Goal: Task Accomplishment & Management: Manage account settings

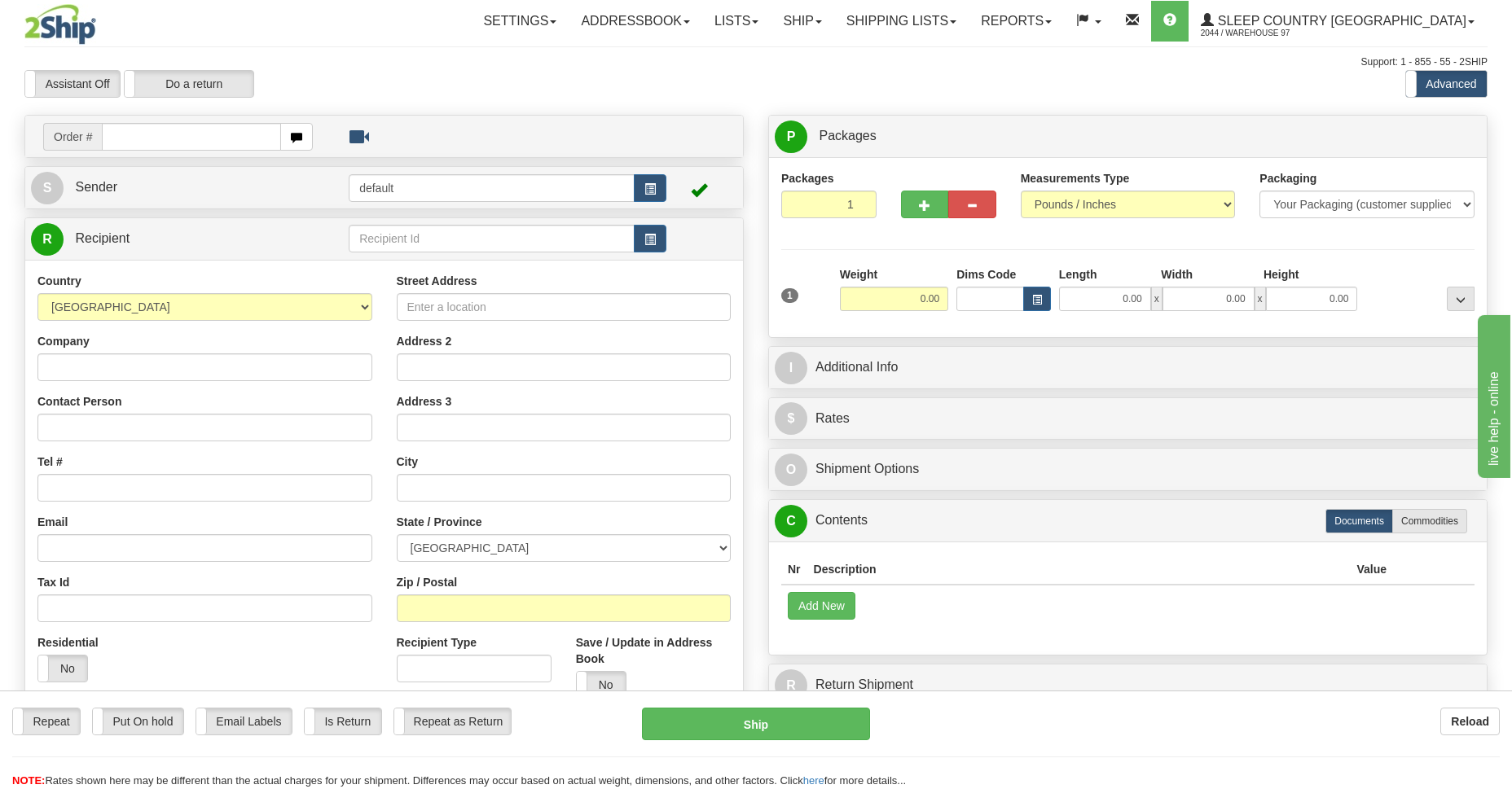
click at [227, 145] on input "text" at bounding box center [191, 136] width 179 height 28
type input "9007i095394"
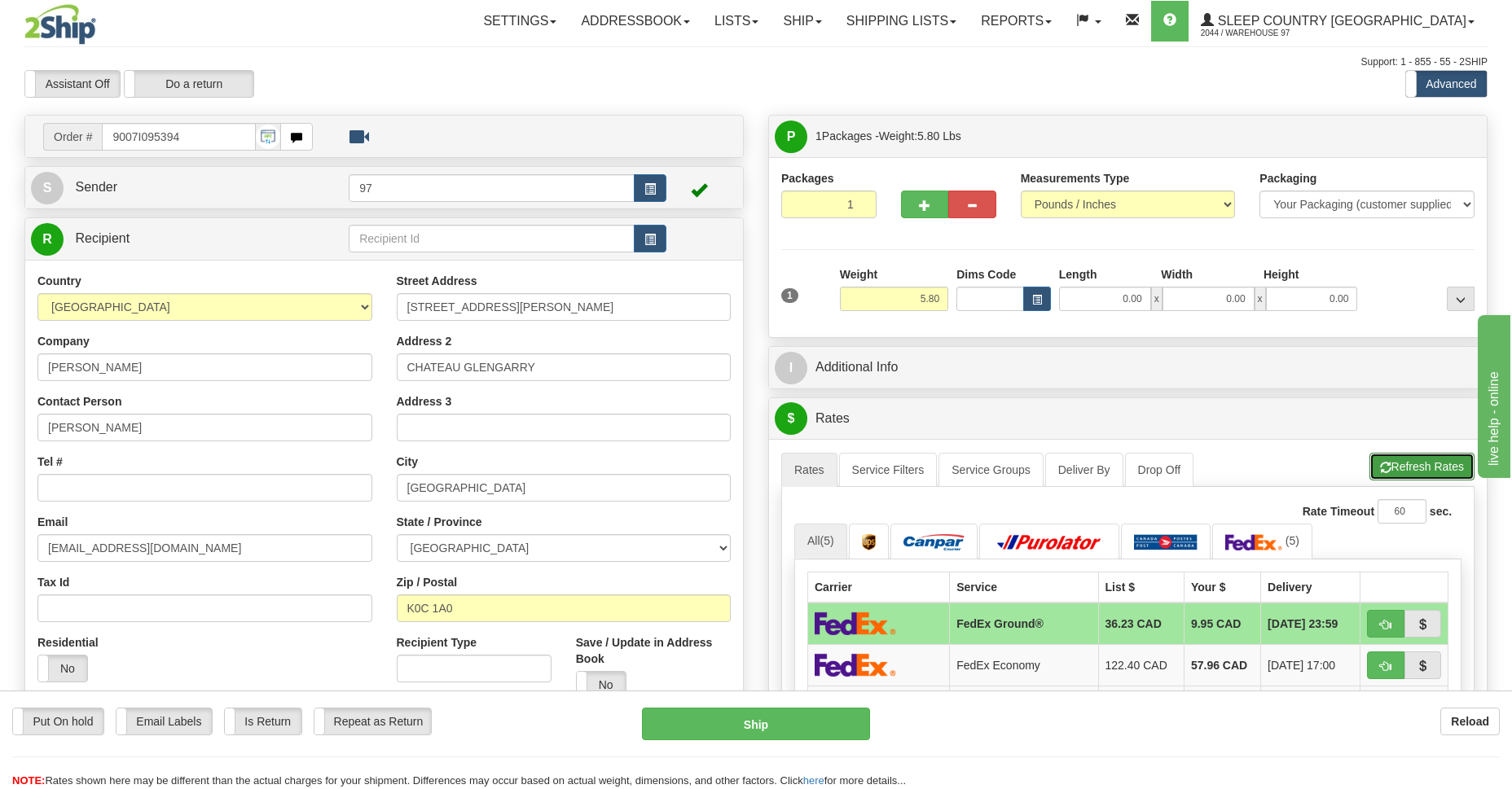
click at [1435, 459] on button "Refresh Rates" at bounding box center [1422, 466] width 105 height 28
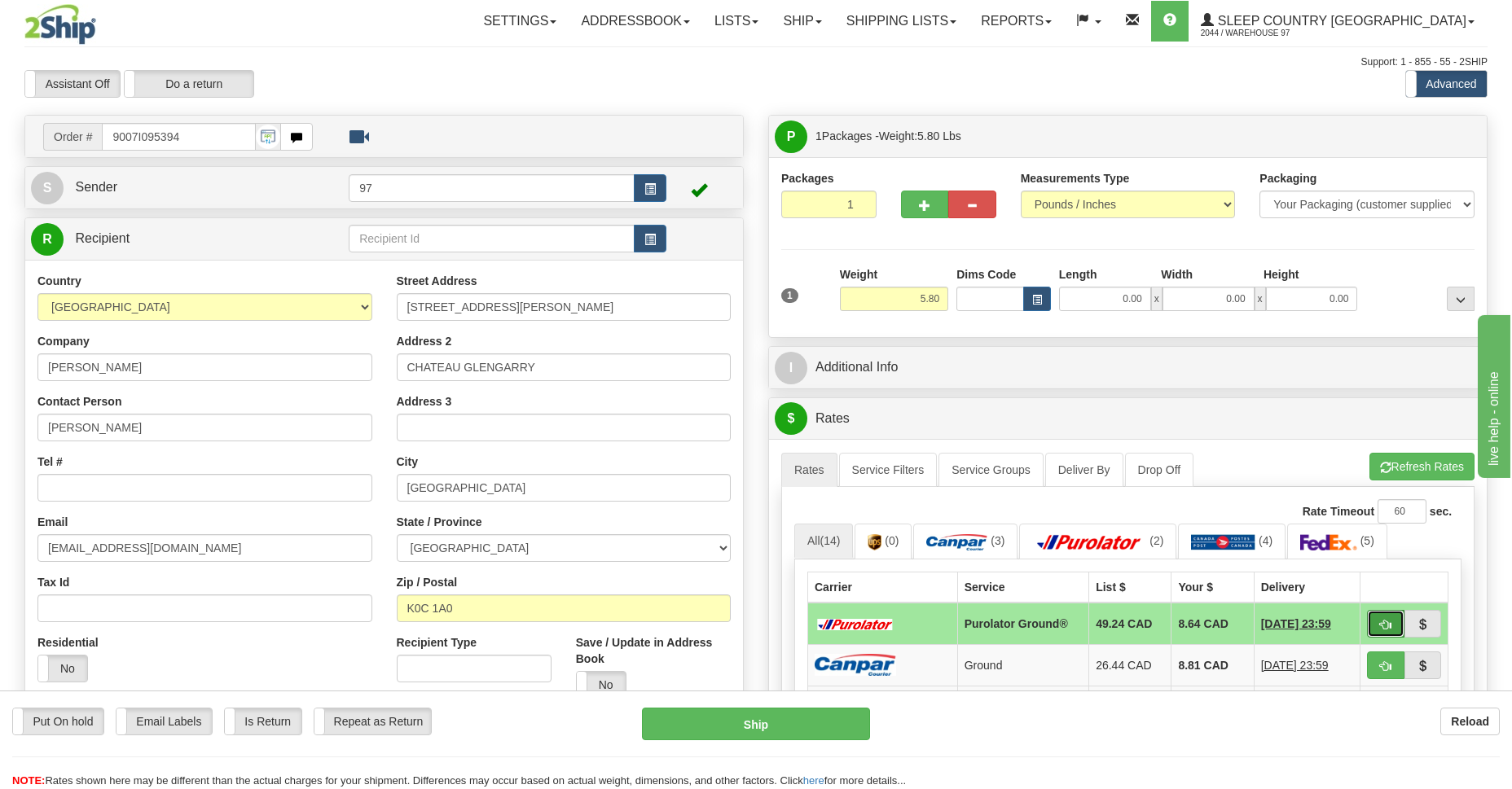
click at [1384, 621] on span "button" at bounding box center [1385, 625] width 12 height 11
type input "260"
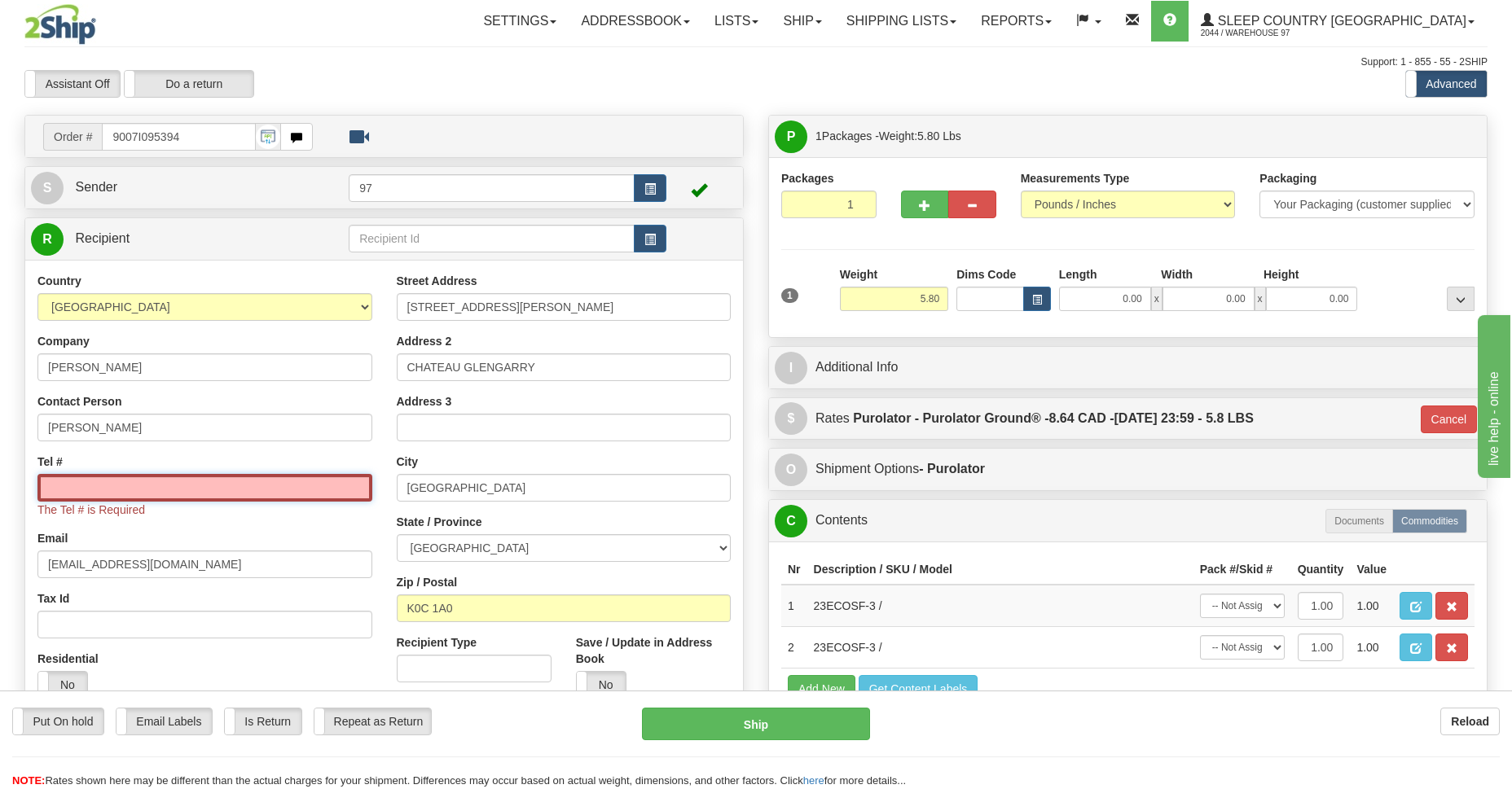
click at [123, 496] on input "Tel #" at bounding box center [204, 487] width 335 height 28
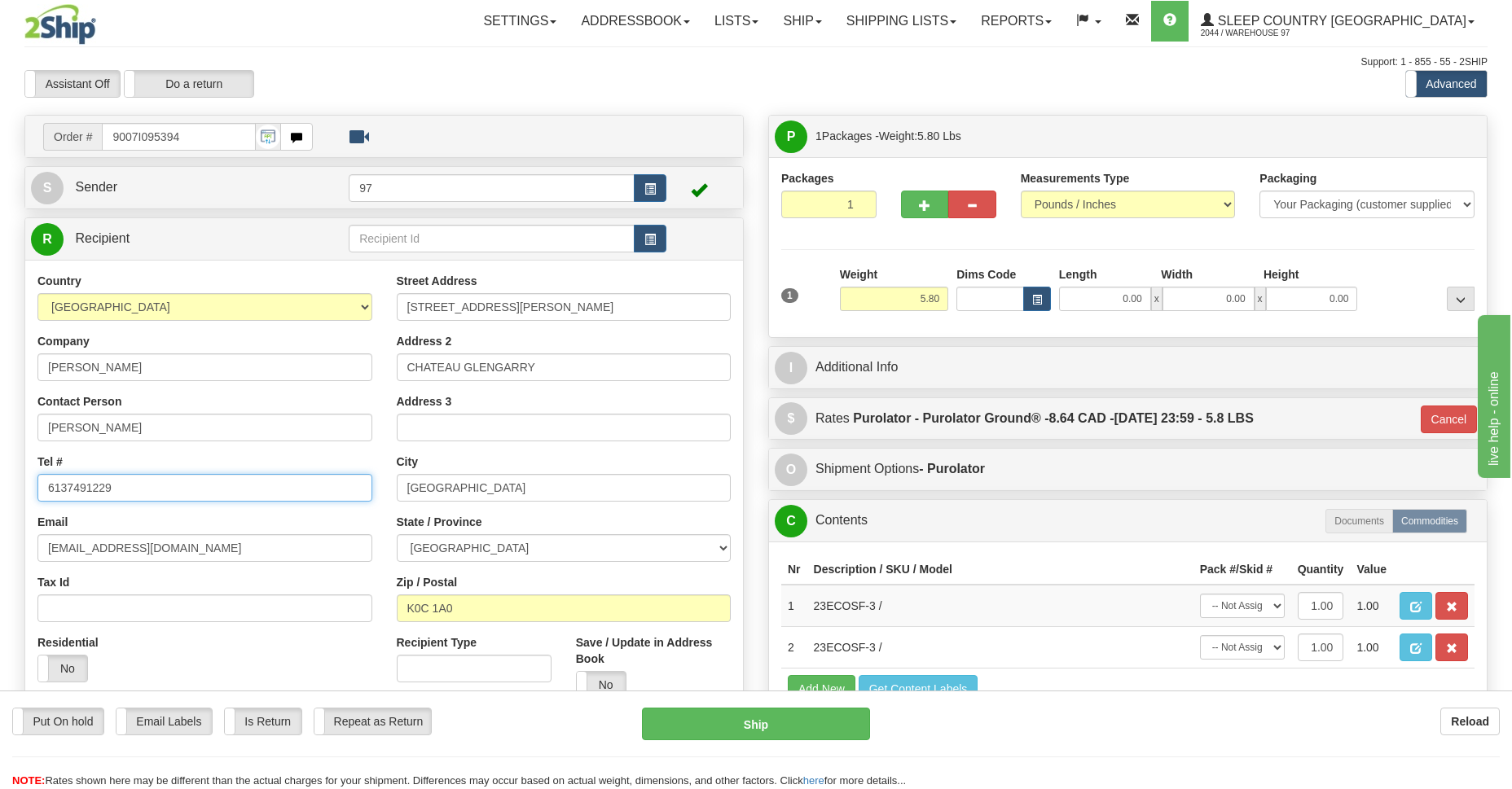
type input "6137491229"
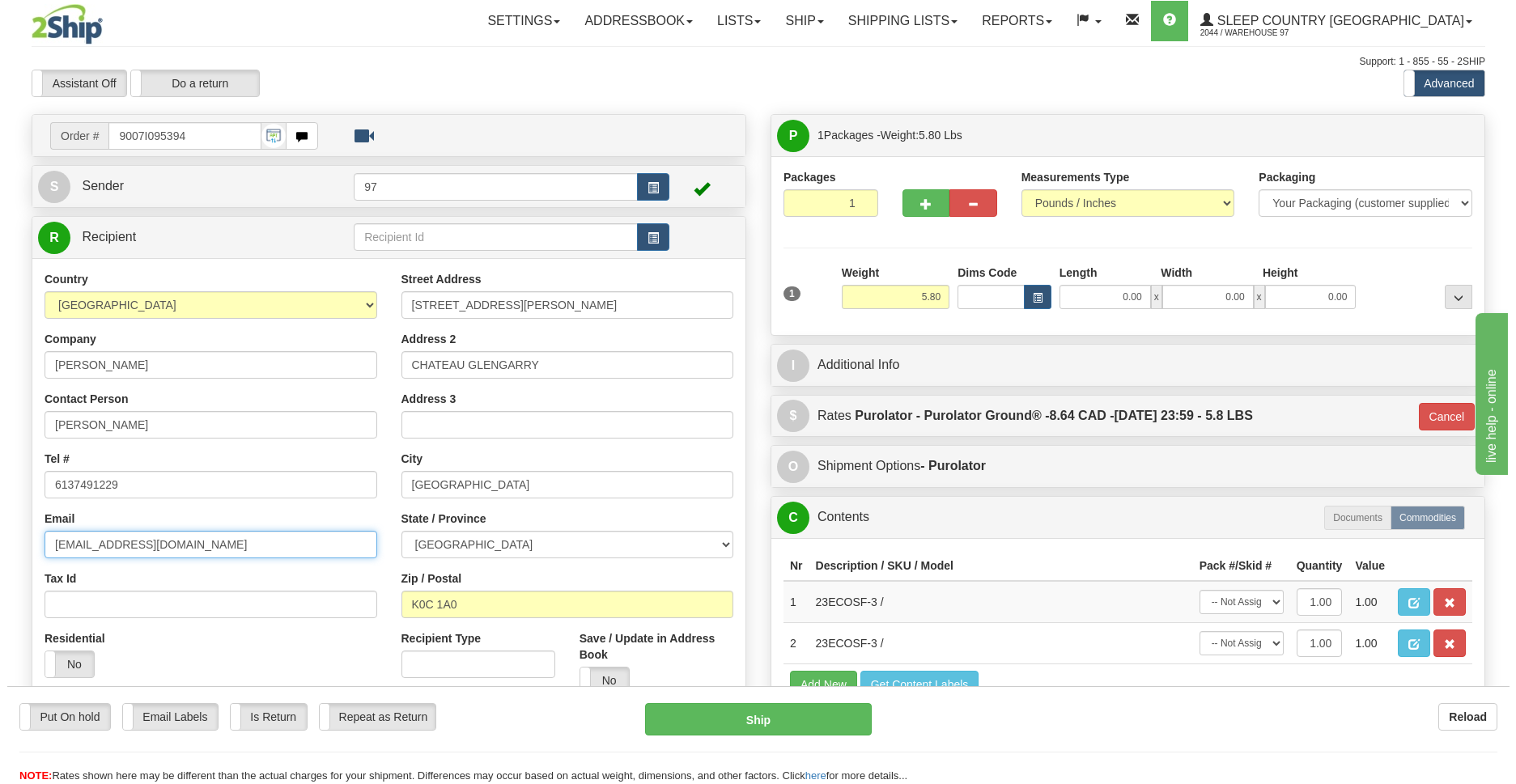
scroll to position [234, 0]
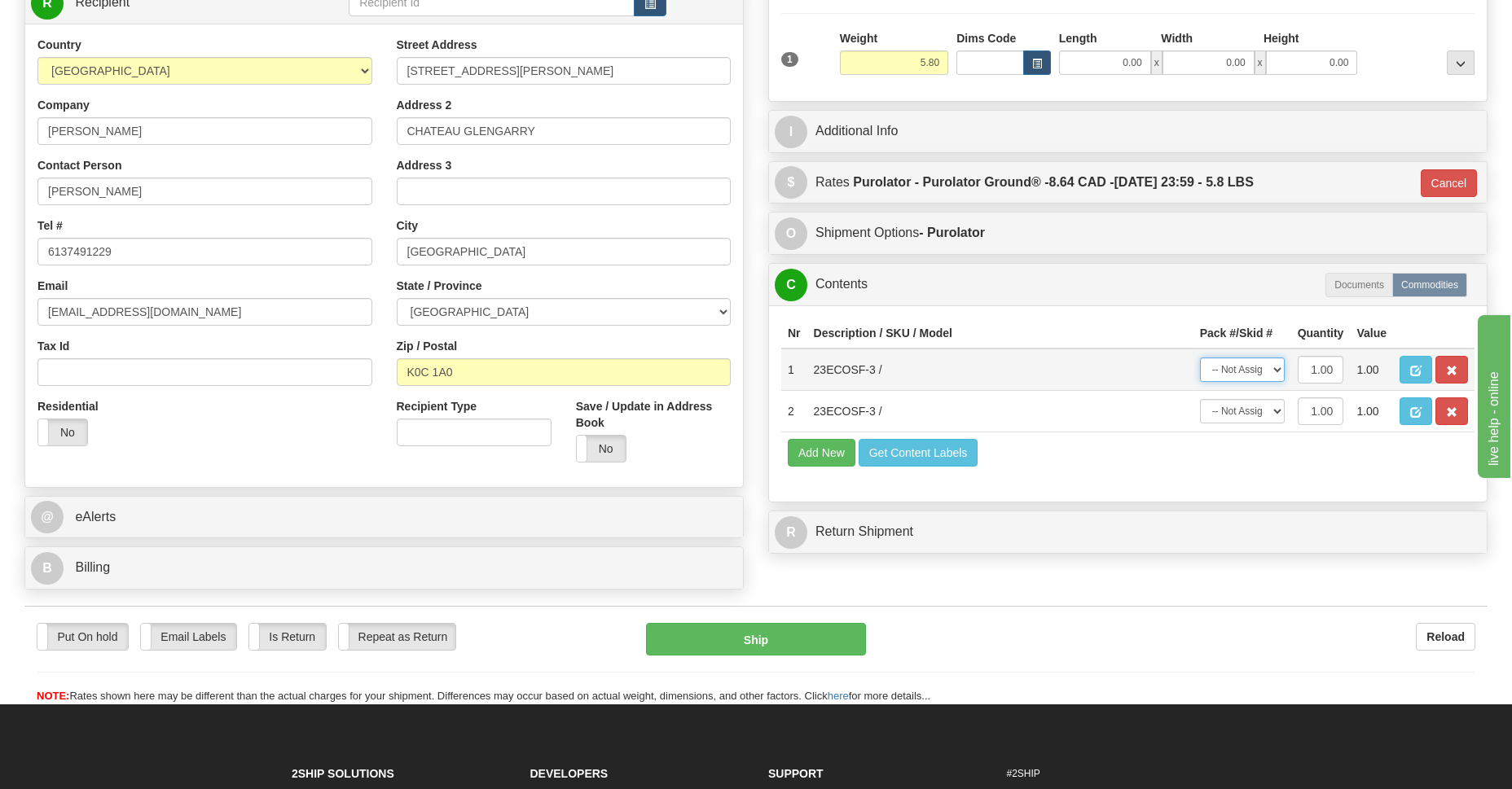
click at [1240, 369] on select "-- Not Assigned -- Package 1" at bounding box center [1242, 369] width 84 height 24
click at [1265, 369] on select "-- Not Assigned -- Package 1" at bounding box center [1242, 369] width 84 height 24
click at [1260, 367] on select "-- Not Assigned -- Package 1" at bounding box center [1242, 369] width 84 height 24
click at [1258, 364] on select "-- Not Assigned -- Package 1" at bounding box center [1242, 369] width 84 height 24
click at [1276, 367] on select "-- Not Assigned -- Package 1" at bounding box center [1242, 369] width 84 height 24
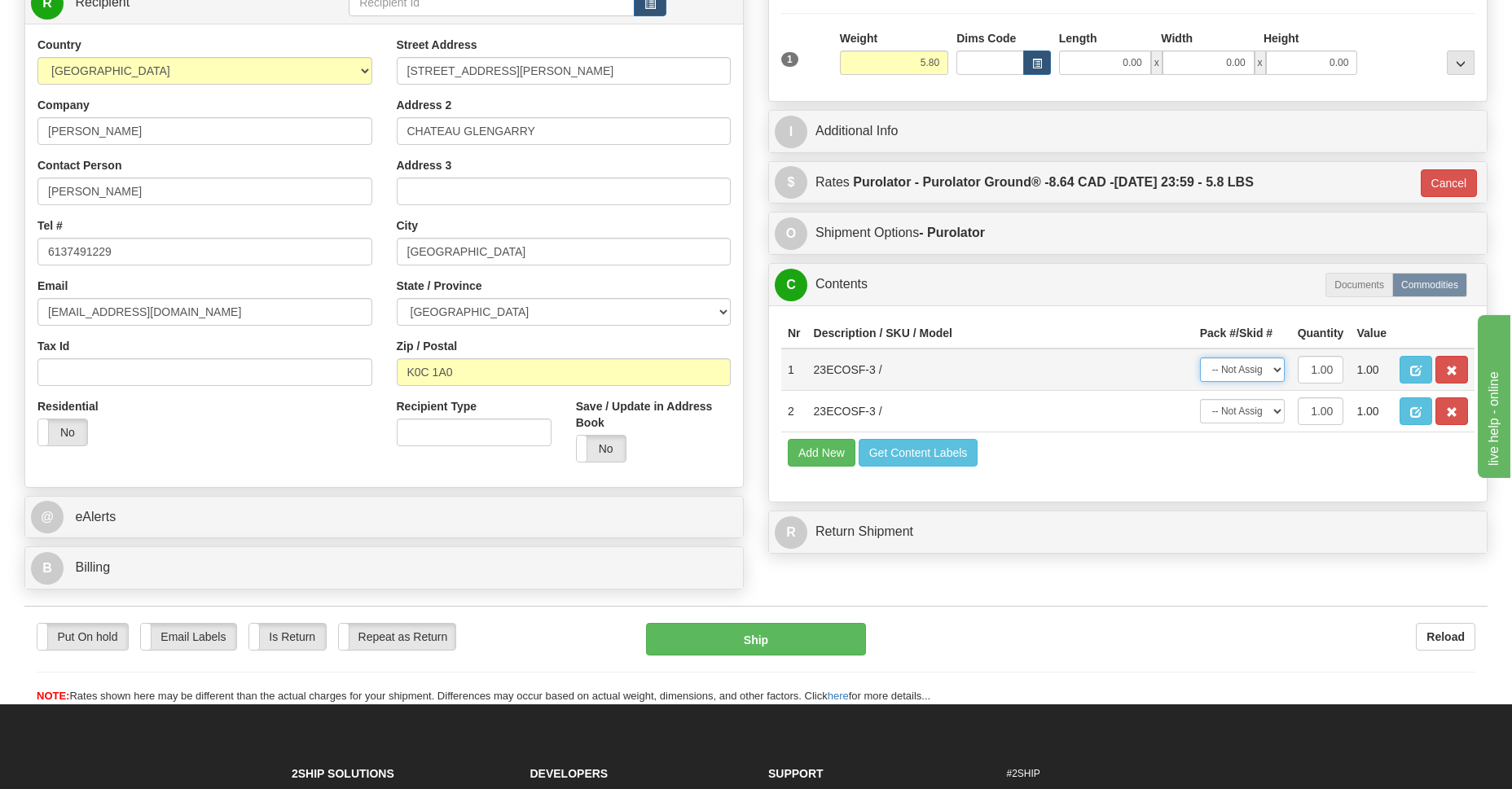
click at [1276, 374] on select "-- Not Assigned -- Package 1" at bounding box center [1242, 369] width 84 height 24
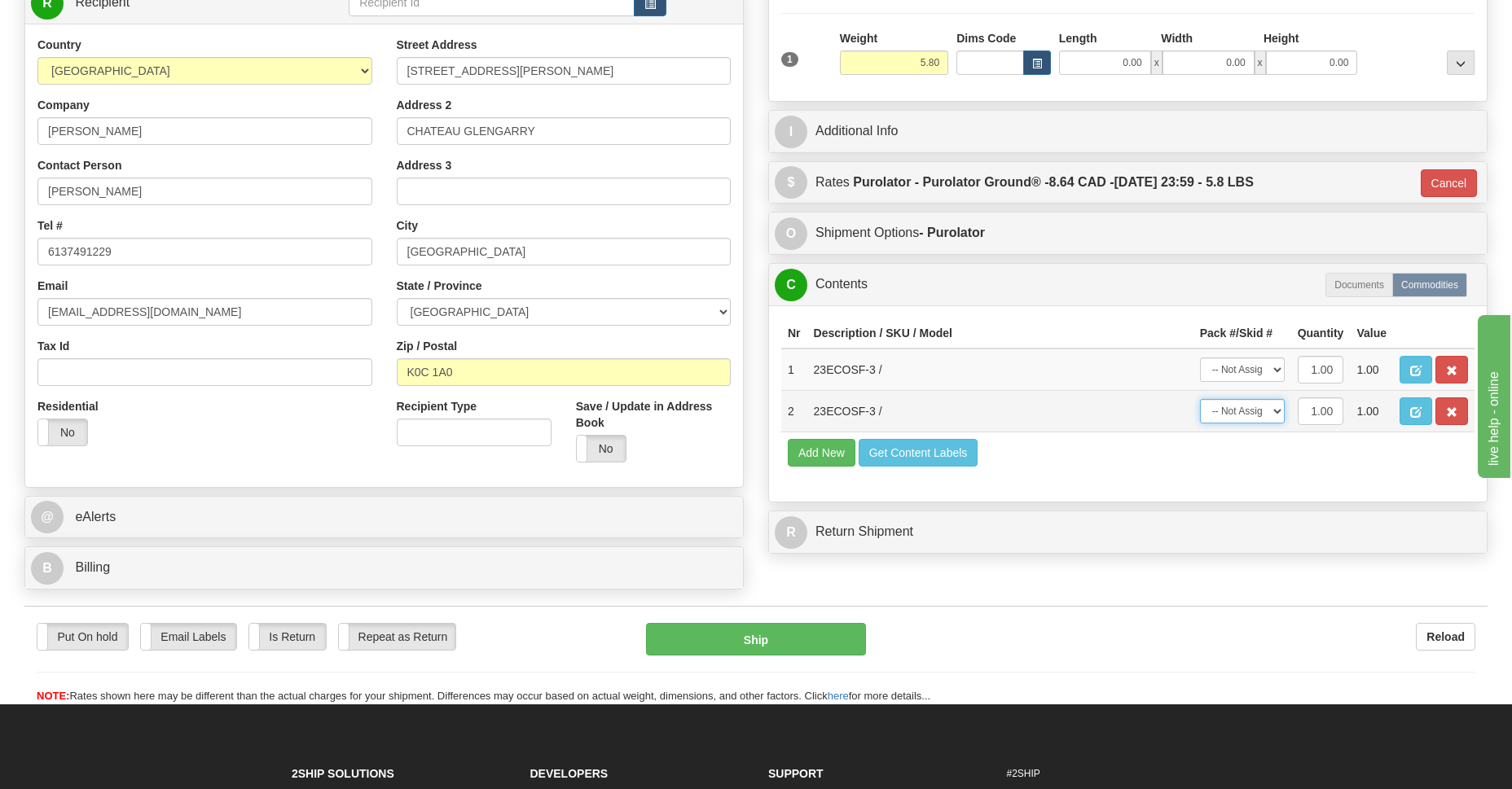
drag, startPoint x: 1276, startPoint y: 404, endPoint x: 1276, endPoint y: 412, distance: 8.0
click at [1276, 404] on select "-- Not Assigned -- Package 1" at bounding box center [1242, 410] width 84 height 24
click at [1276, 423] on select "-- Not Assigned -- Package 1" at bounding box center [1242, 410] width 84 height 24
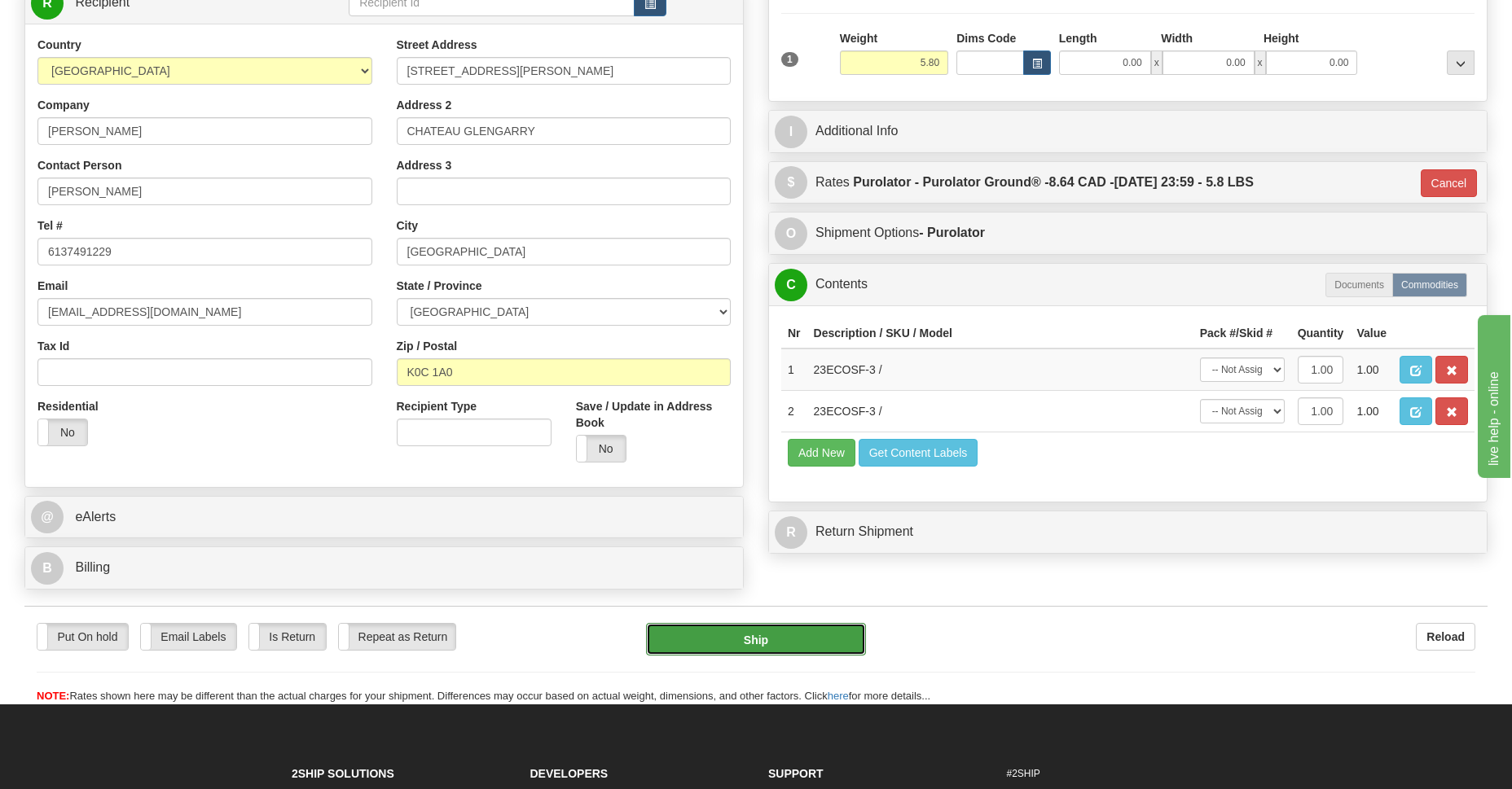
click at [775, 654] on button "Ship" at bounding box center [756, 639] width 220 height 33
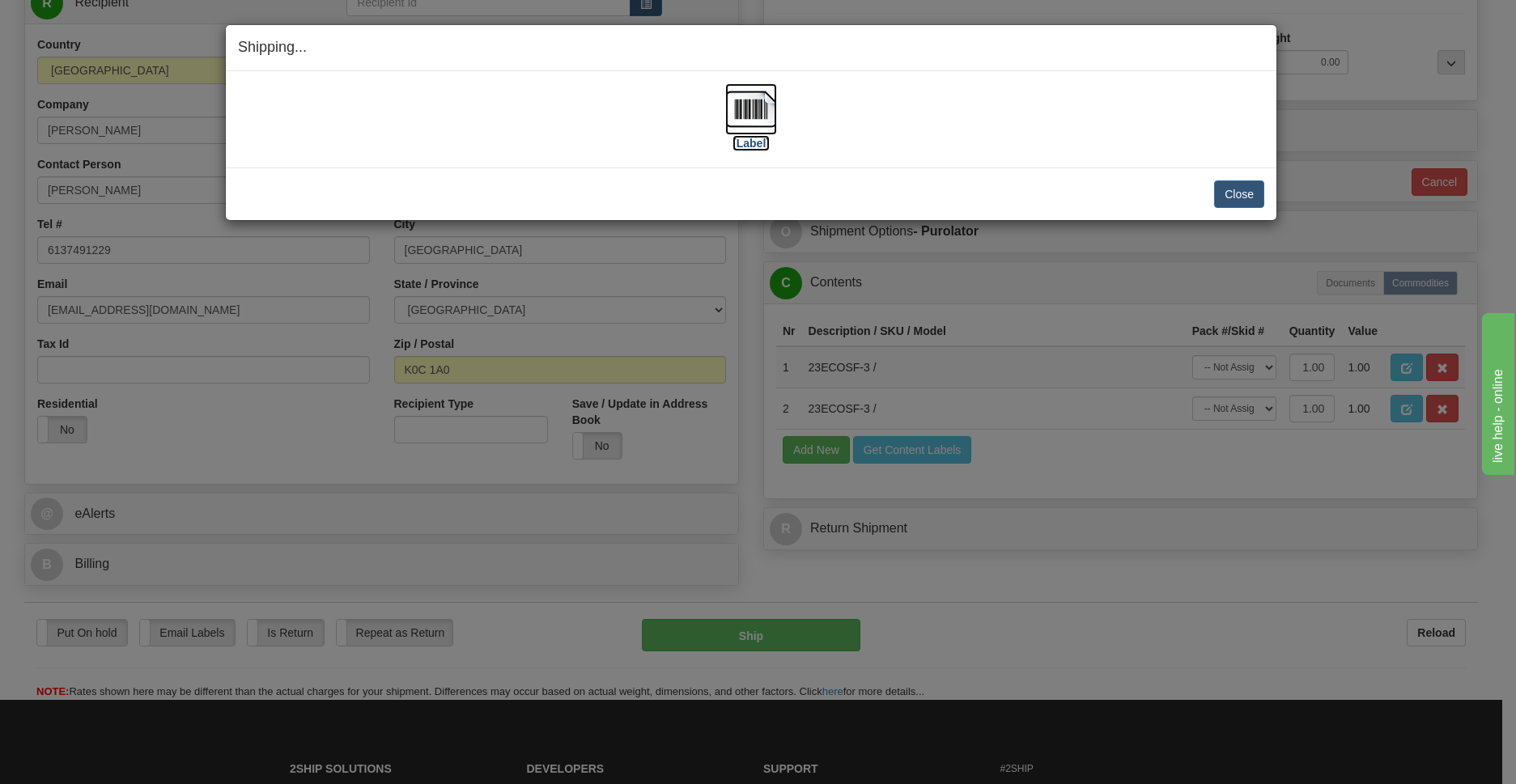
click at [745, 111] on img at bounding box center [751, 110] width 51 height 51
click at [1237, 191] on button "Close" at bounding box center [1239, 193] width 51 height 28
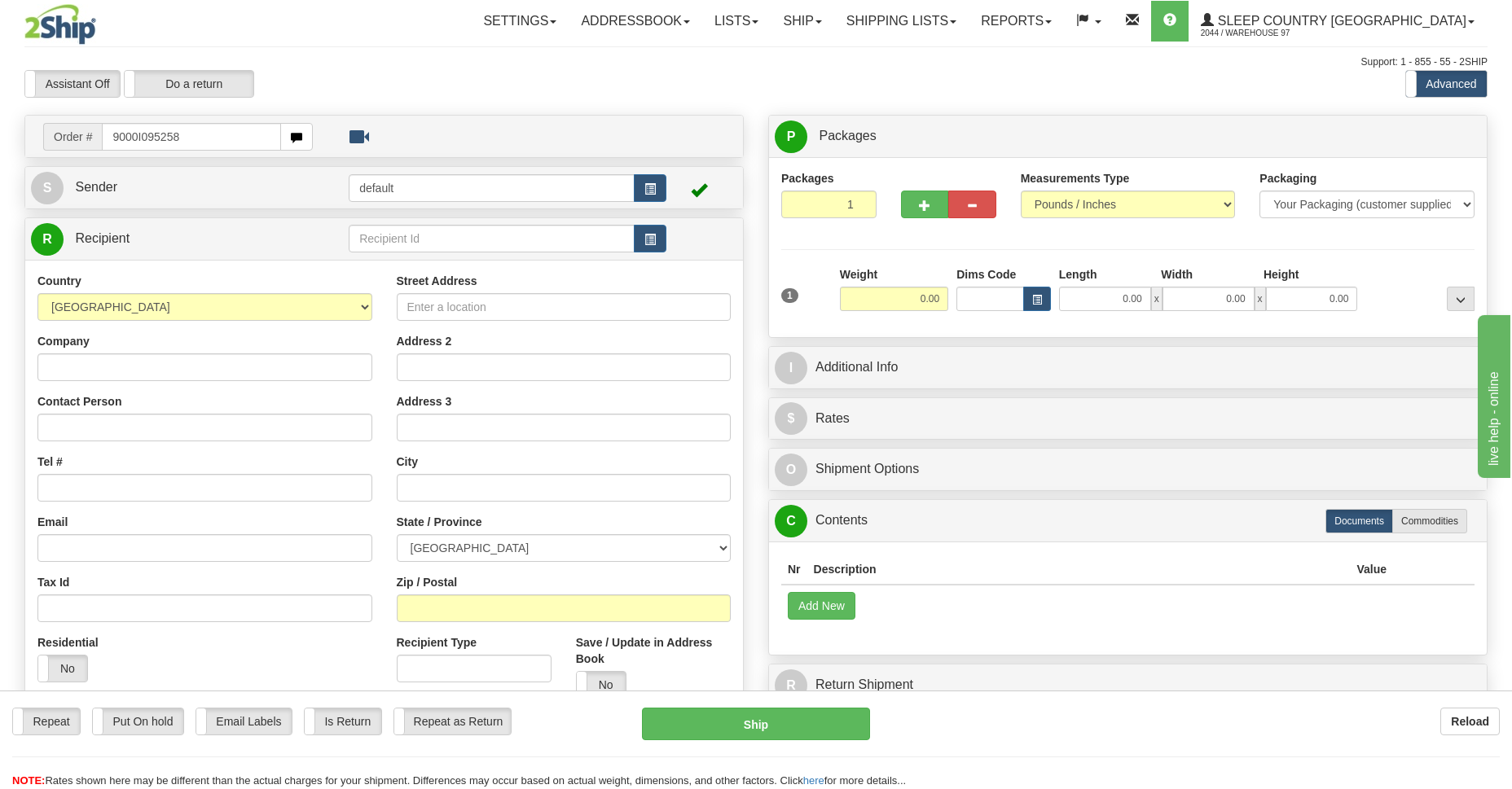
type input "9000I095258"
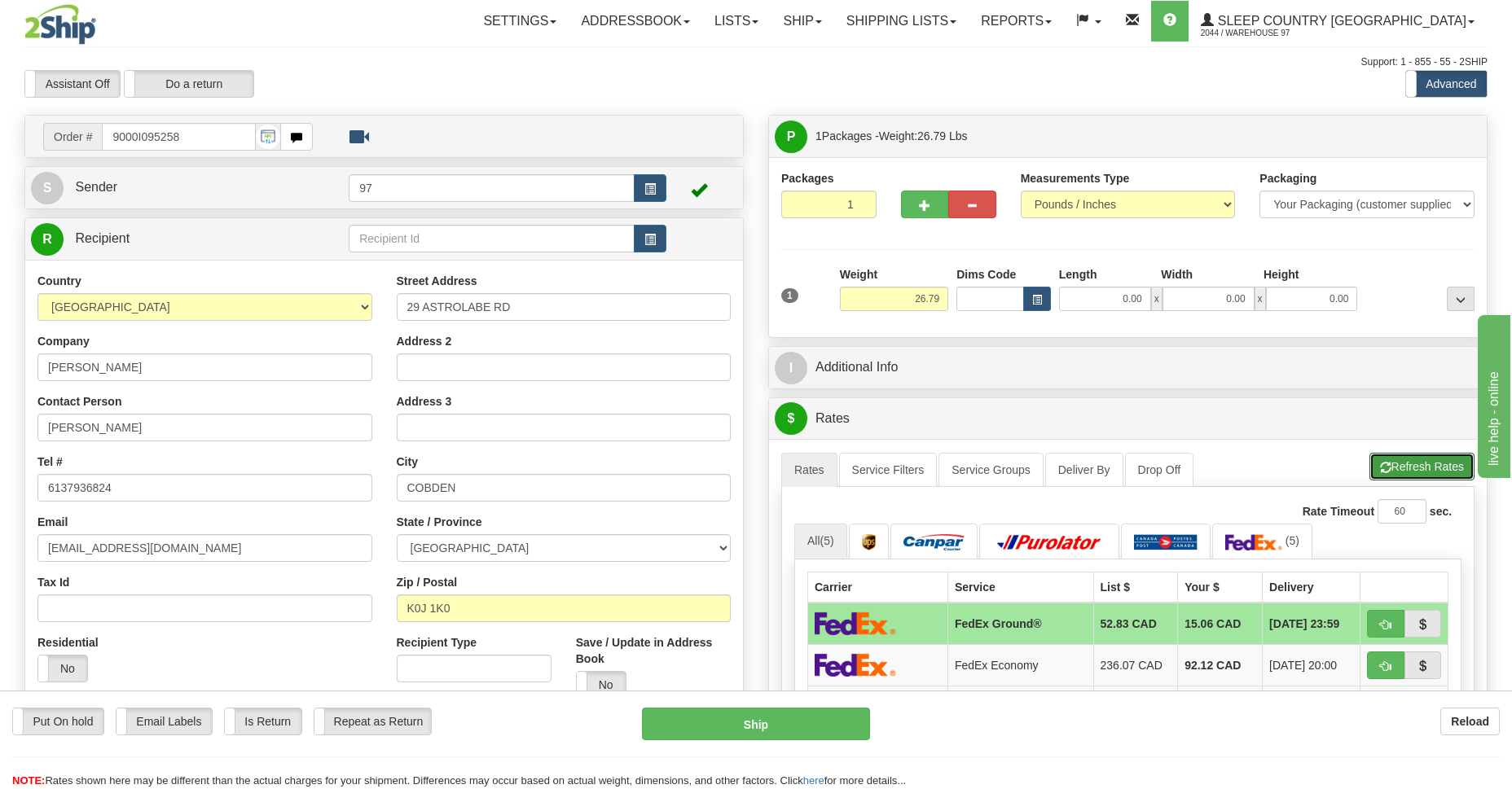
click at [1410, 468] on button "Refresh Rates" at bounding box center [1422, 466] width 105 height 28
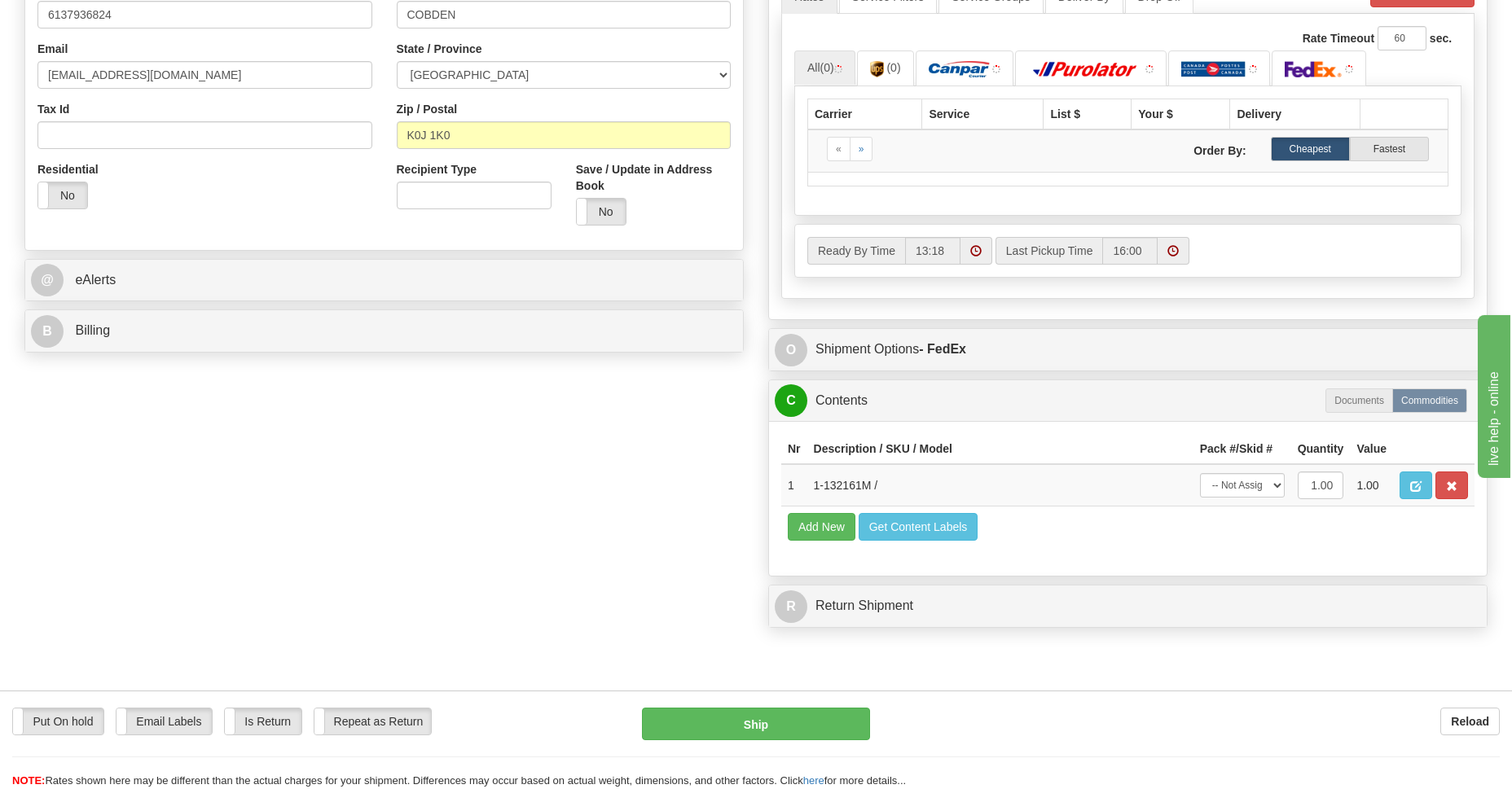
scroll to position [592, 0]
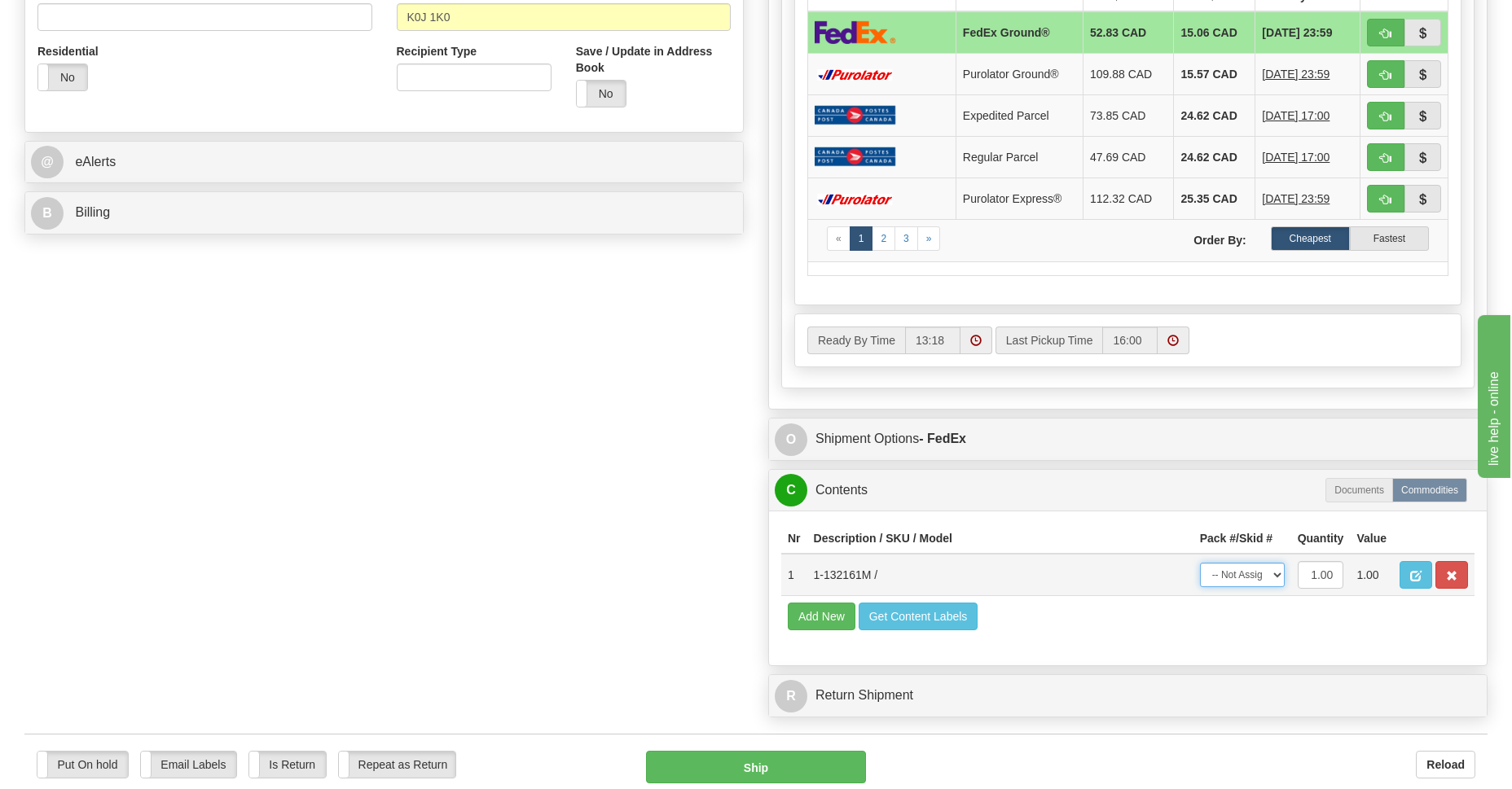
click at [1275, 566] on select "-- Not Assigned -- Package 1" at bounding box center [1242, 574] width 84 height 24
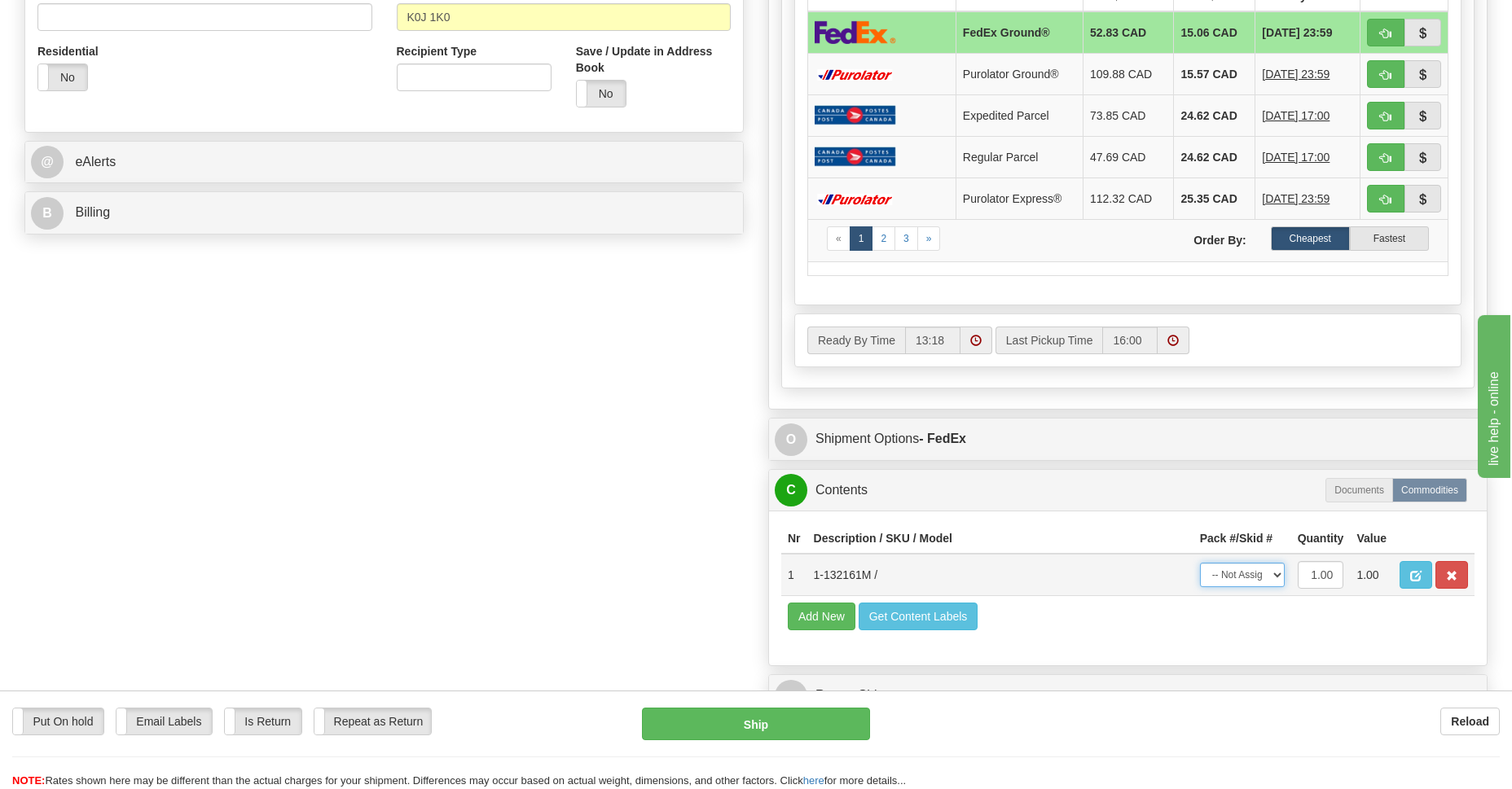
click at [1277, 578] on select "-- Not Assigned -- Package 1" at bounding box center [1242, 574] width 84 height 24
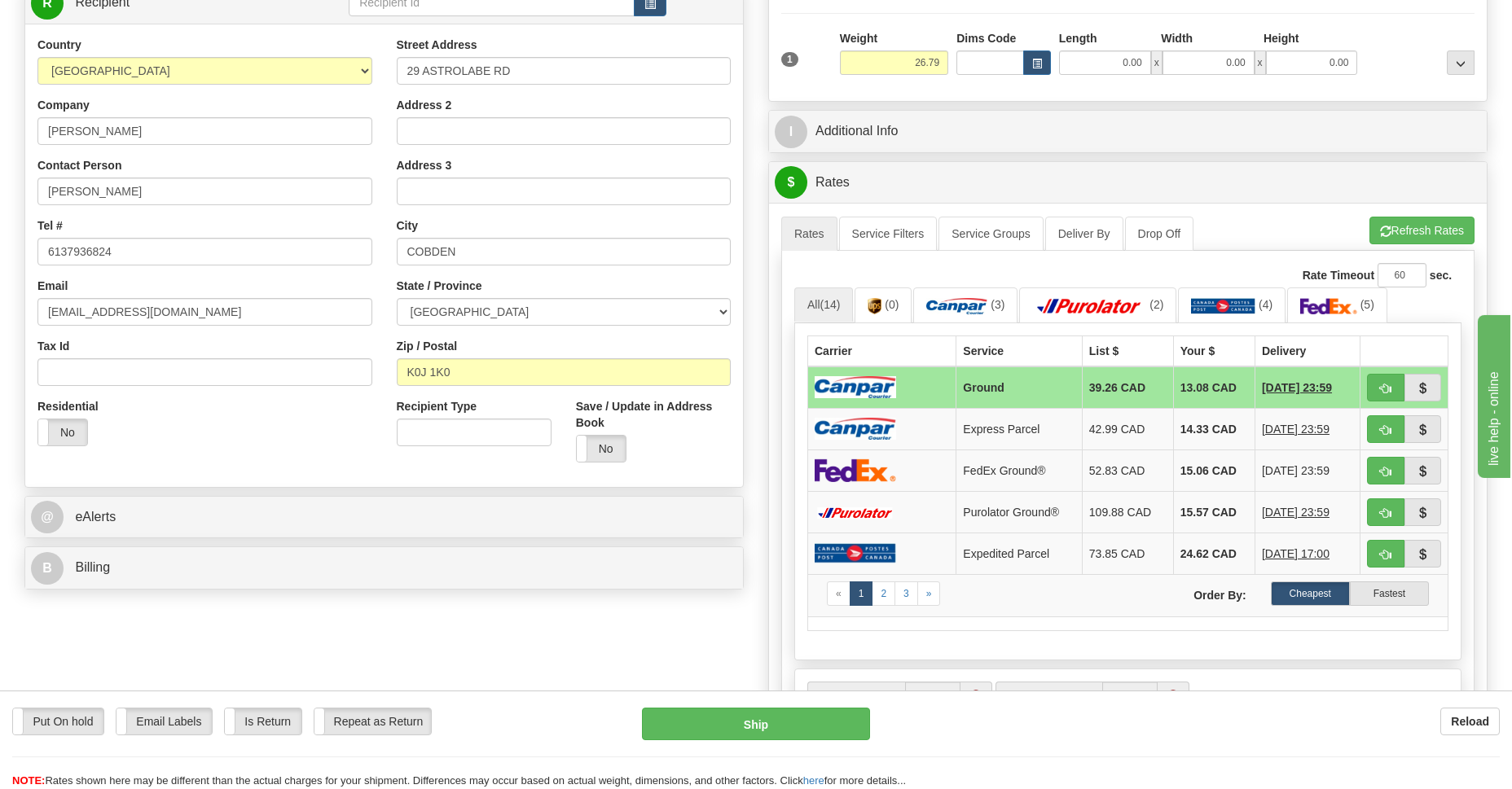
scroll to position [118, 0]
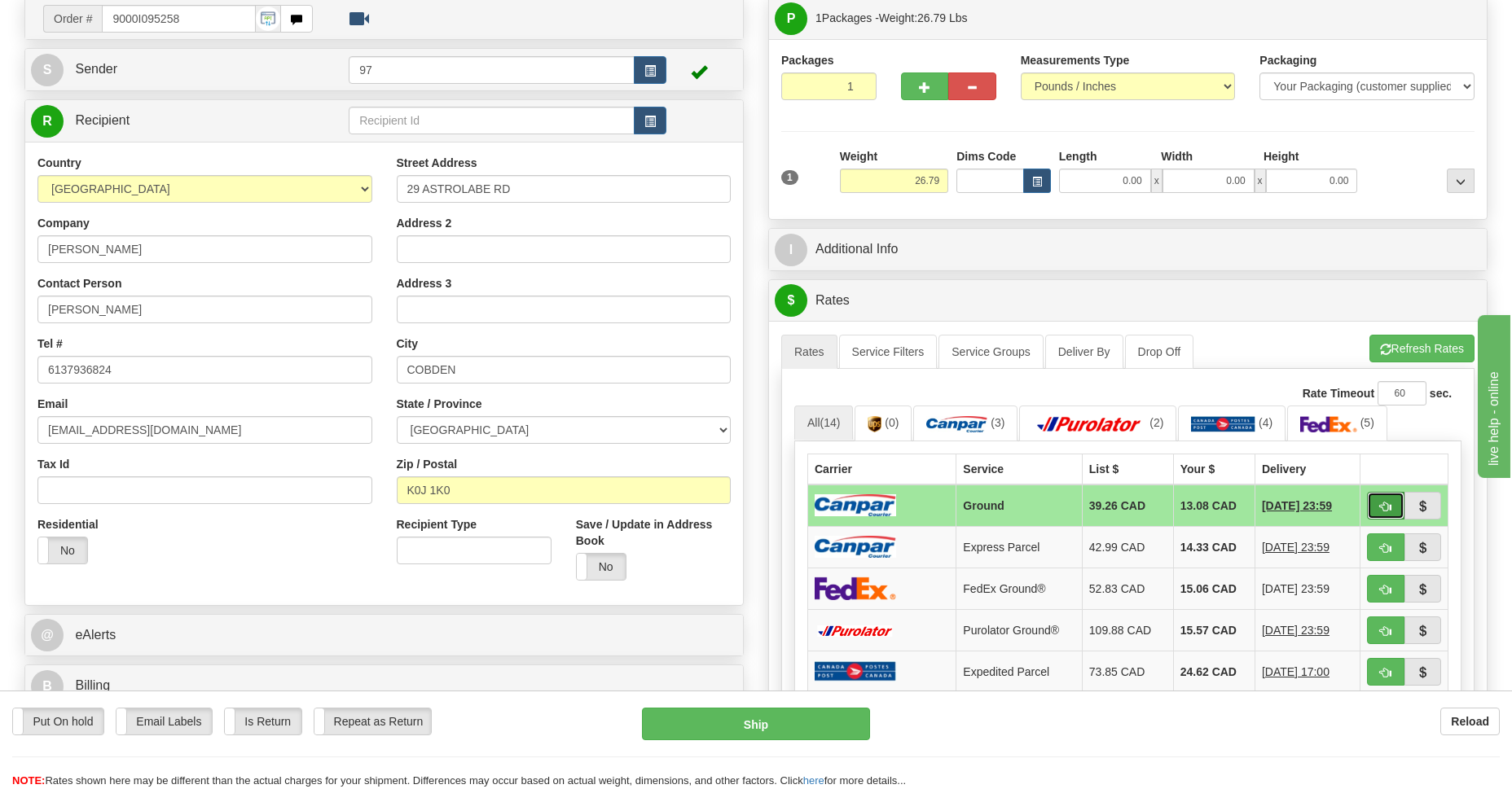
click at [1386, 506] on span "button" at bounding box center [1385, 506] width 12 height 11
type input "1"
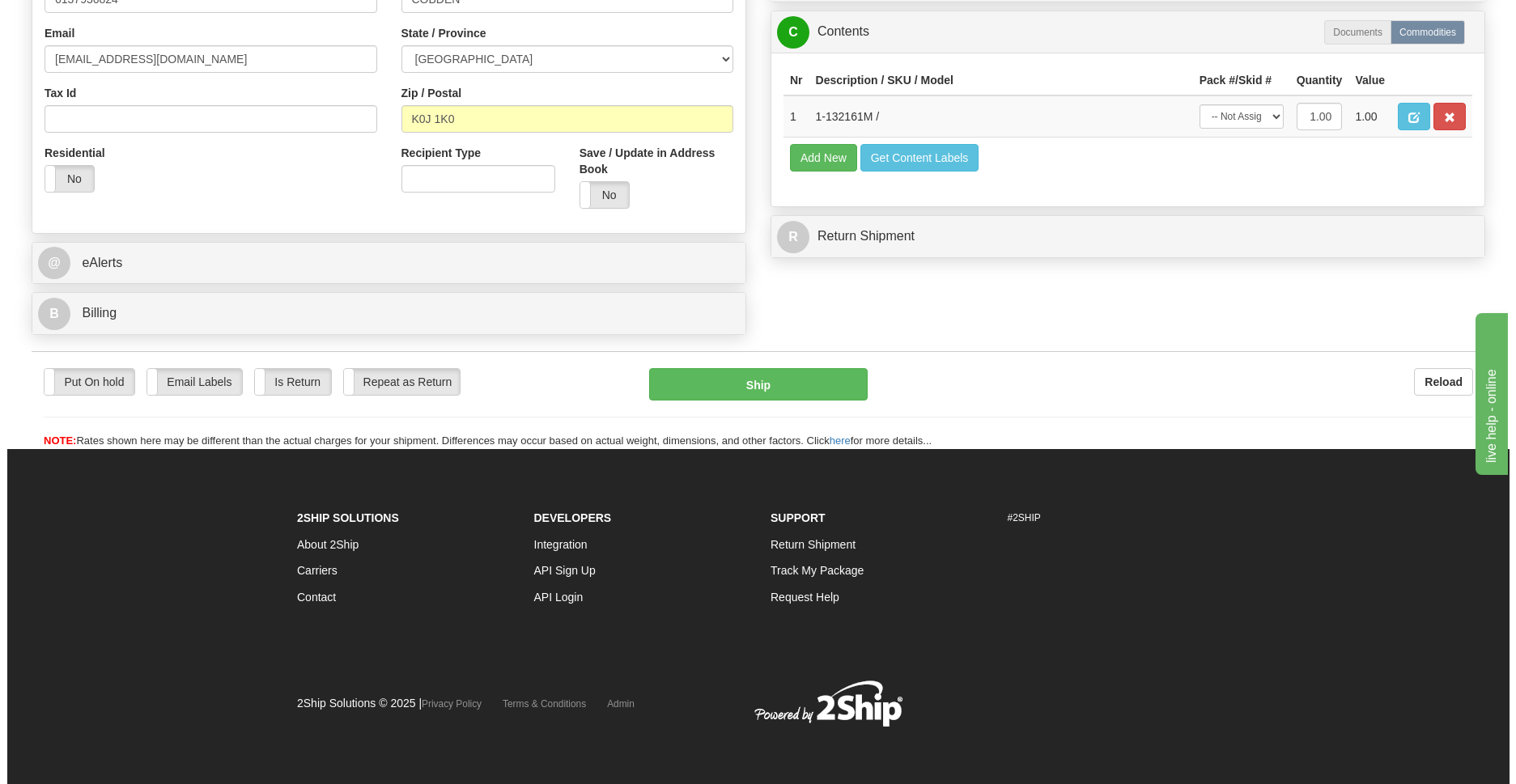
scroll to position [251, 0]
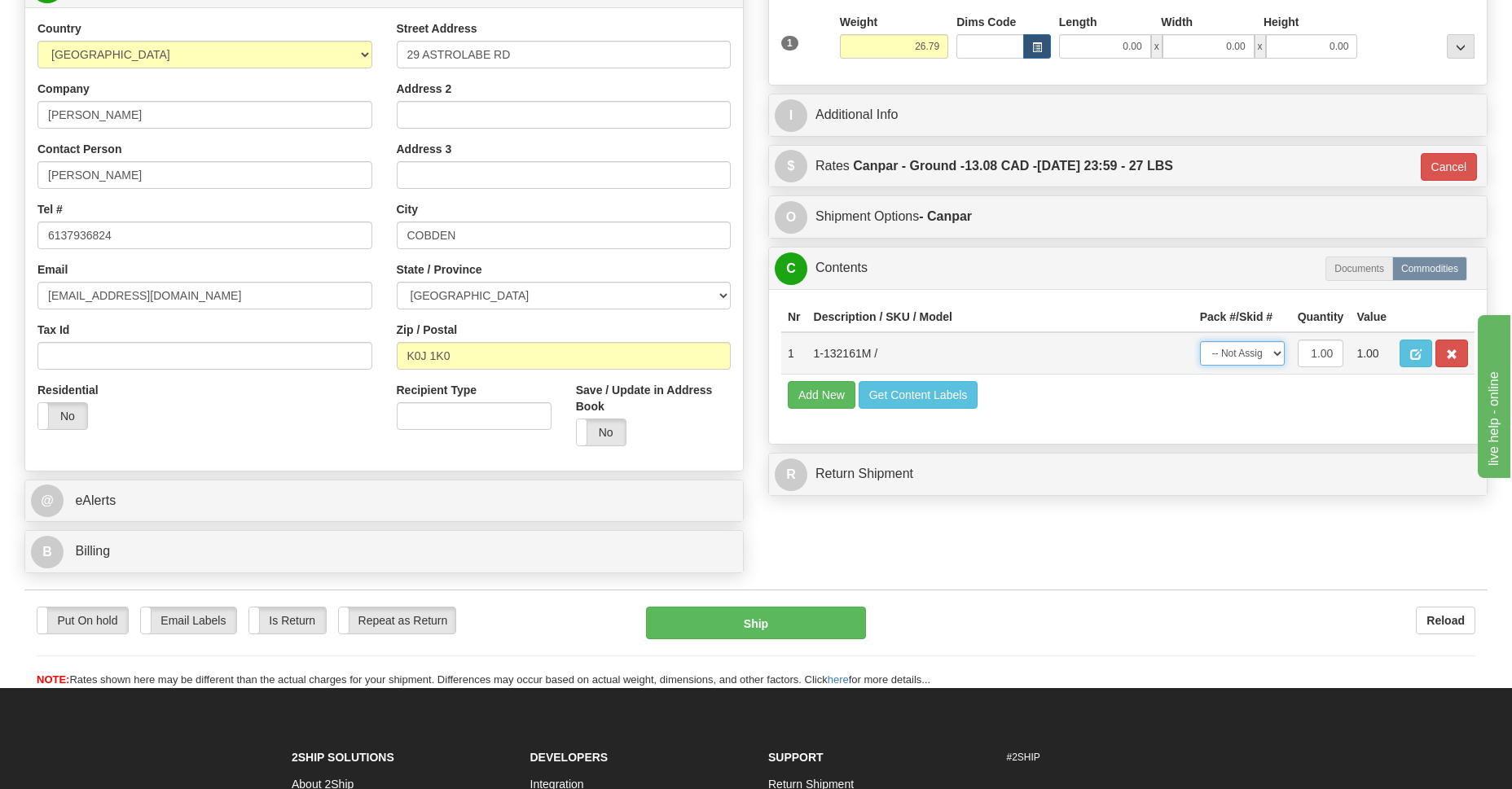
click at [1266, 359] on select "-- Not Assigned -- Package 1" at bounding box center [1242, 353] width 84 height 24
click at [1275, 353] on select "-- Not Assigned -- Package 1" at bounding box center [1242, 353] width 84 height 24
click at [1273, 352] on select "-- Not Assigned -- Package 1" at bounding box center [1242, 353] width 84 height 24
click at [1275, 355] on select "-- Not Assigned -- Package 1" at bounding box center [1242, 353] width 84 height 24
click at [1272, 353] on select "-- Not Assigned -- Package 1" at bounding box center [1242, 353] width 84 height 24
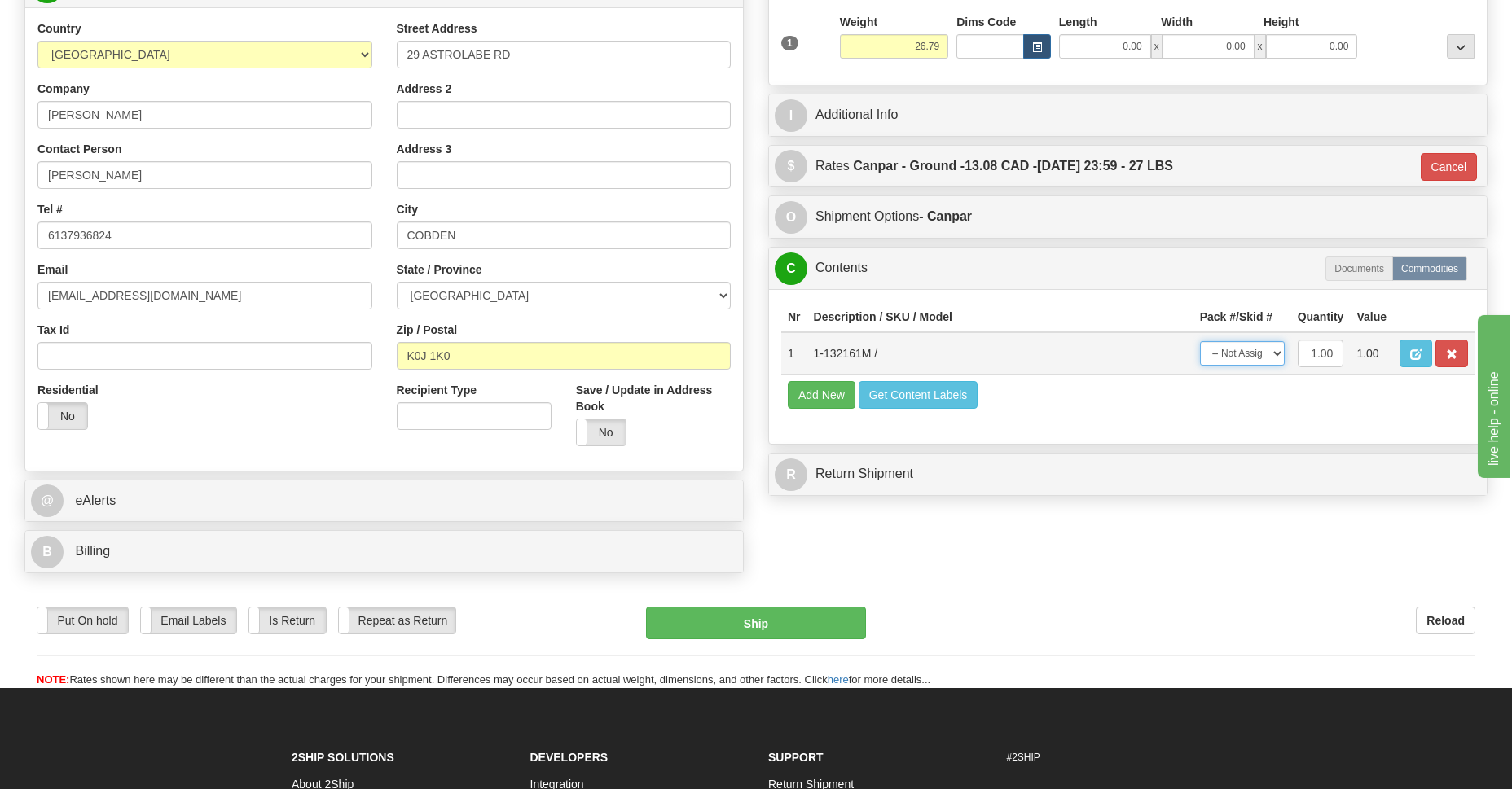
click at [1272, 353] on select "-- Not Assigned -- Package 1" at bounding box center [1242, 353] width 84 height 24
click at [1272, 352] on select "-- Not Assigned -- Package 1" at bounding box center [1242, 353] width 84 height 24
click at [1272, 350] on select "-- Not Assigned -- Package 1" at bounding box center [1242, 353] width 84 height 24
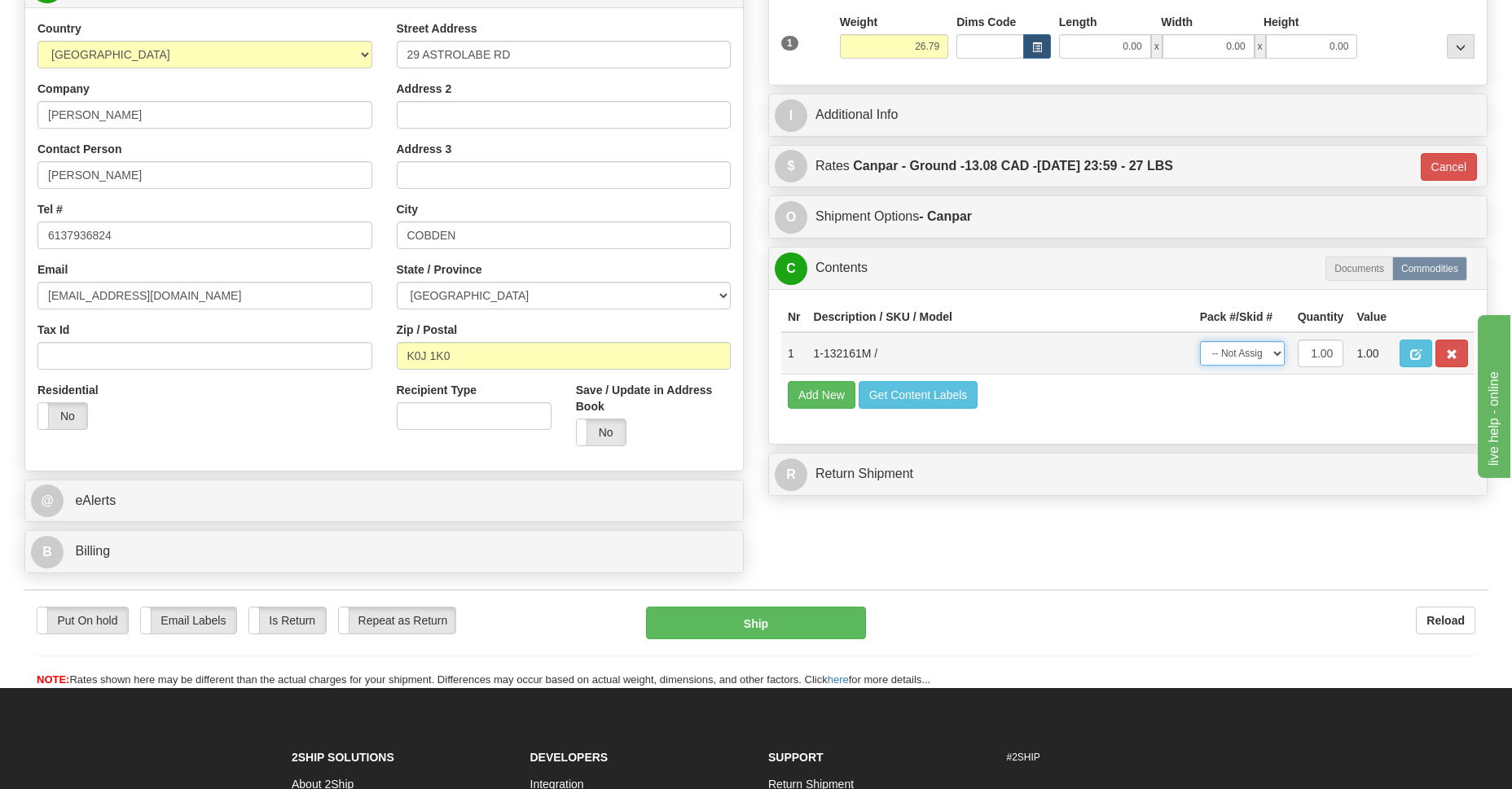
click at [1276, 354] on select "-- Not Assigned -- Package 1" at bounding box center [1242, 353] width 84 height 24
click at [1275, 355] on select "-- Not Assigned -- Package 1" at bounding box center [1242, 353] width 84 height 24
click at [1274, 357] on select "-- Not Assigned -- Package 1" at bounding box center [1242, 353] width 84 height 24
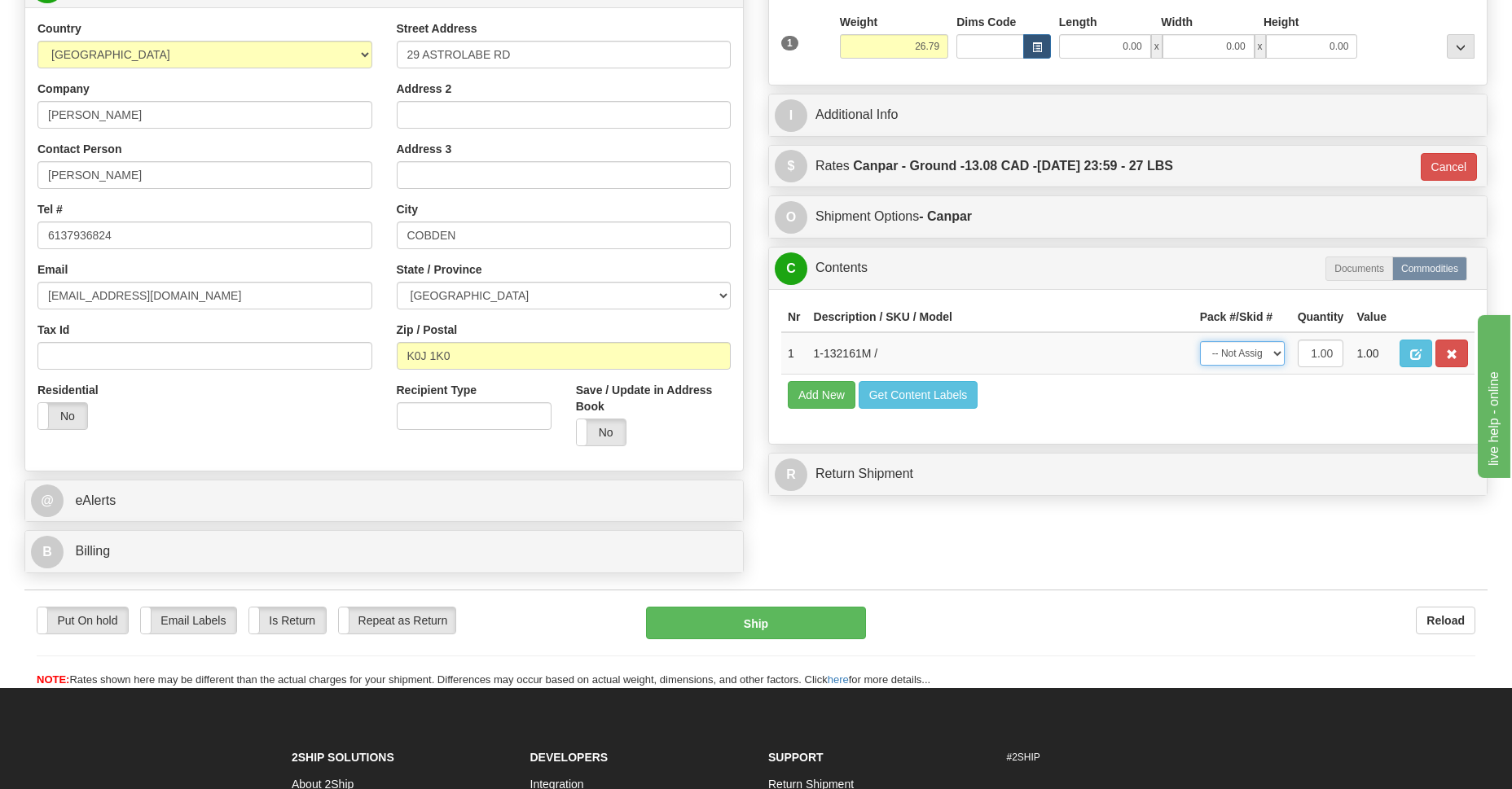
drag, startPoint x: 1274, startPoint y: 357, endPoint x: 1259, endPoint y: 382, distance: 29.2
click at [1265, 381] on table "Nr Description / SKU / Model Pack #/Skid # Quantity Value 1 1-132161M / -- Not …" at bounding box center [1128, 359] width 693 height 113
drag, startPoint x: 1270, startPoint y: 355, endPoint x: 1105, endPoint y: 432, distance: 182.1
click at [1270, 379] on table "Nr Description / SKU / Model Pack #/Skid # Quantity Value 1 1-132161M / -- Not …" at bounding box center [1128, 359] width 693 height 113
click at [741, 637] on button "Ship" at bounding box center [756, 623] width 220 height 33
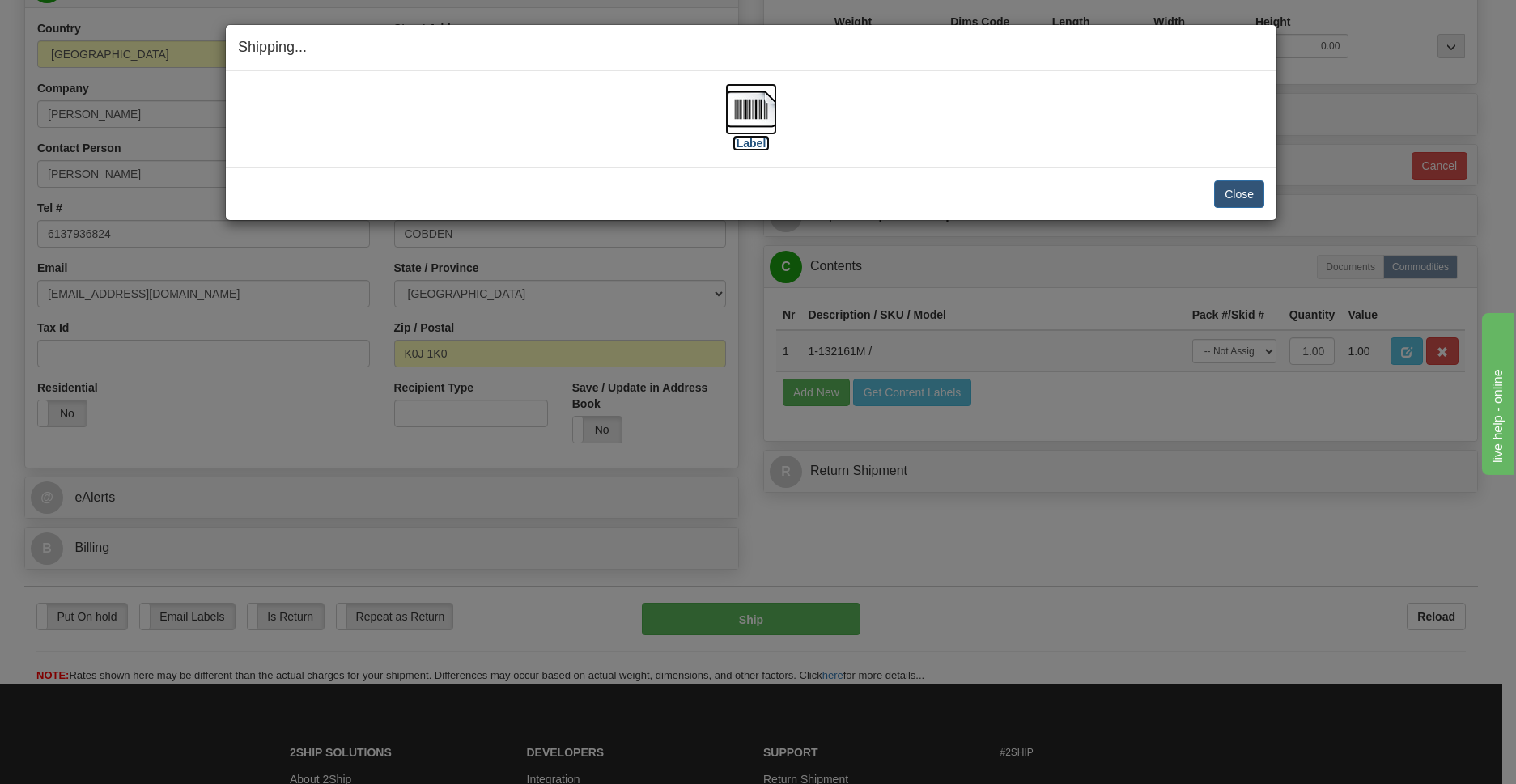
click at [767, 122] on img at bounding box center [751, 110] width 51 height 51
click at [1235, 189] on button "Close" at bounding box center [1239, 193] width 51 height 28
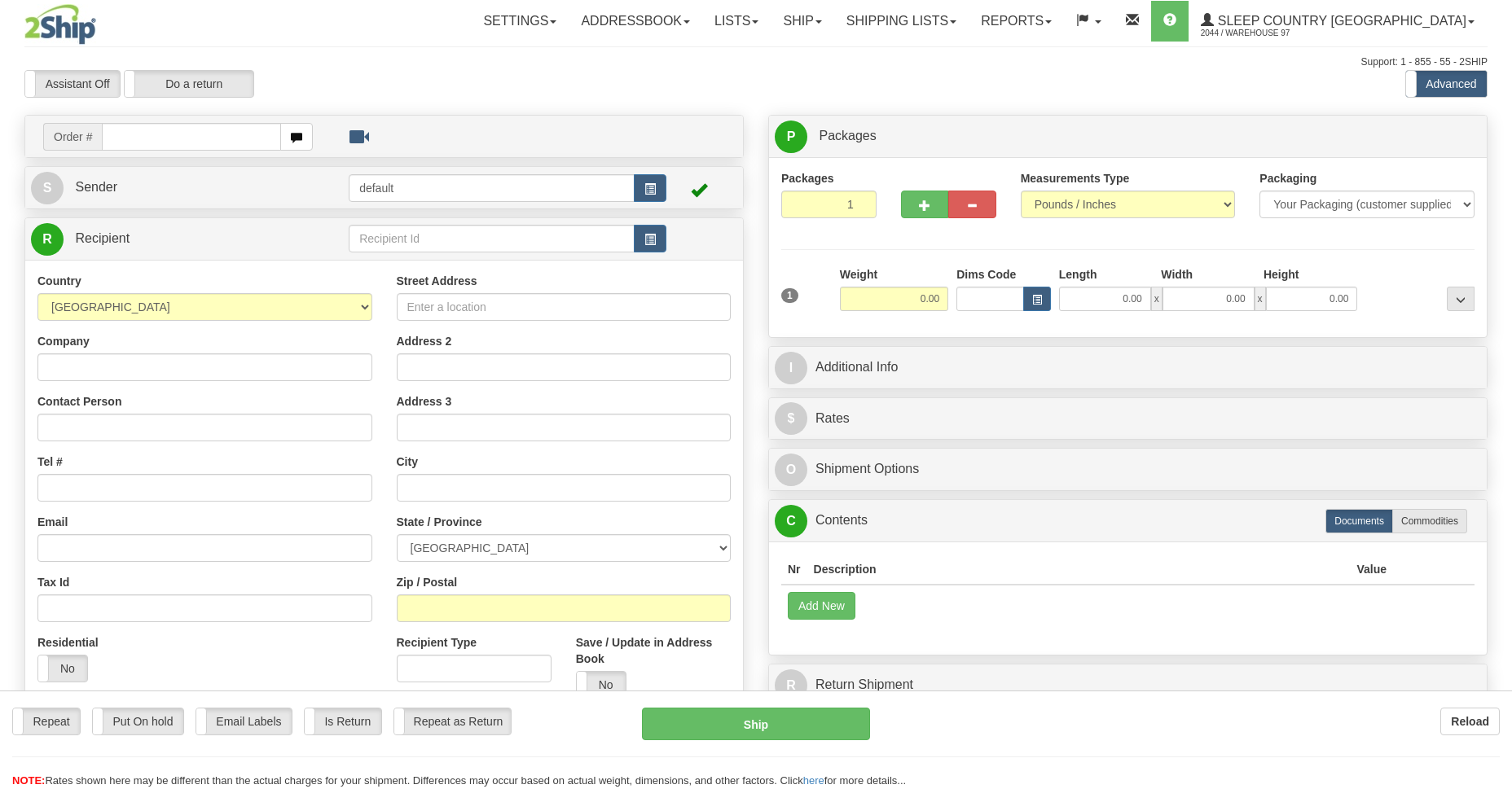
click at [171, 143] on input "text" at bounding box center [191, 136] width 179 height 28
type input "9000I095248"
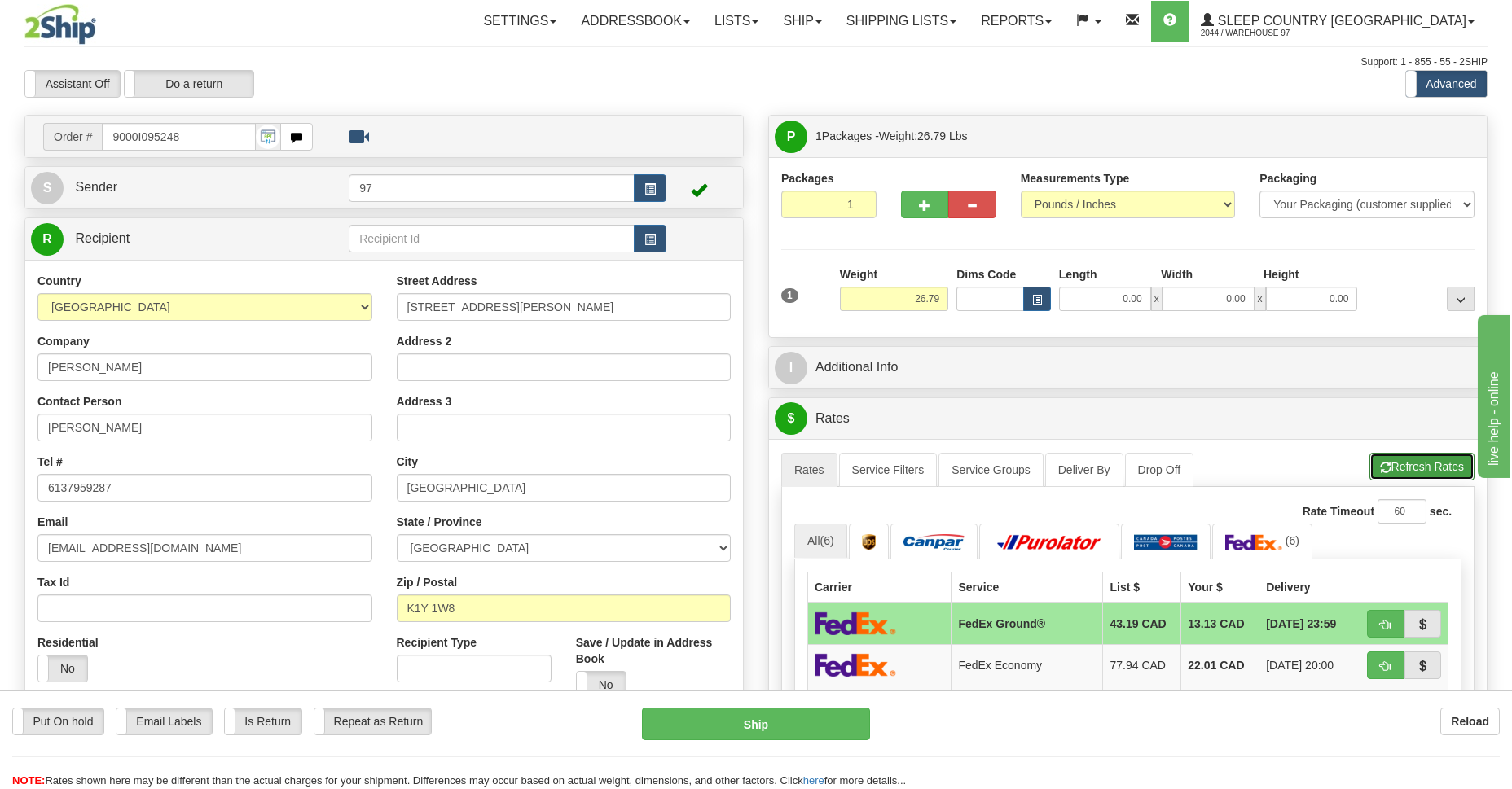
click at [1425, 457] on button "Refresh Rates" at bounding box center [1422, 466] width 105 height 28
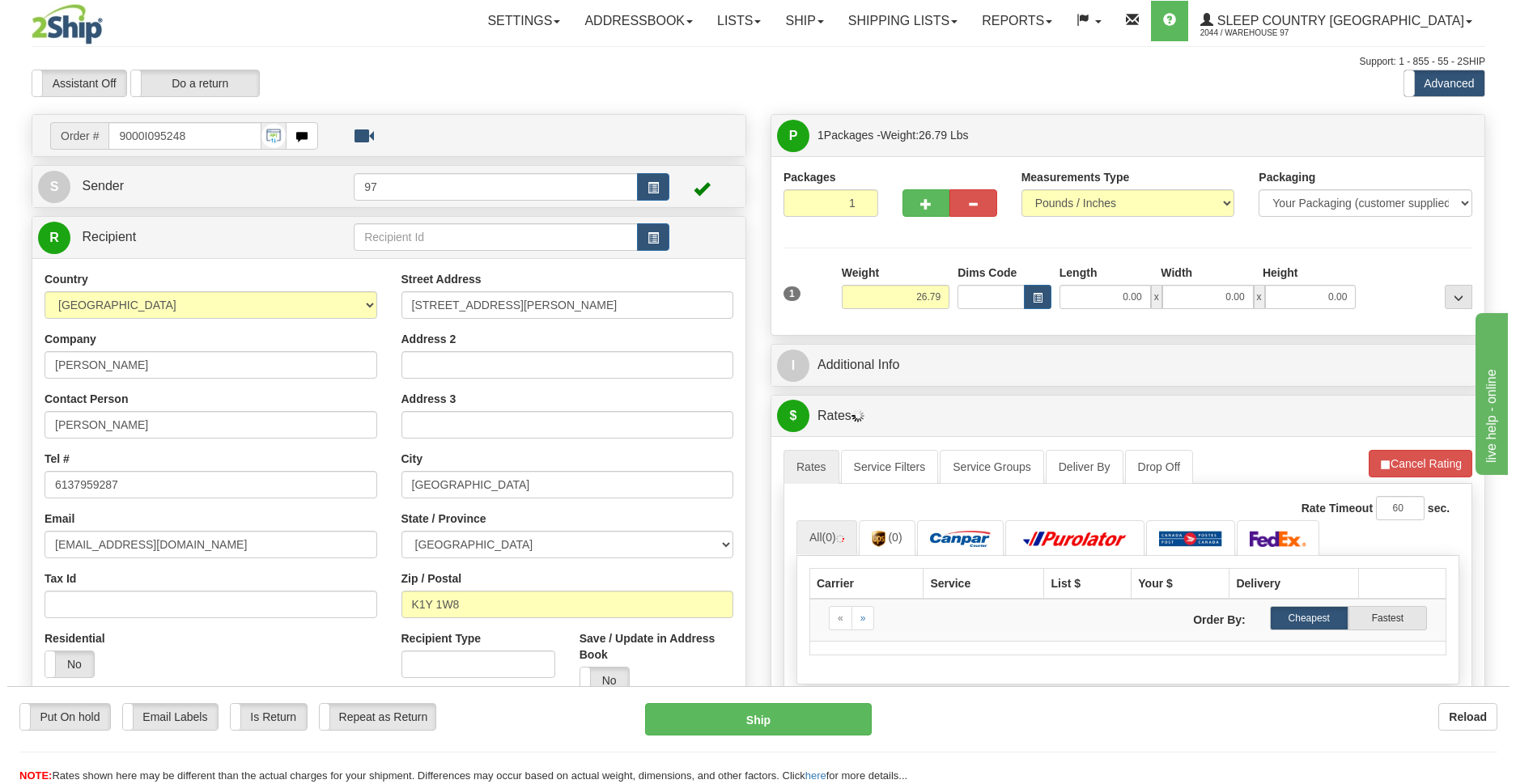
scroll to position [234, 0]
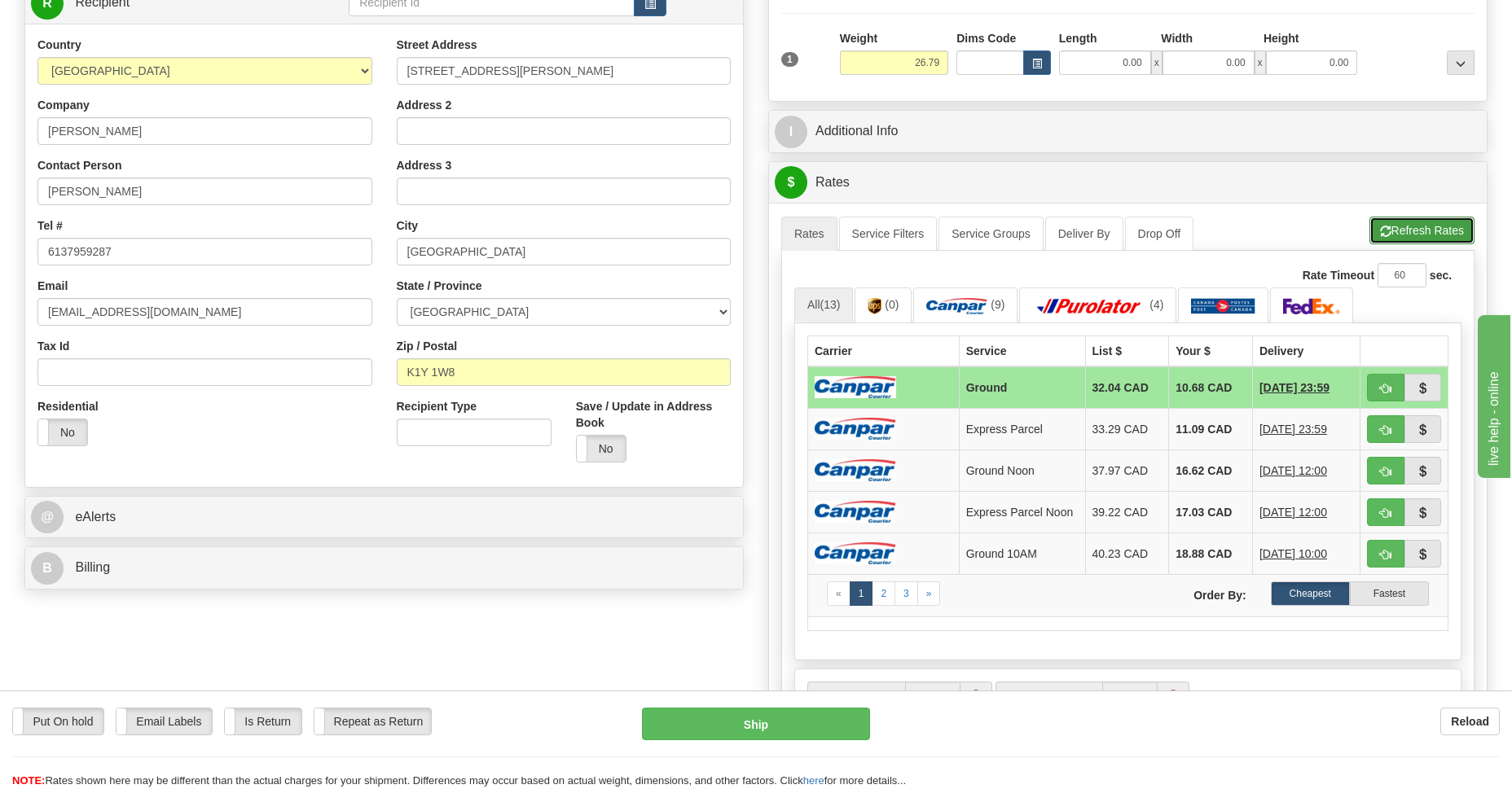
click at [1429, 228] on button "Refresh Rates" at bounding box center [1422, 230] width 105 height 28
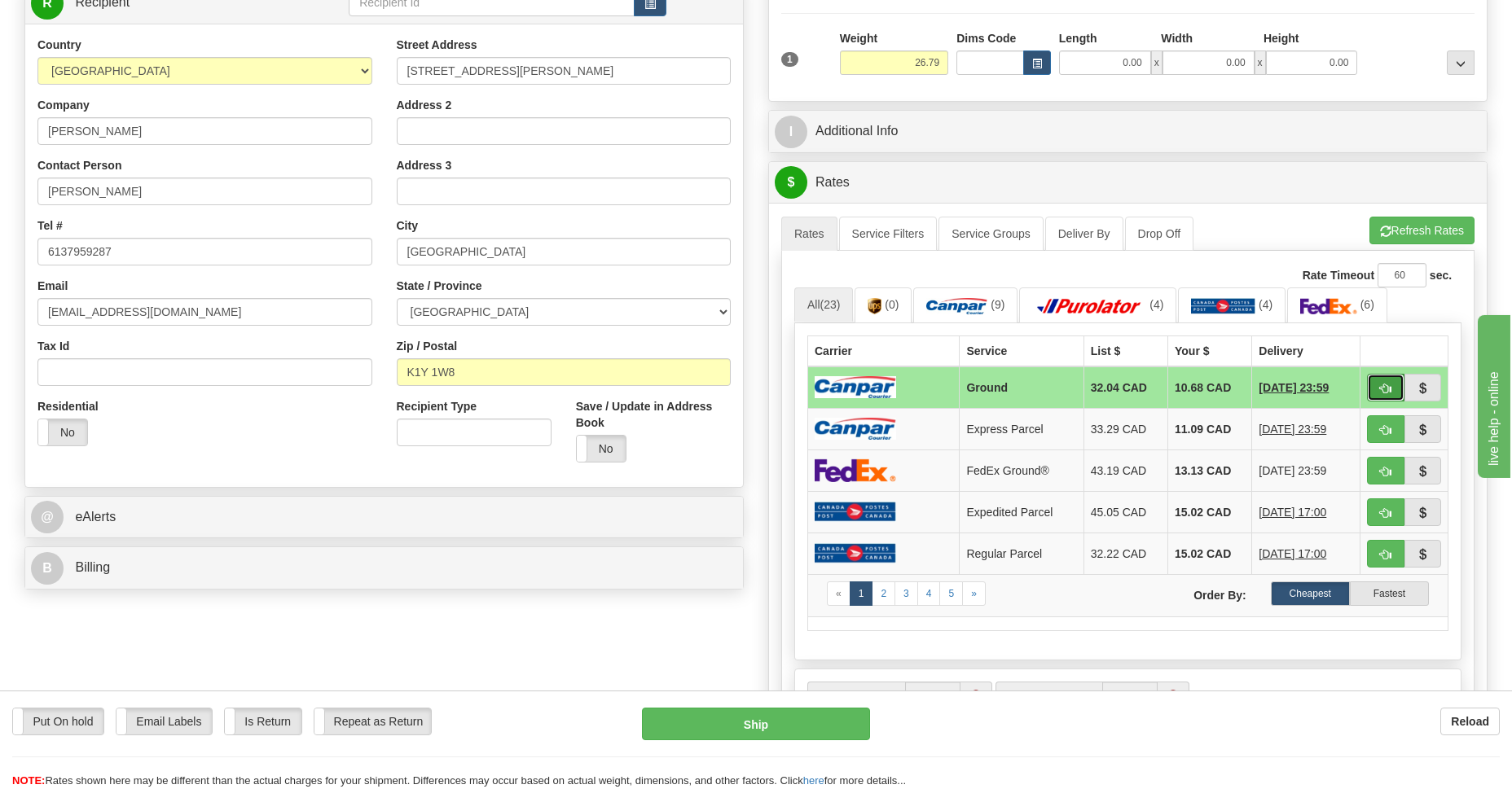
click at [1383, 390] on span "button" at bounding box center [1385, 388] width 12 height 11
type input "1"
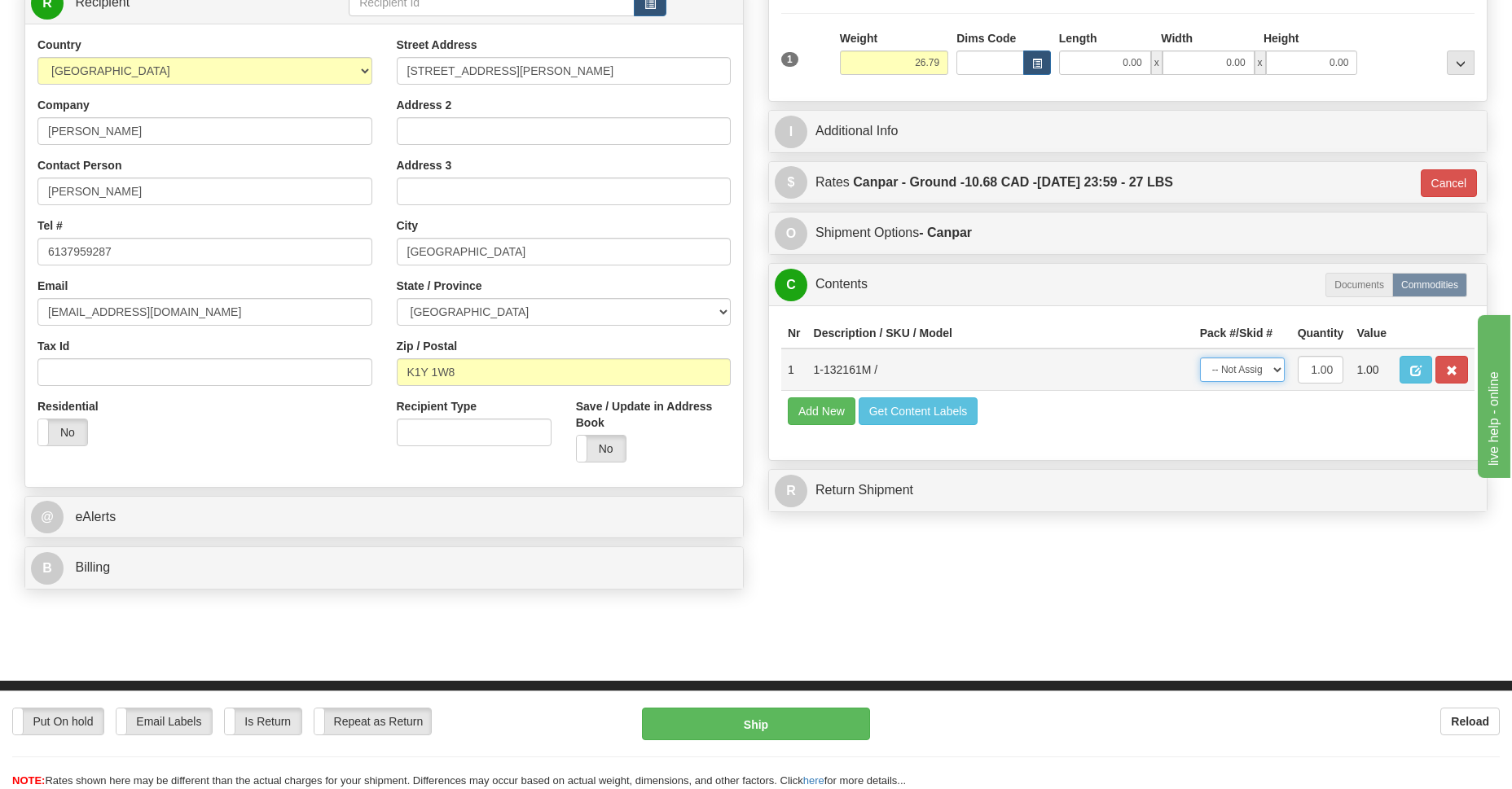
click at [1262, 369] on select "-- Not Assigned -- Package 1" at bounding box center [1242, 369] width 84 height 24
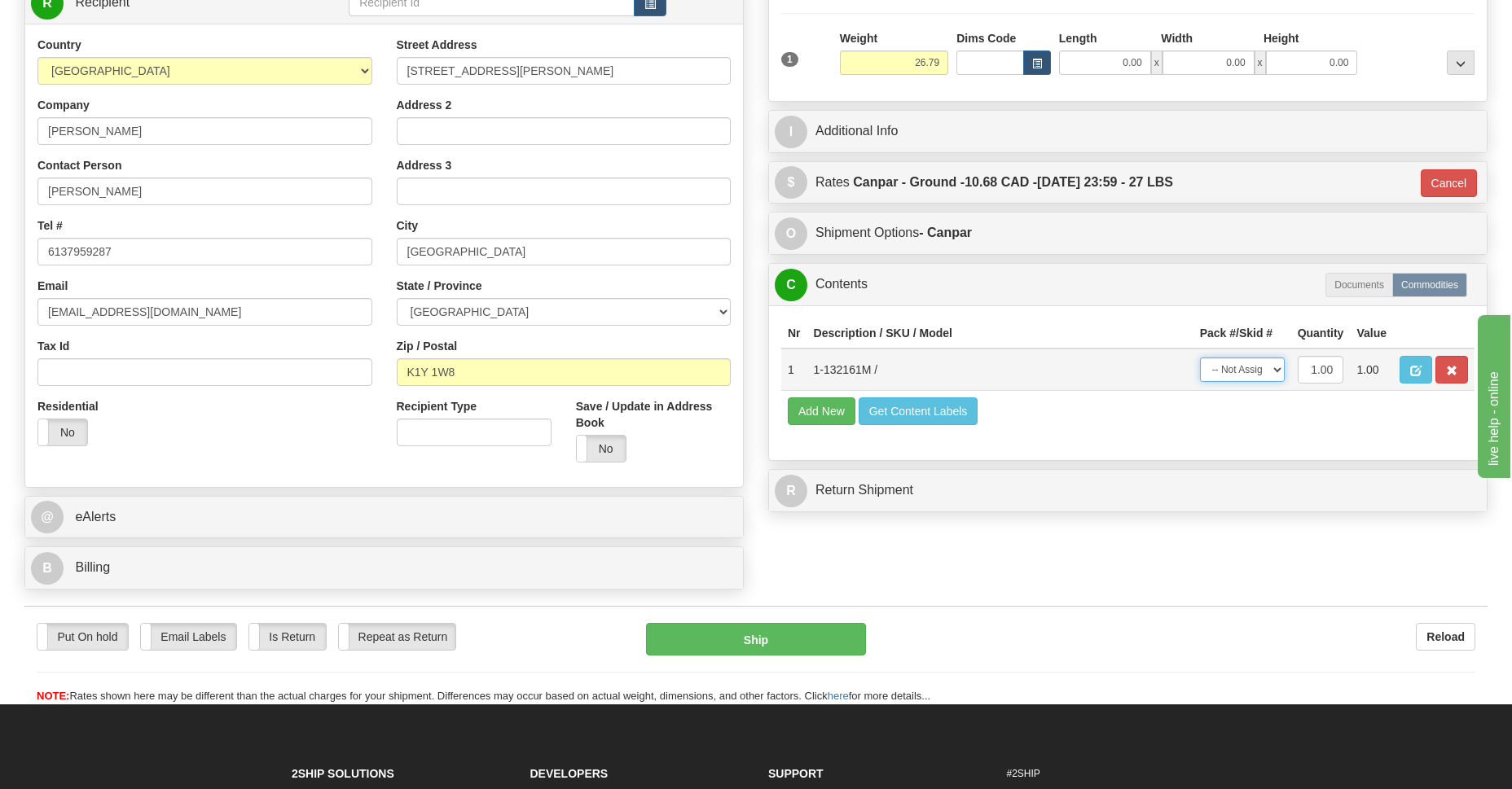
click at [1261, 367] on select "-- Not Assigned -- Package 1" at bounding box center [1242, 369] width 84 height 24
click at [1275, 368] on select "-- Not Assigned -- Package 1" at bounding box center [1242, 369] width 84 height 24
click at [760, 638] on button "Ship" at bounding box center [756, 639] width 220 height 33
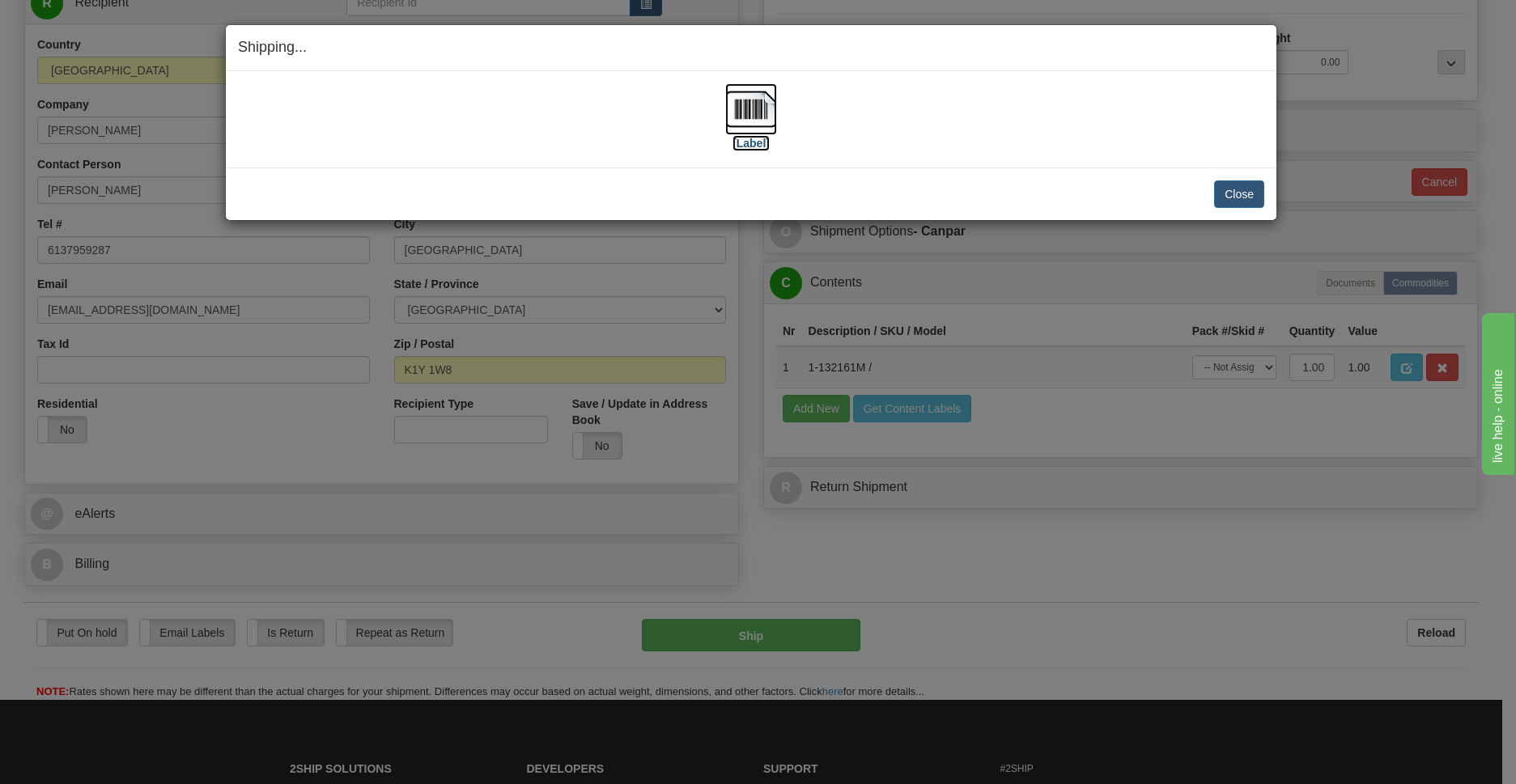
click at [758, 126] on img at bounding box center [751, 110] width 51 height 51
click at [1225, 191] on button "Close" at bounding box center [1239, 193] width 51 height 28
click at [1249, 191] on button "Close" at bounding box center [1239, 193] width 51 height 28
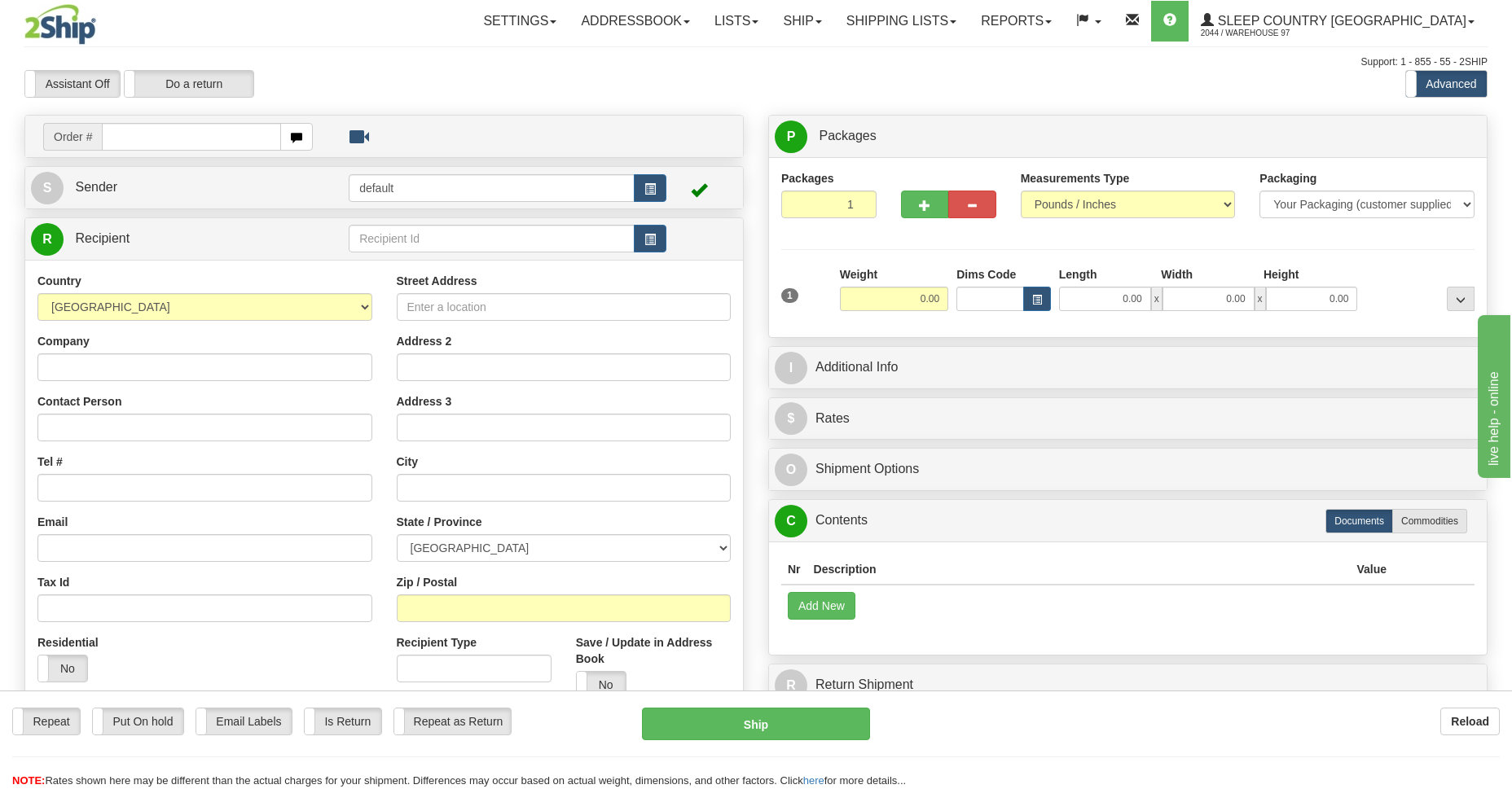
click at [215, 137] on input "text" at bounding box center [191, 136] width 179 height 28
type input "9000I094220"
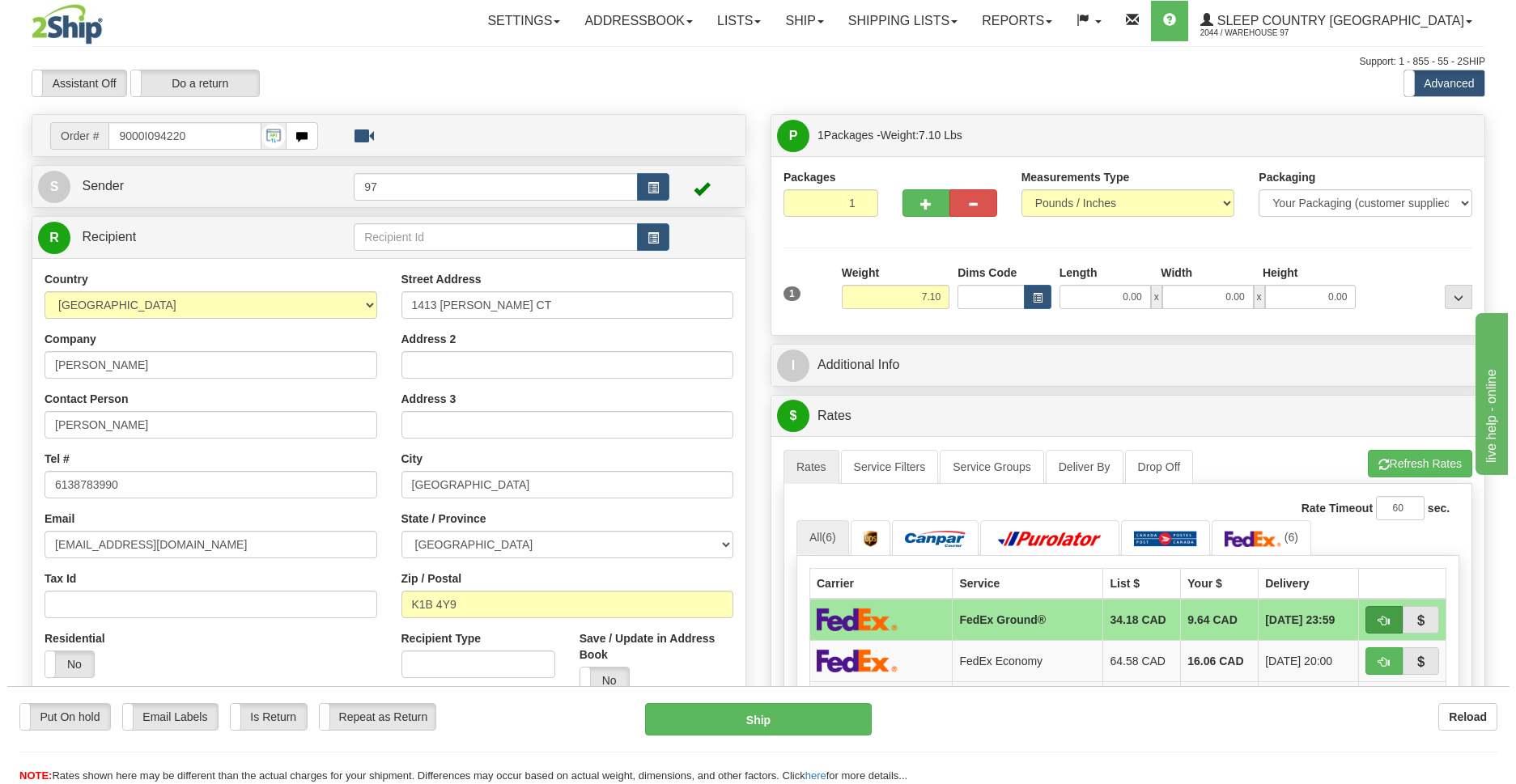
scroll to position [117, 0]
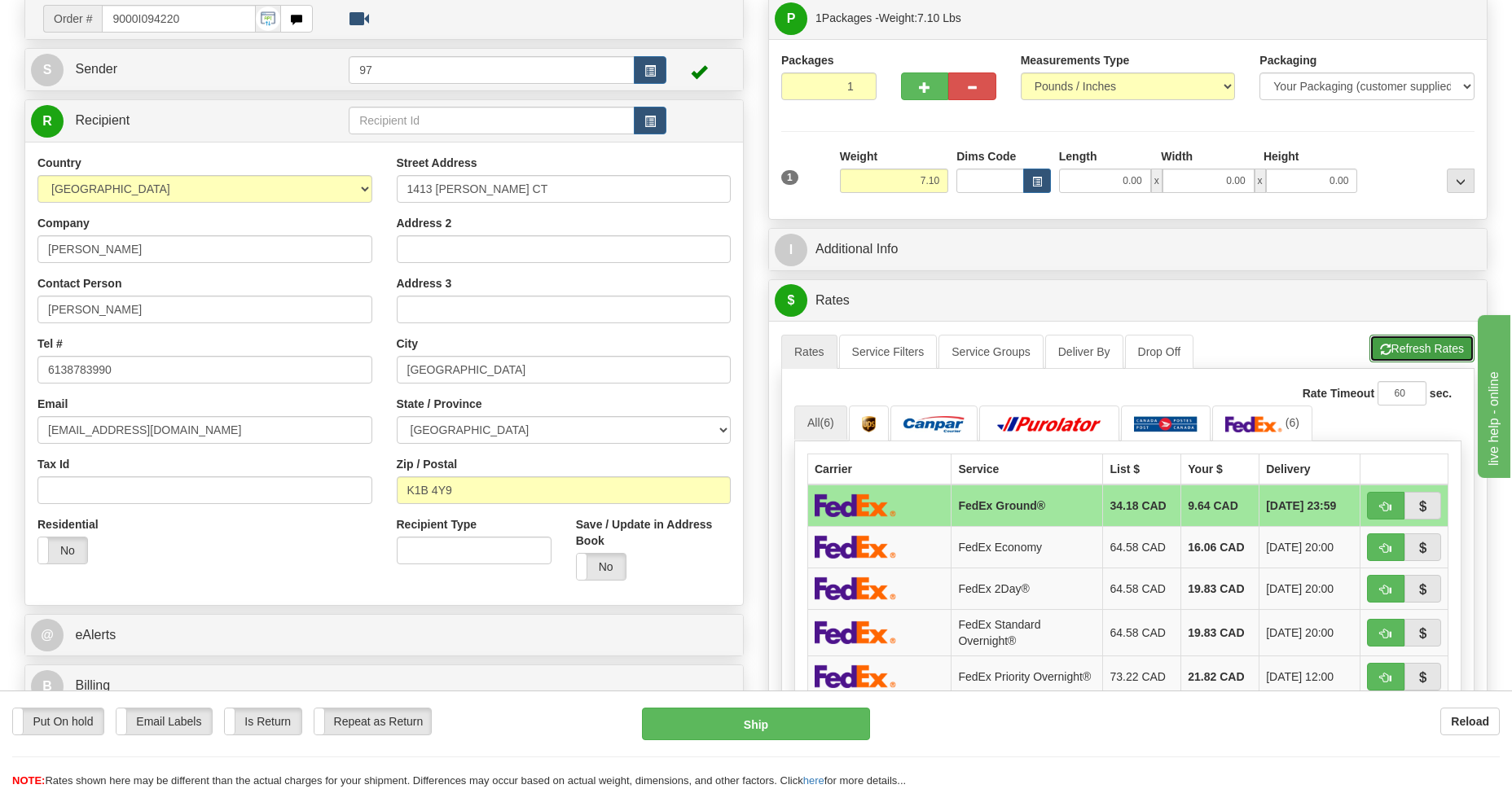
click at [1421, 345] on button "Refresh Rates" at bounding box center [1422, 348] width 105 height 28
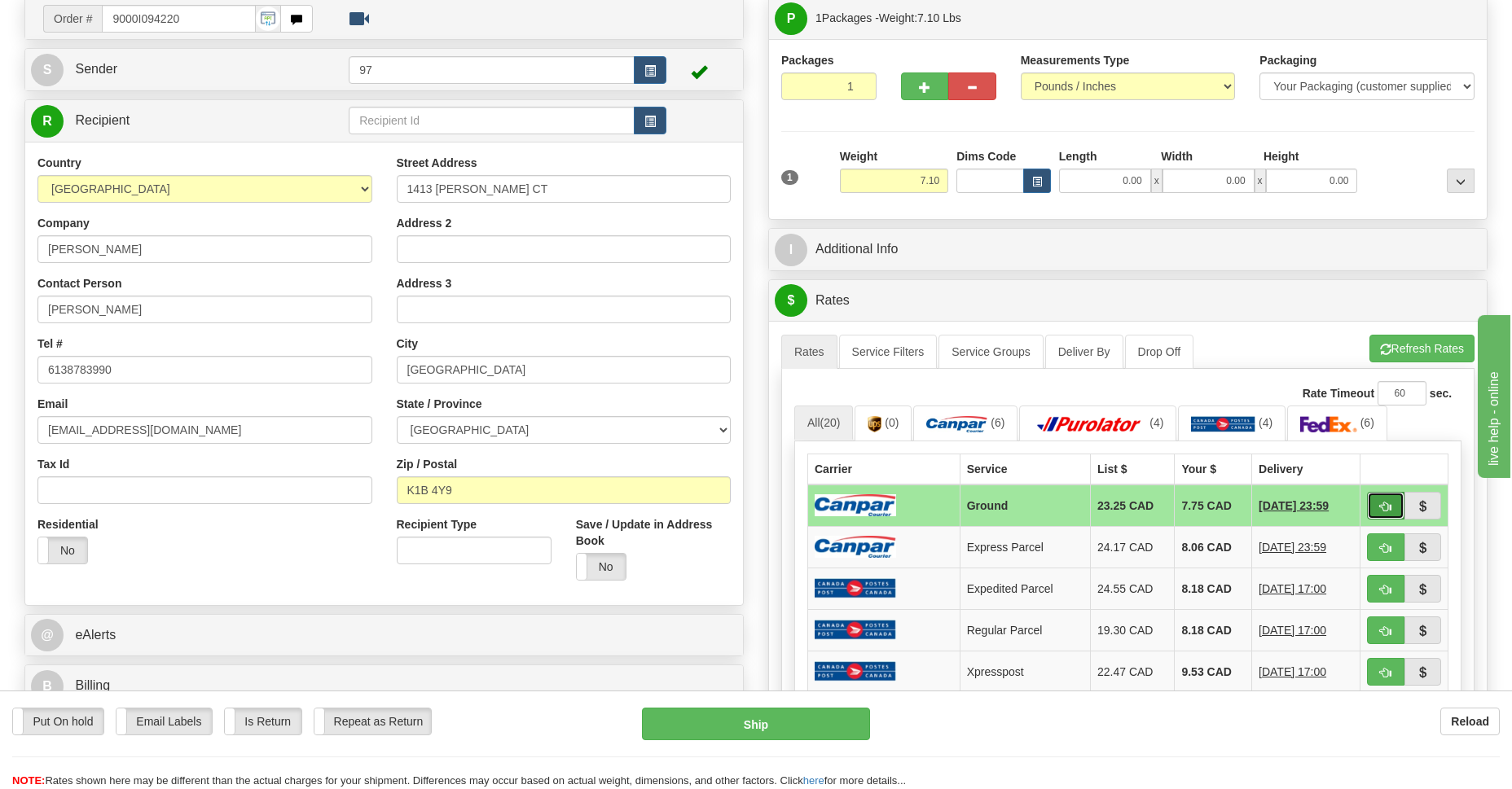
click at [1386, 508] on span "button" at bounding box center [1385, 506] width 12 height 11
type input "1"
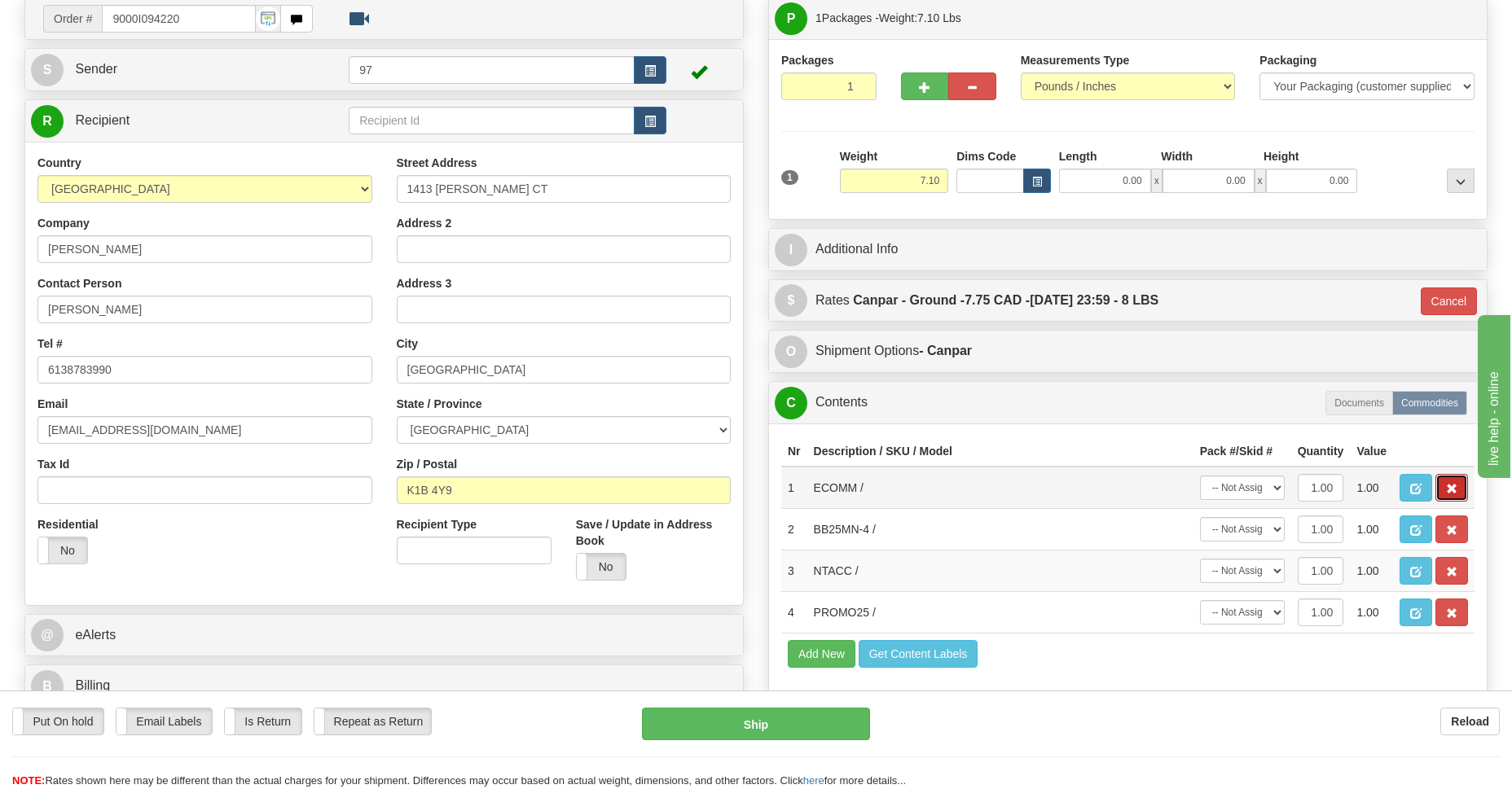
click at [1450, 492] on span "button" at bounding box center [1452, 489] width 12 height 11
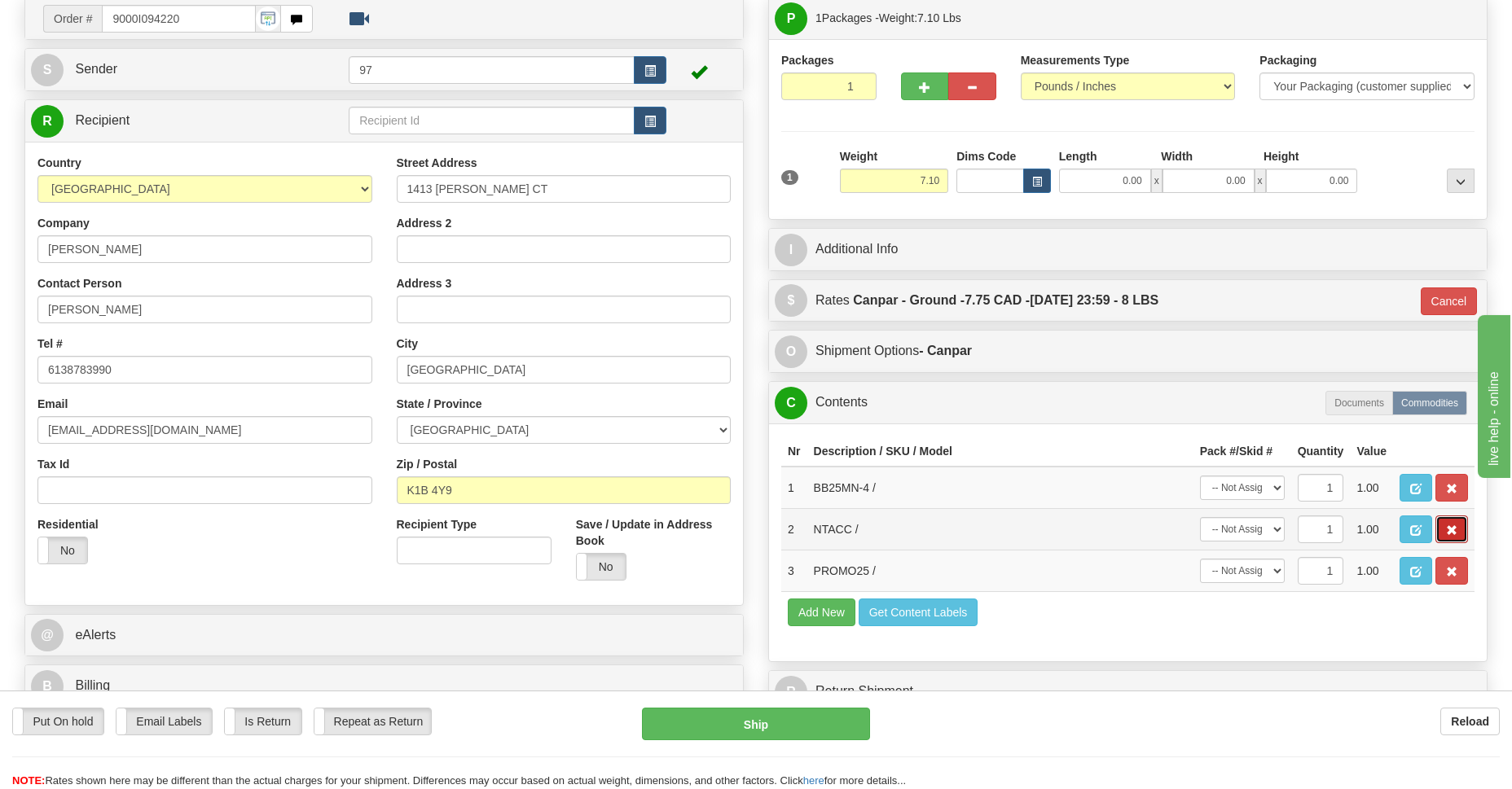
click at [1447, 535] on span "button" at bounding box center [1452, 530] width 12 height 11
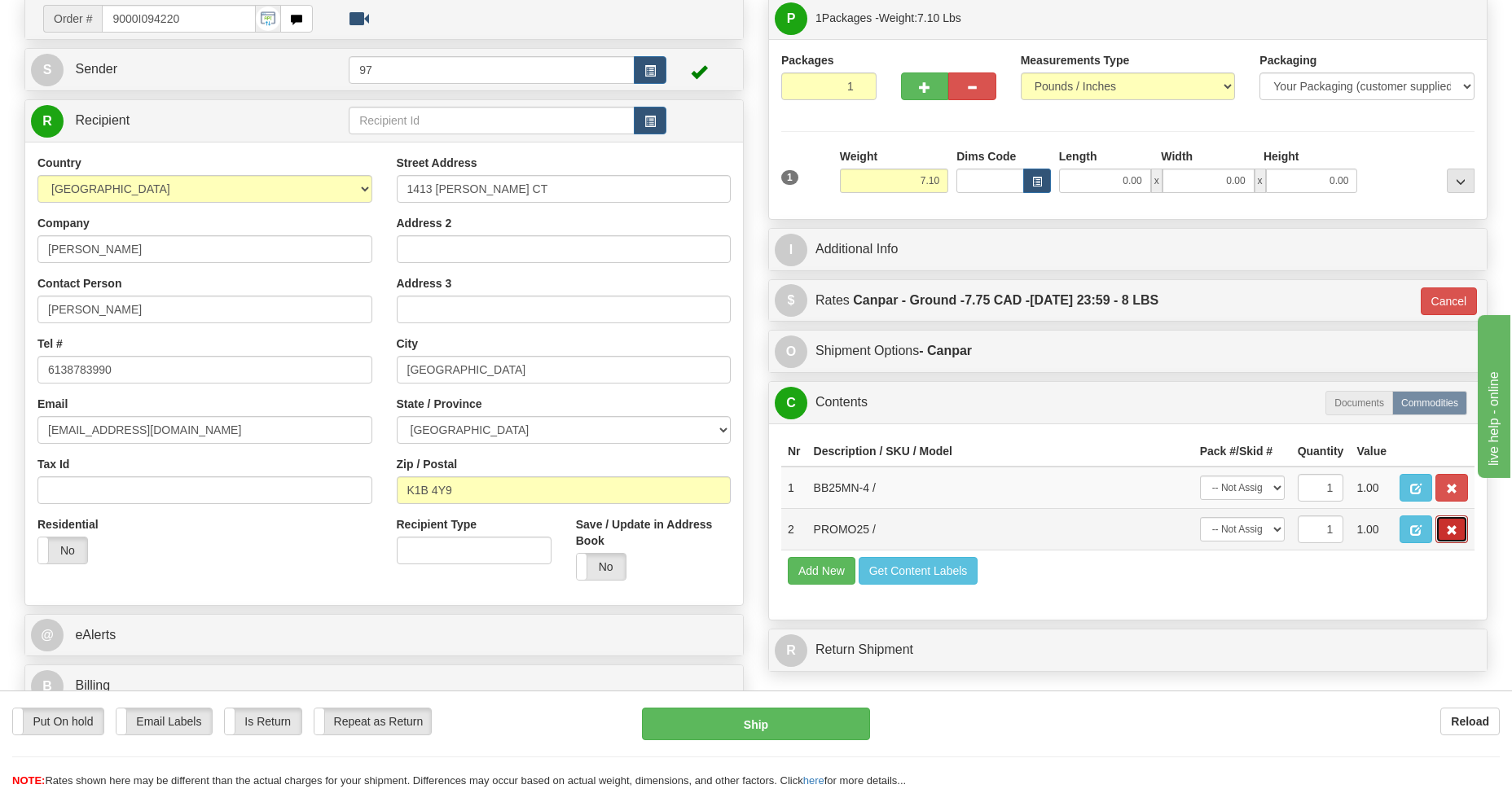
click at [1456, 538] on button "button" at bounding box center [1452, 529] width 33 height 28
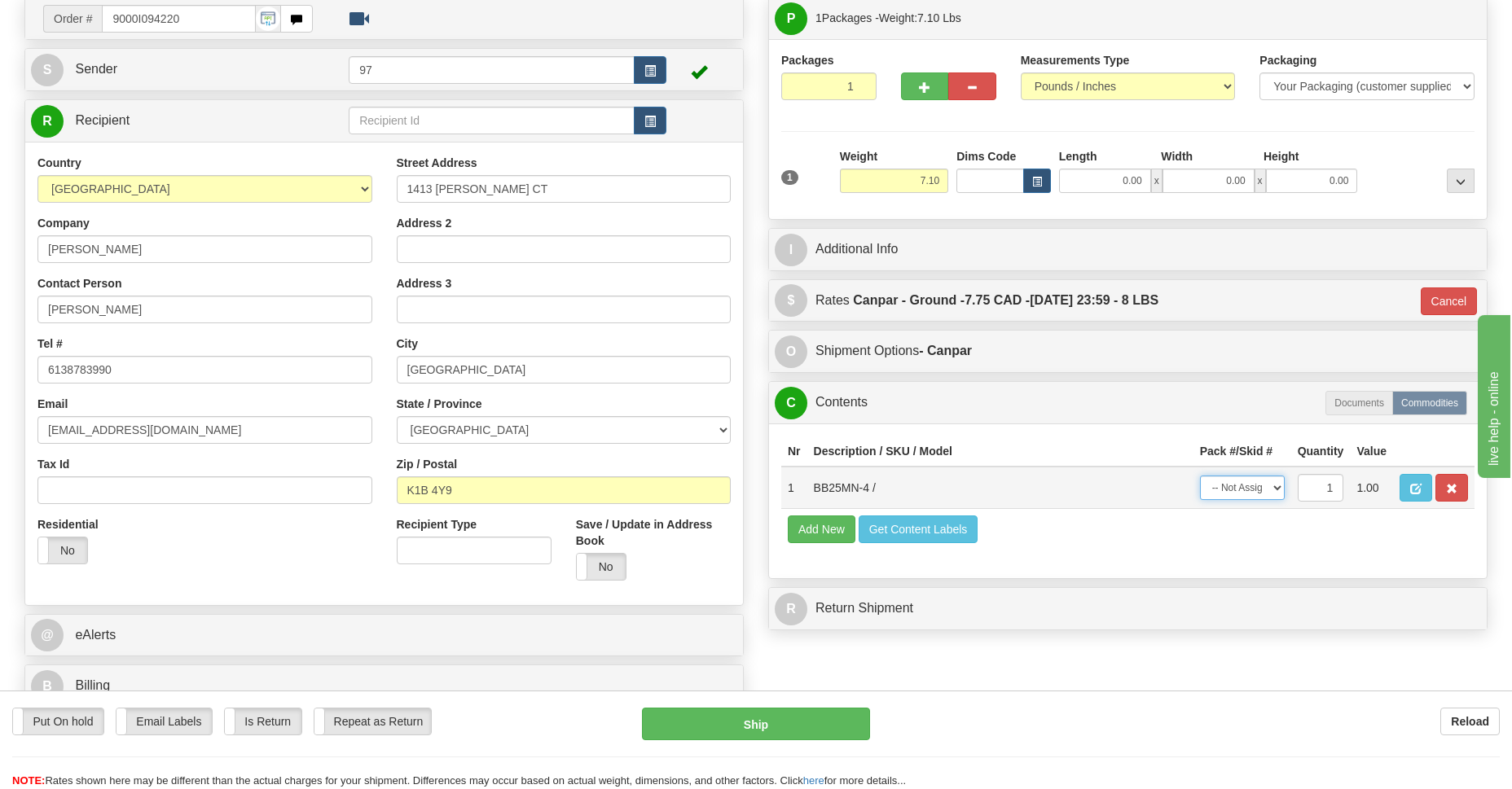
click at [1248, 497] on select "-- Not Assigned -- Package 1" at bounding box center [1242, 487] width 84 height 24
click at [1281, 492] on select "-- Not Assigned -- Package 1" at bounding box center [1242, 487] width 84 height 24
click at [1278, 488] on select "-- Not Assigned -- Package 1" at bounding box center [1242, 487] width 84 height 24
click at [769, 709] on button "Ship" at bounding box center [755, 724] width 227 height 33
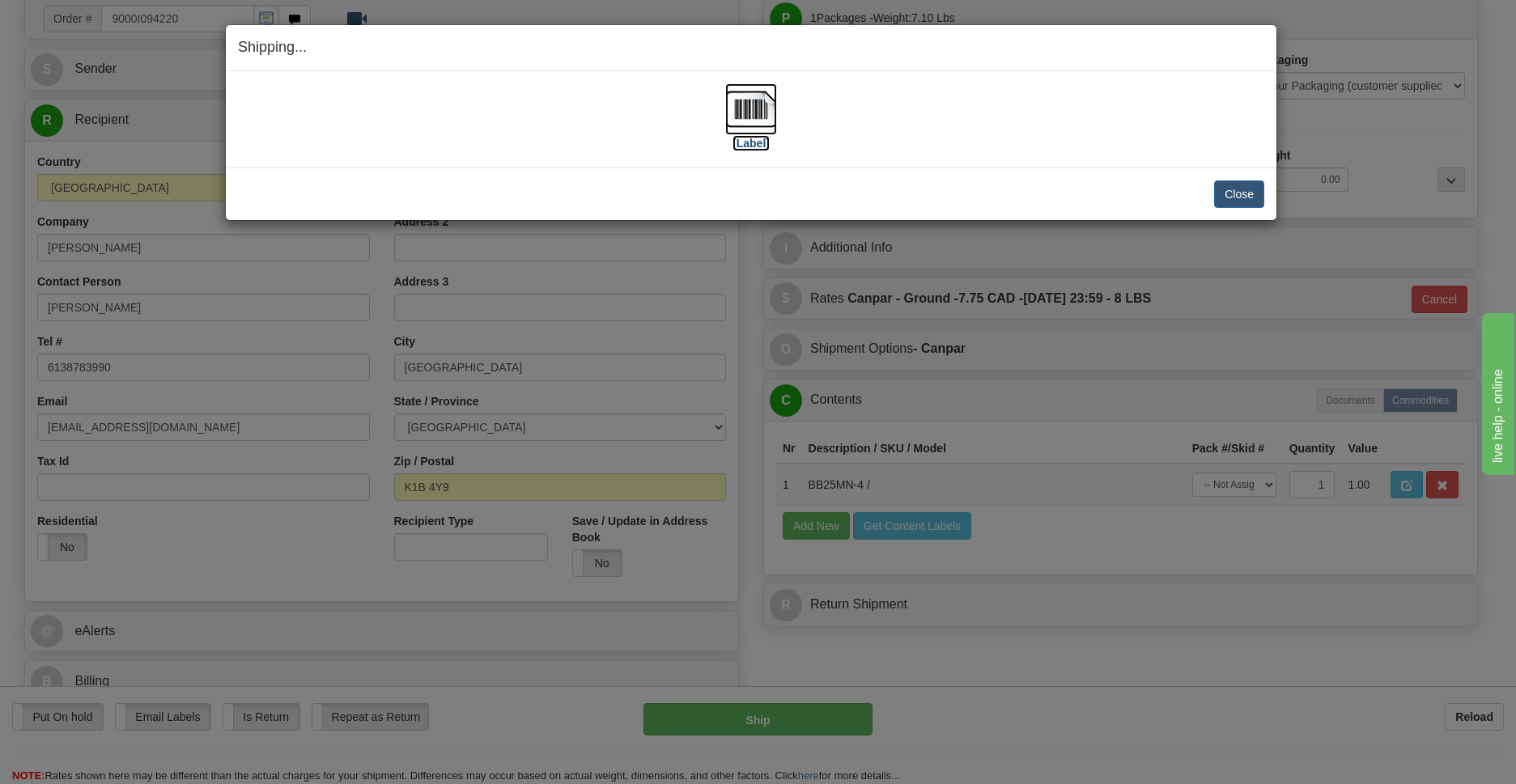
click at [739, 113] on img at bounding box center [751, 110] width 51 height 51
click at [1236, 187] on button "Close" at bounding box center [1239, 193] width 51 height 28
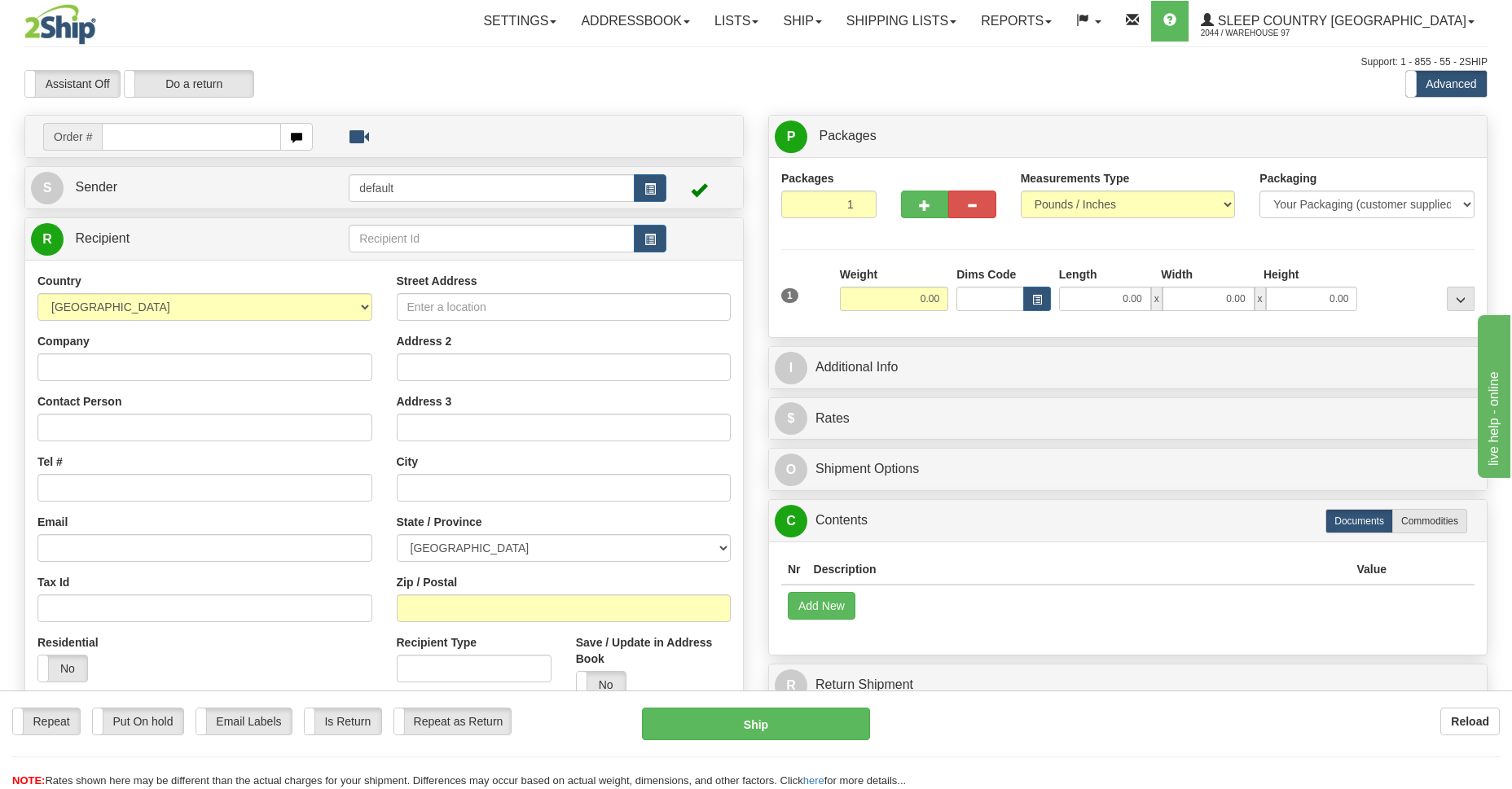
click at [177, 129] on input "text" at bounding box center [191, 136] width 179 height 28
type input "9000I09276"
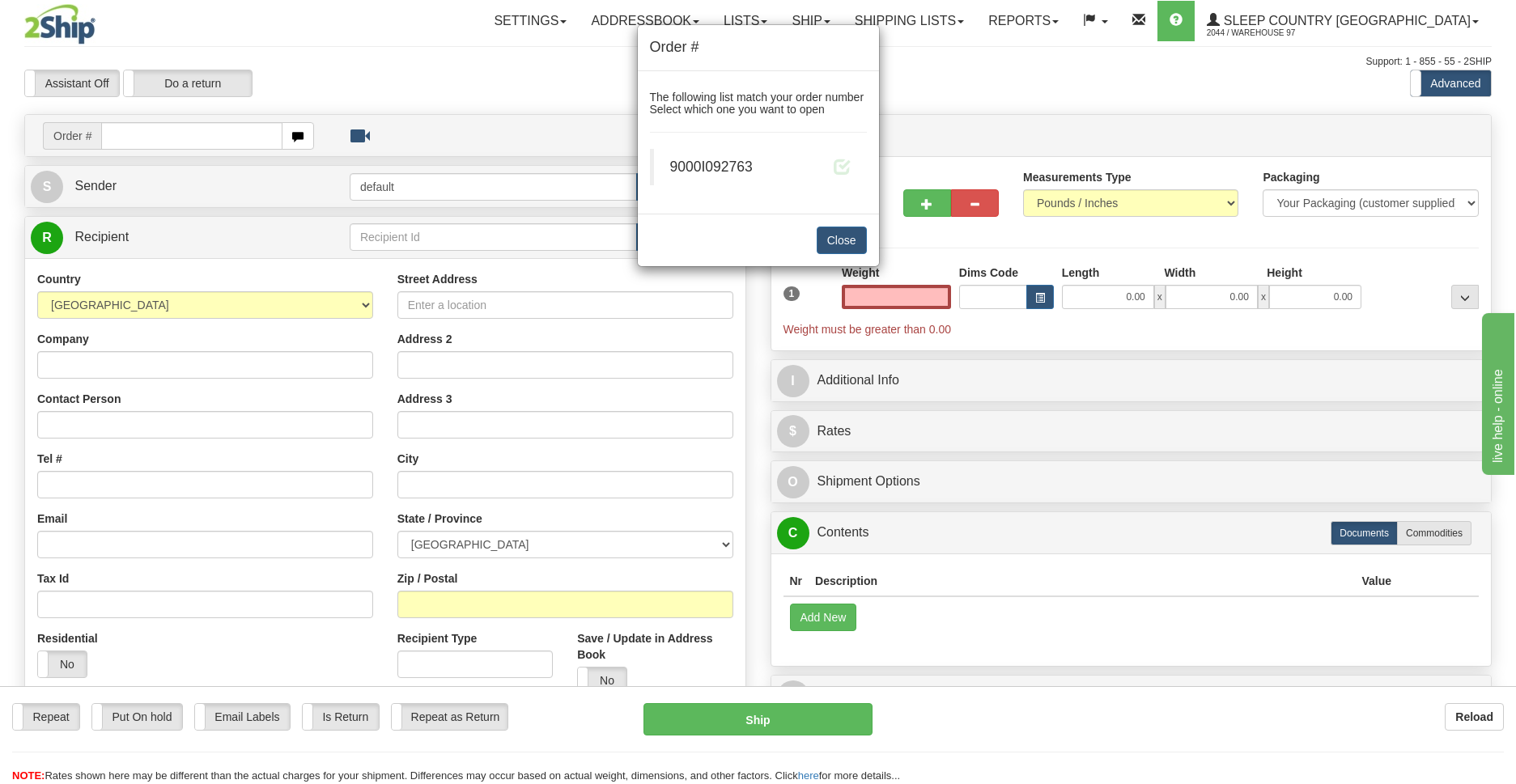
type input "0.00"
click at [746, 166] on span "9000I092763" at bounding box center [711, 167] width 83 height 16
click at [836, 166] on span at bounding box center [842, 167] width 17 height 17
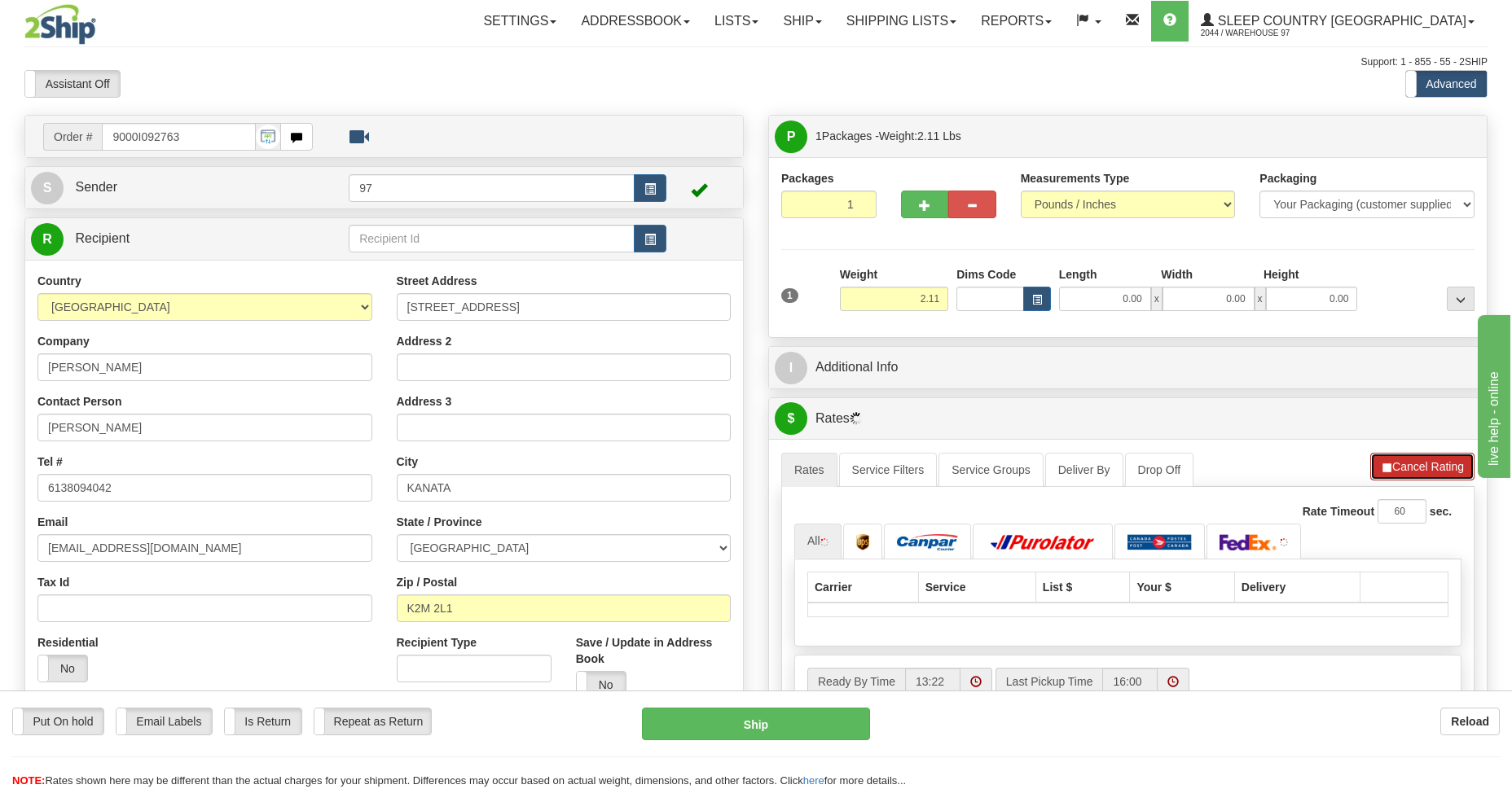
click at [1424, 474] on button "Cancel Rating" at bounding box center [1422, 466] width 105 height 28
click at [1426, 469] on button "Refresh Rates" at bounding box center [1422, 466] width 105 height 28
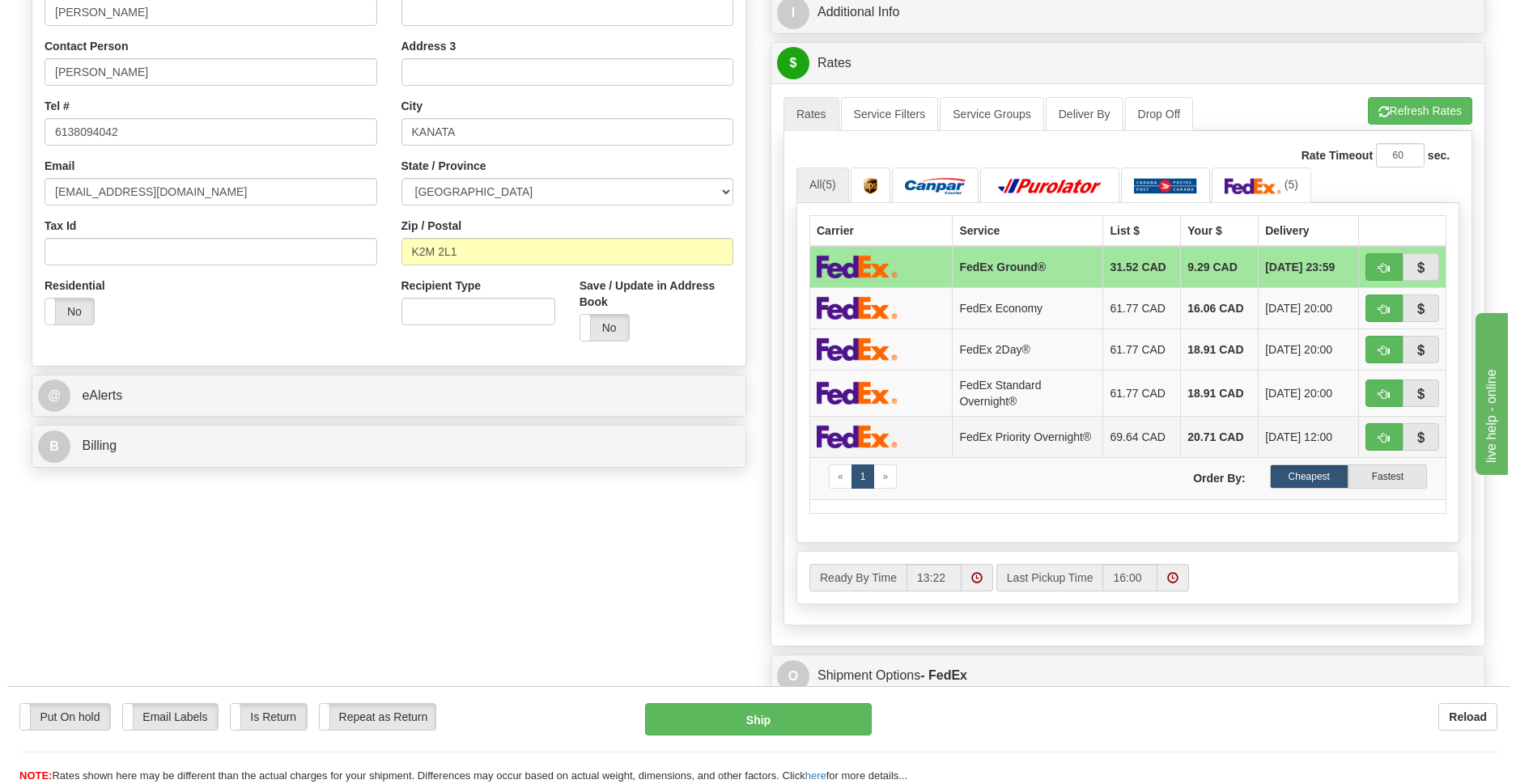
scroll to position [234, 0]
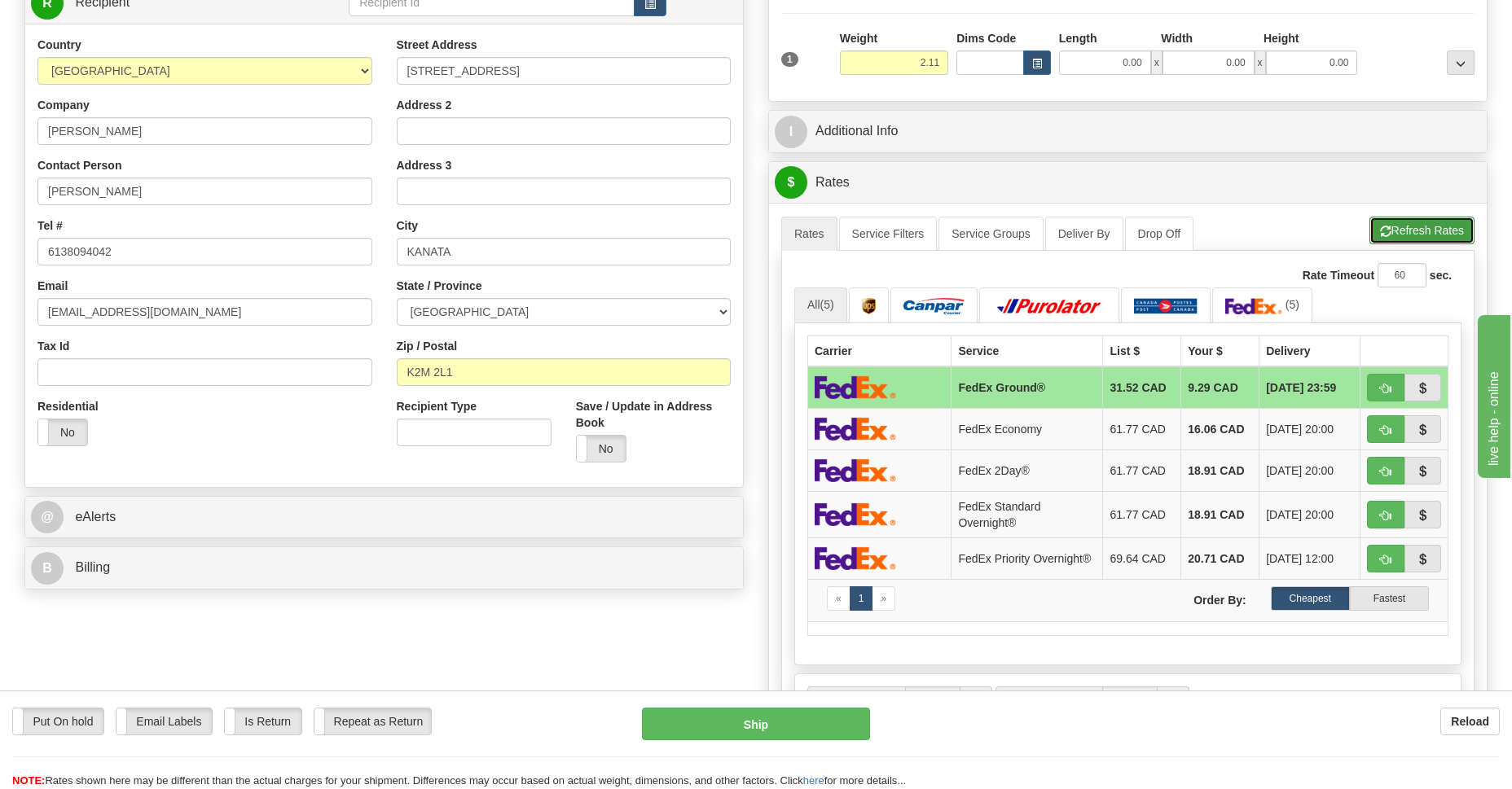
click at [1413, 232] on button "Refresh Rates" at bounding box center [1422, 230] width 105 height 28
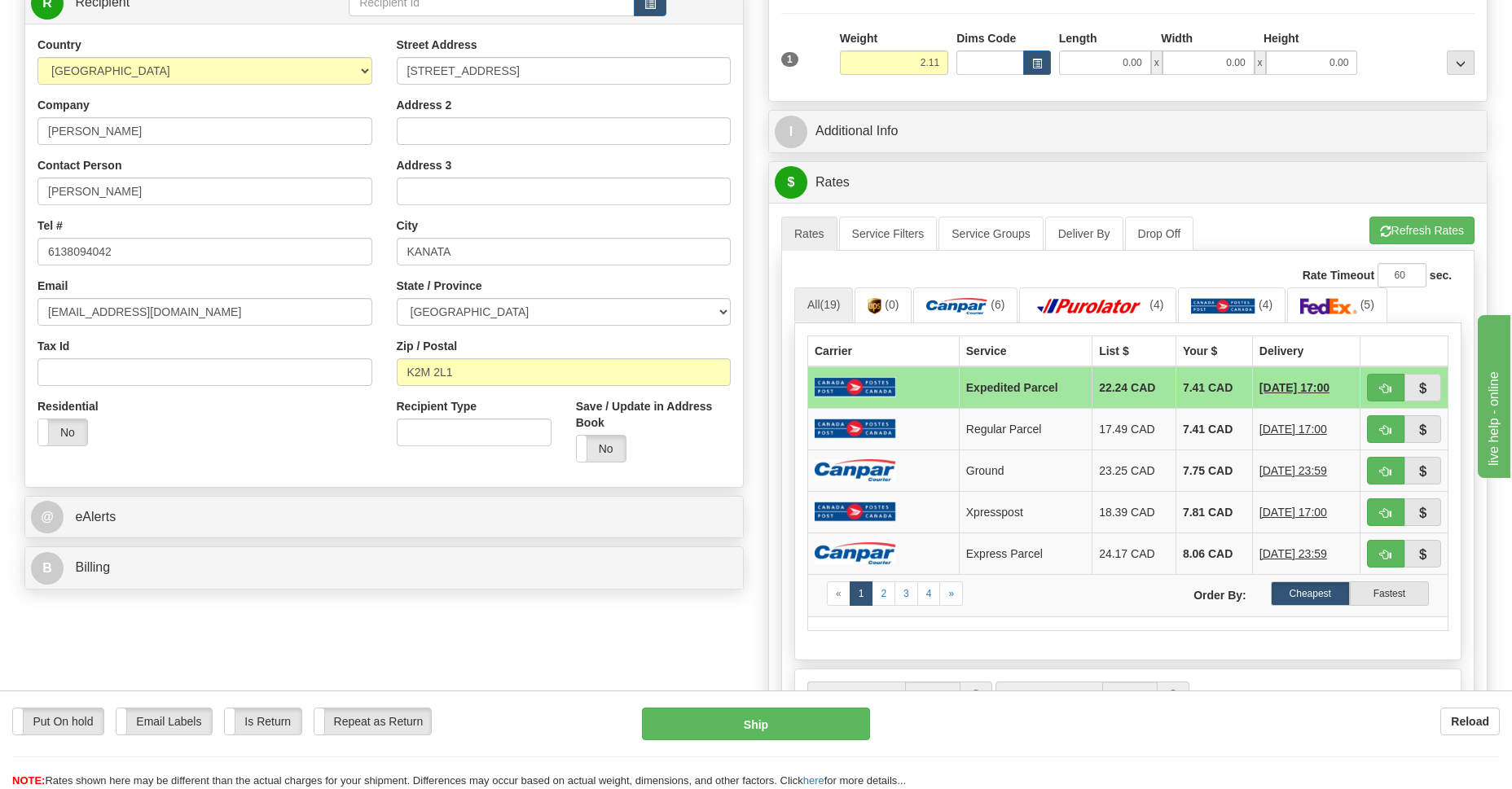
click at [1389, 379] on button "button" at bounding box center [1385, 387] width 37 height 28
type input "DOM.EP"
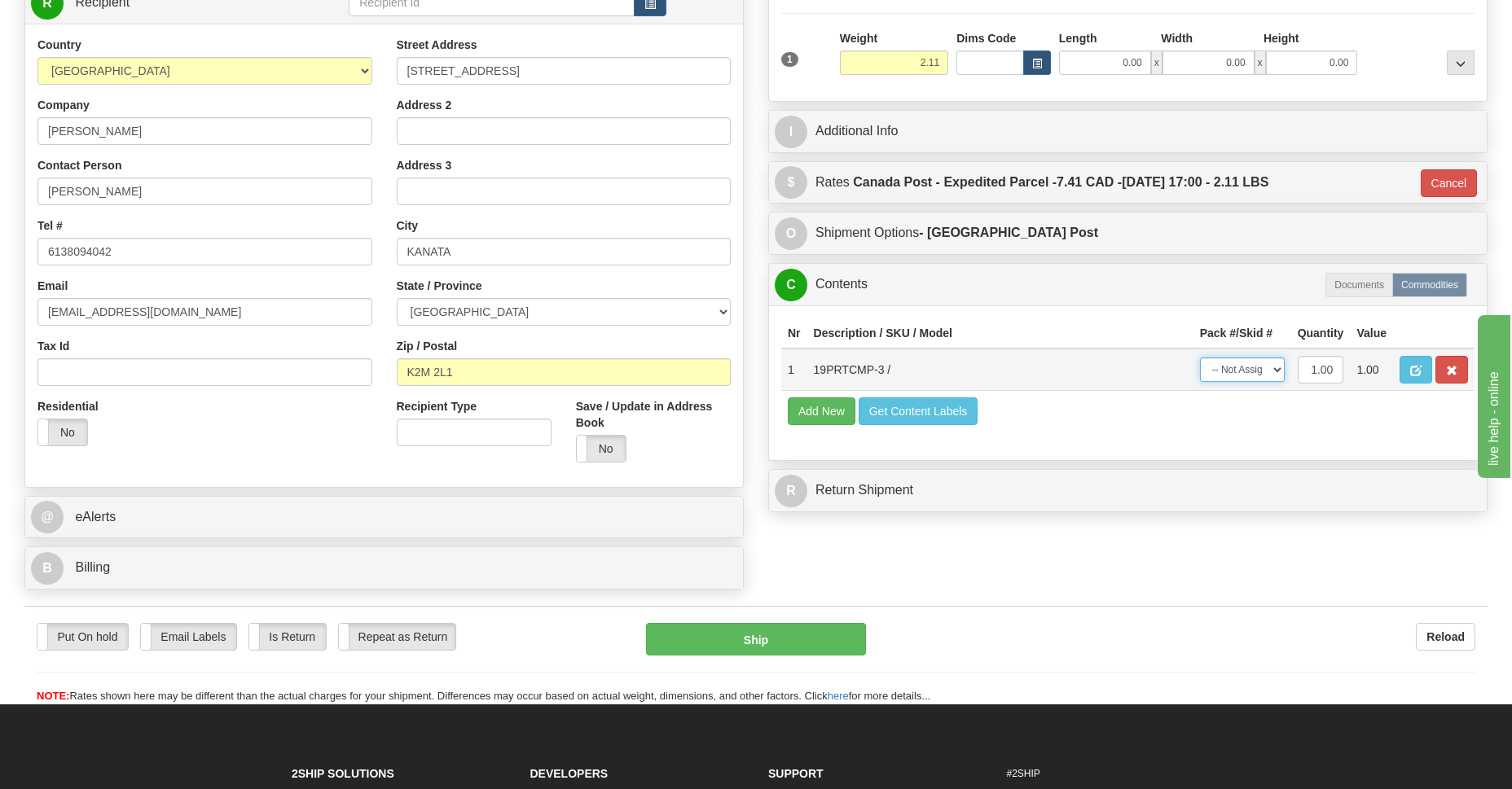
click at [1258, 366] on select "-- Not Assigned -- Package 1" at bounding box center [1242, 369] width 84 height 24
click at [788, 638] on button "Ship" at bounding box center [756, 639] width 220 height 33
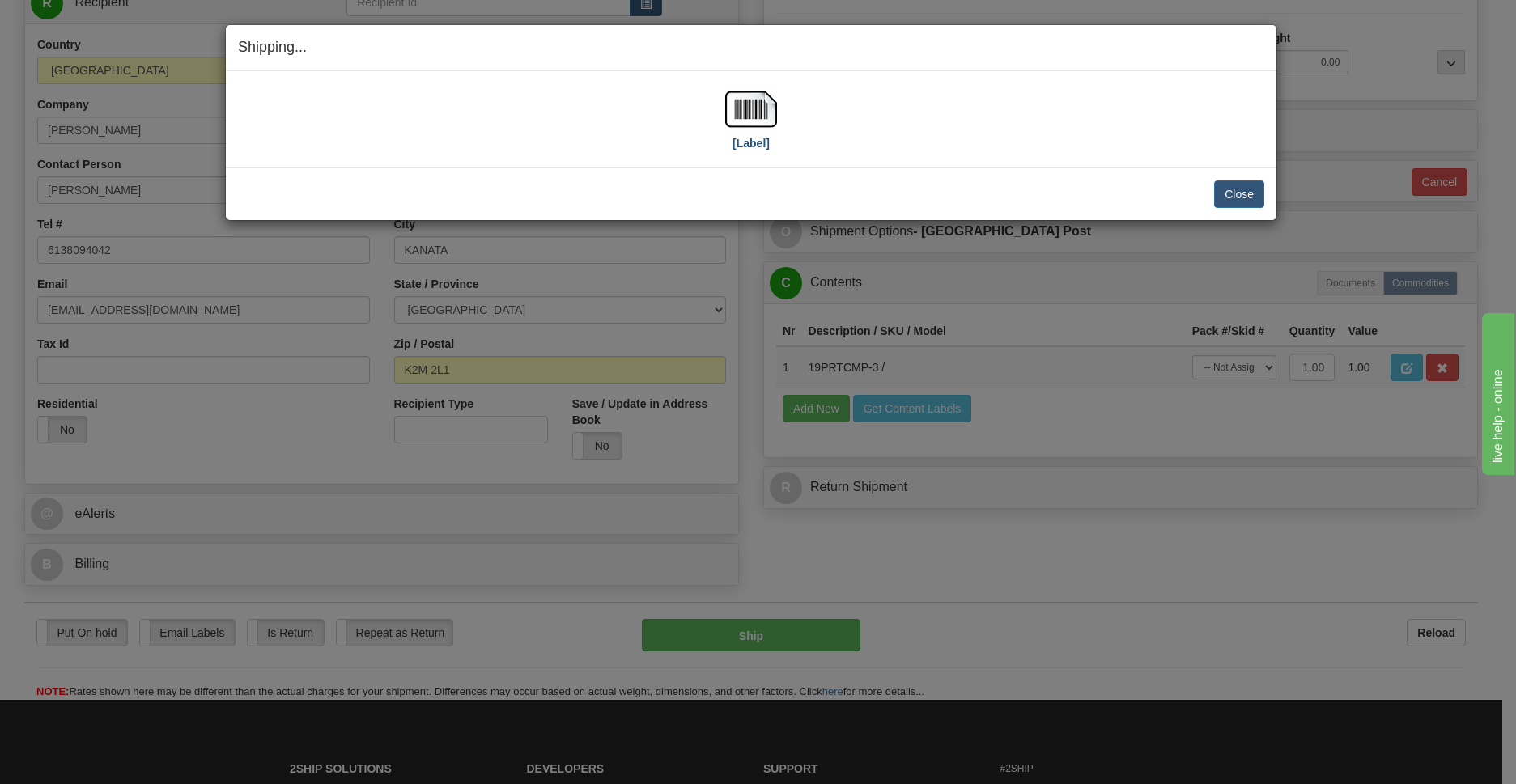
click at [718, 111] on div "[Label]" at bounding box center [751, 120] width 1026 height 72
click at [748, 117] on img at bounding box center [751, 110] width 51 height 51
click at [1243, 191] on button "Close" at bounding box center [1239, 193] width 51 height 28
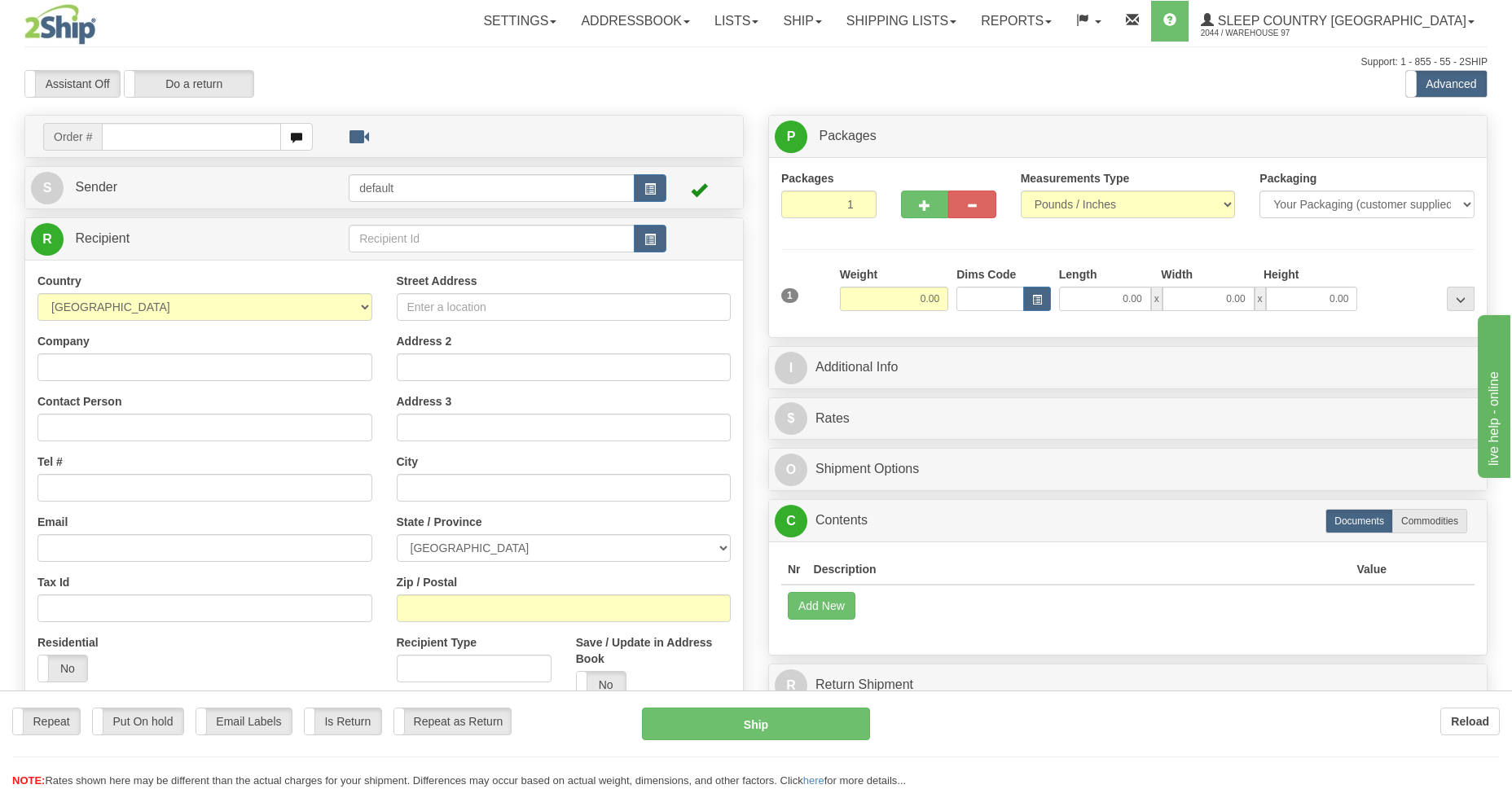
click at [151, 135] on input "text" at bounding box center [191, 136] width 179 height 28
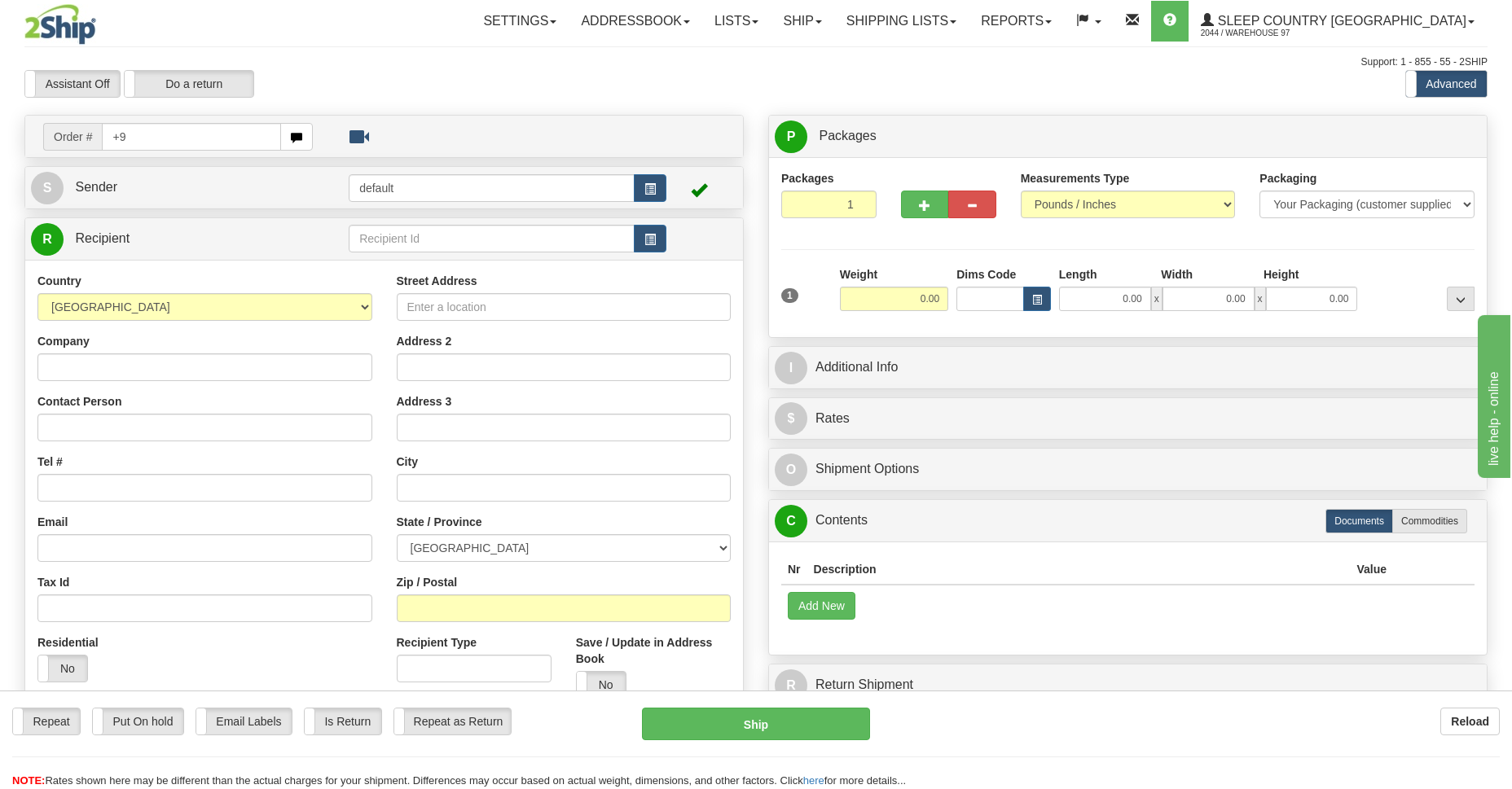
type input "+"
type input "9000I091275"
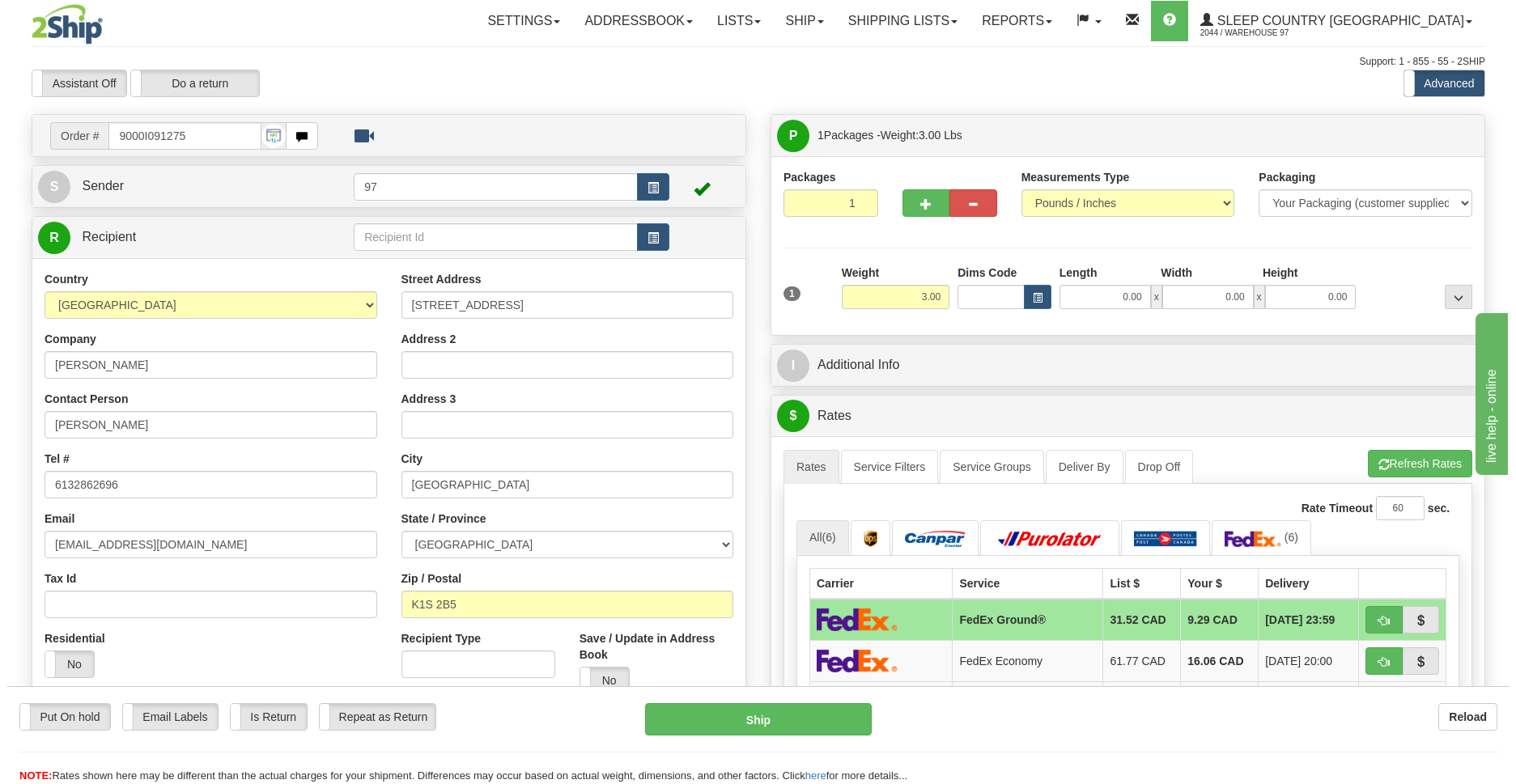
scroll to position [234, 0]
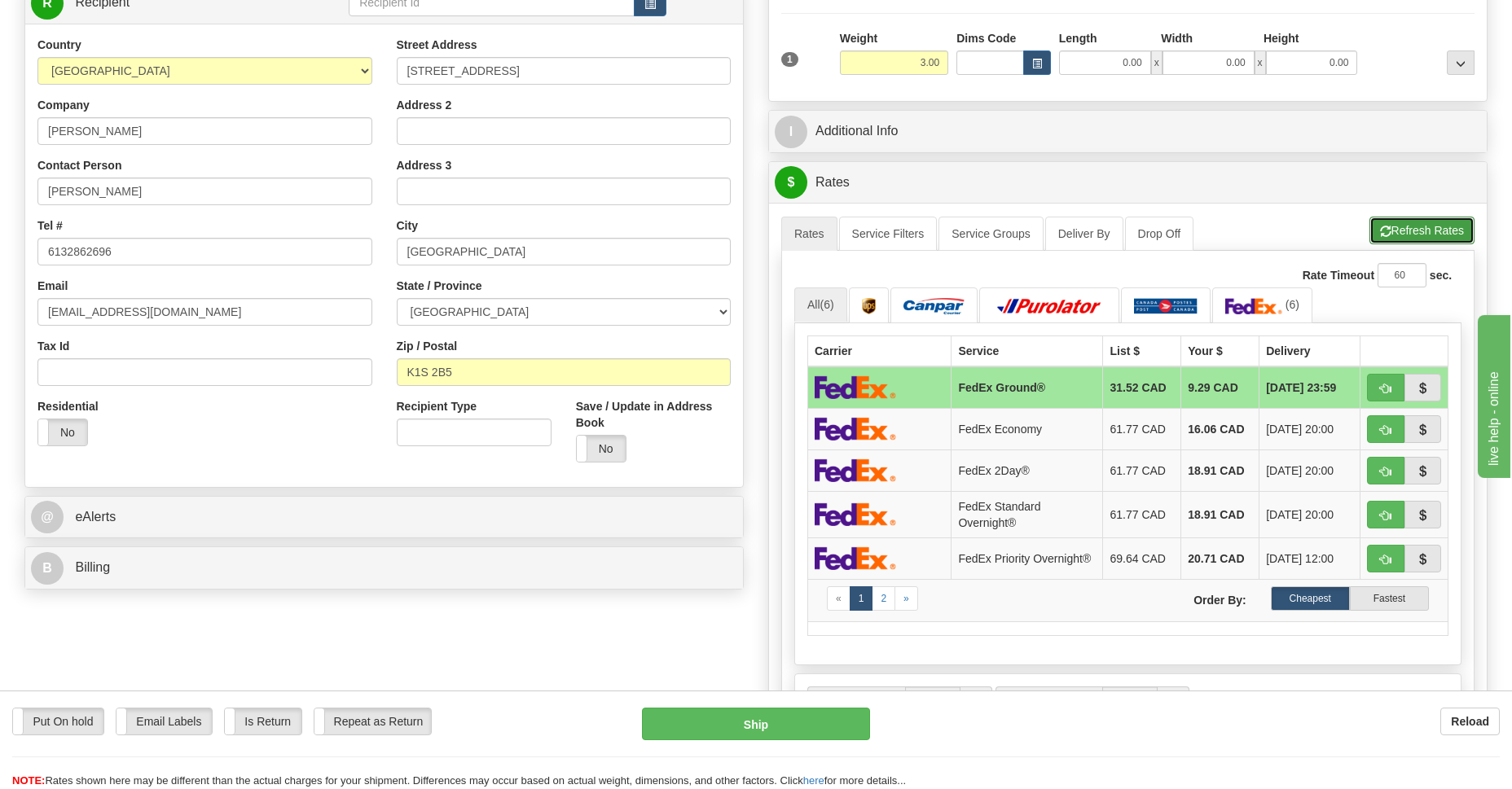
click at [1426, 230] on button "Refresh Rates" at bounding box center [1422, 230] width 105 height 28
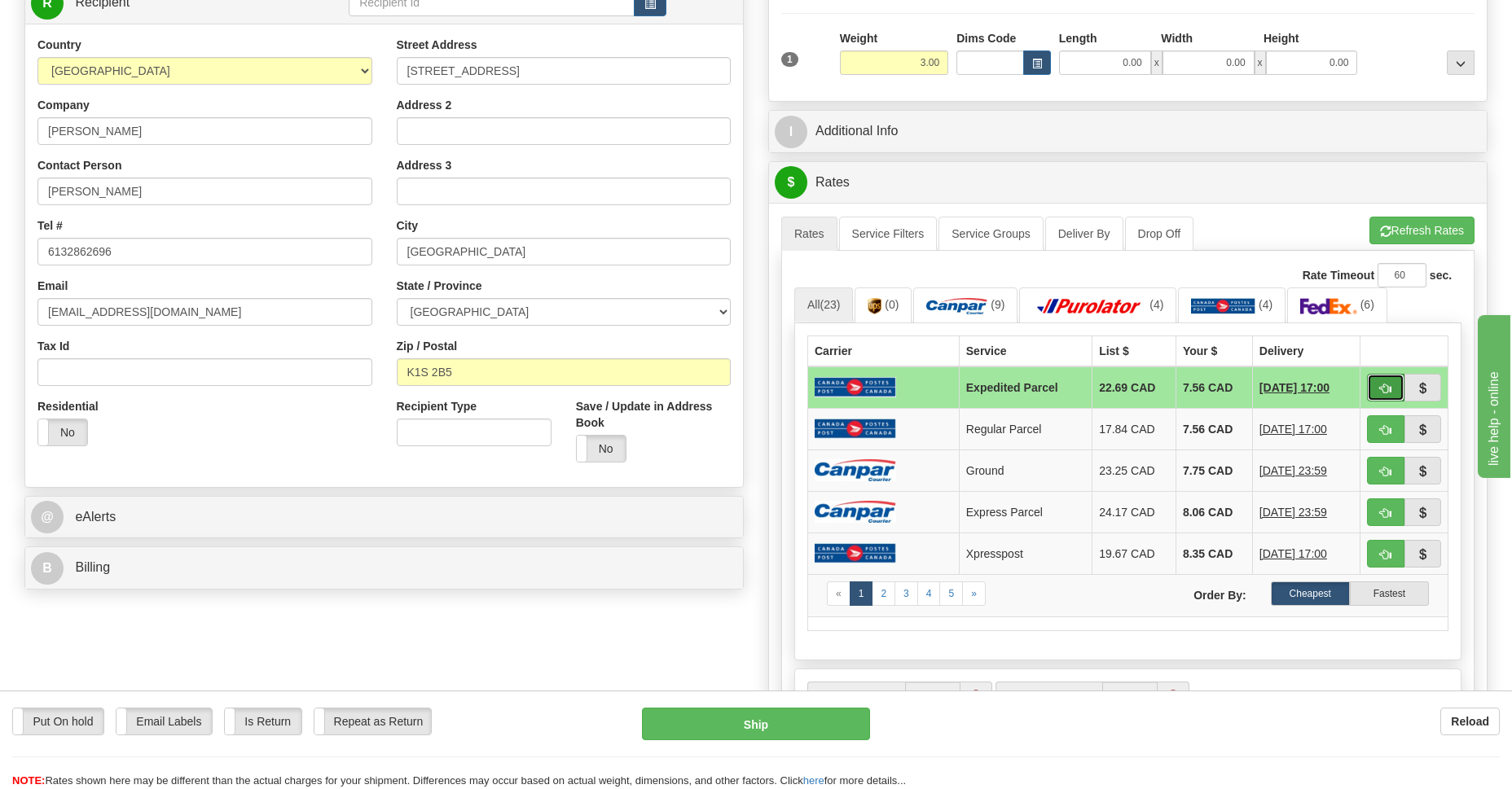
click at [1385, 389] on span "button" at bounding box center [1385, 388] width 12 height 11
type input "DOM.EP"
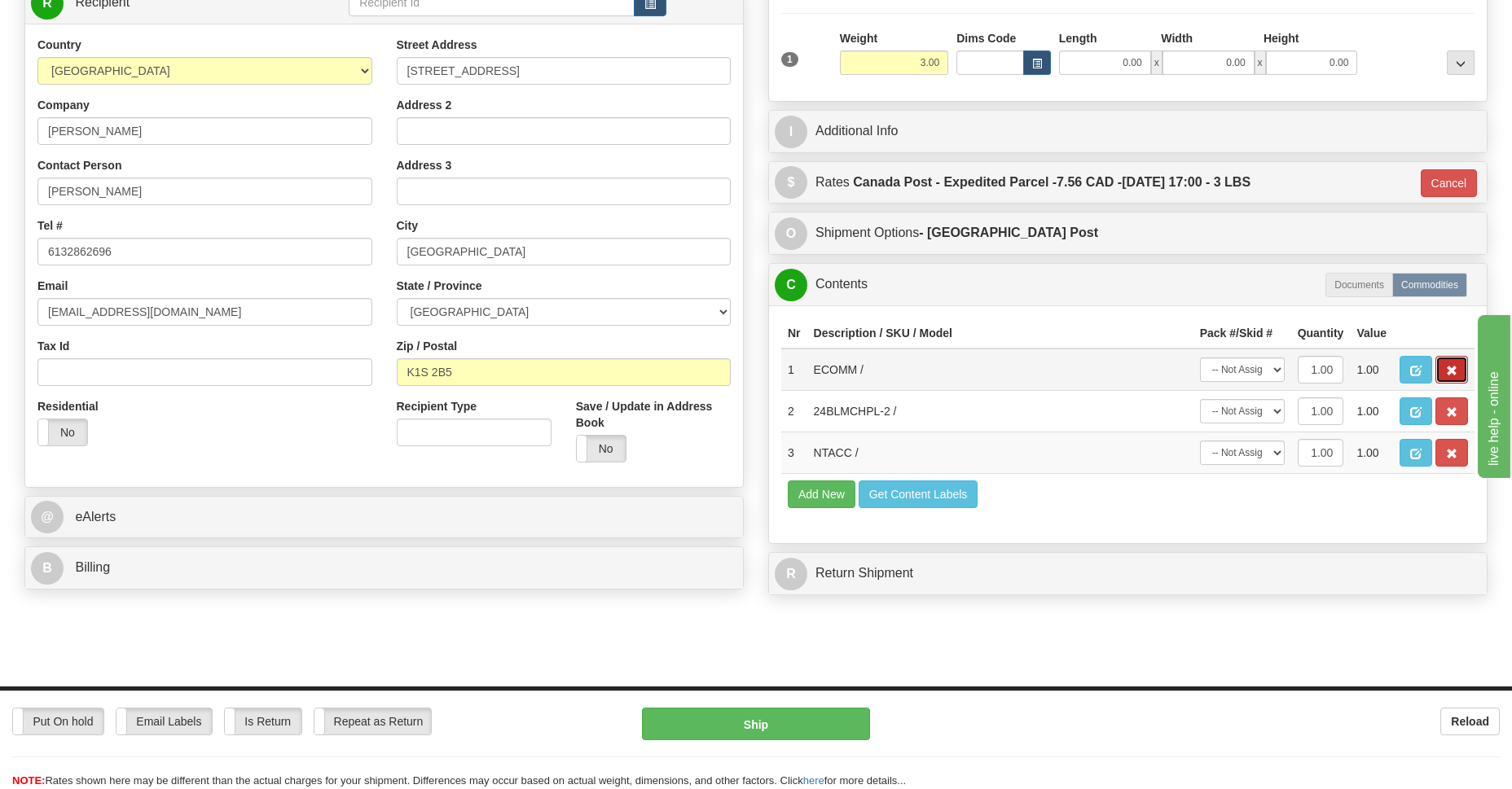
click at [1447, 365] on span "button" at bounding box center [1452, 370] width 12 height 11
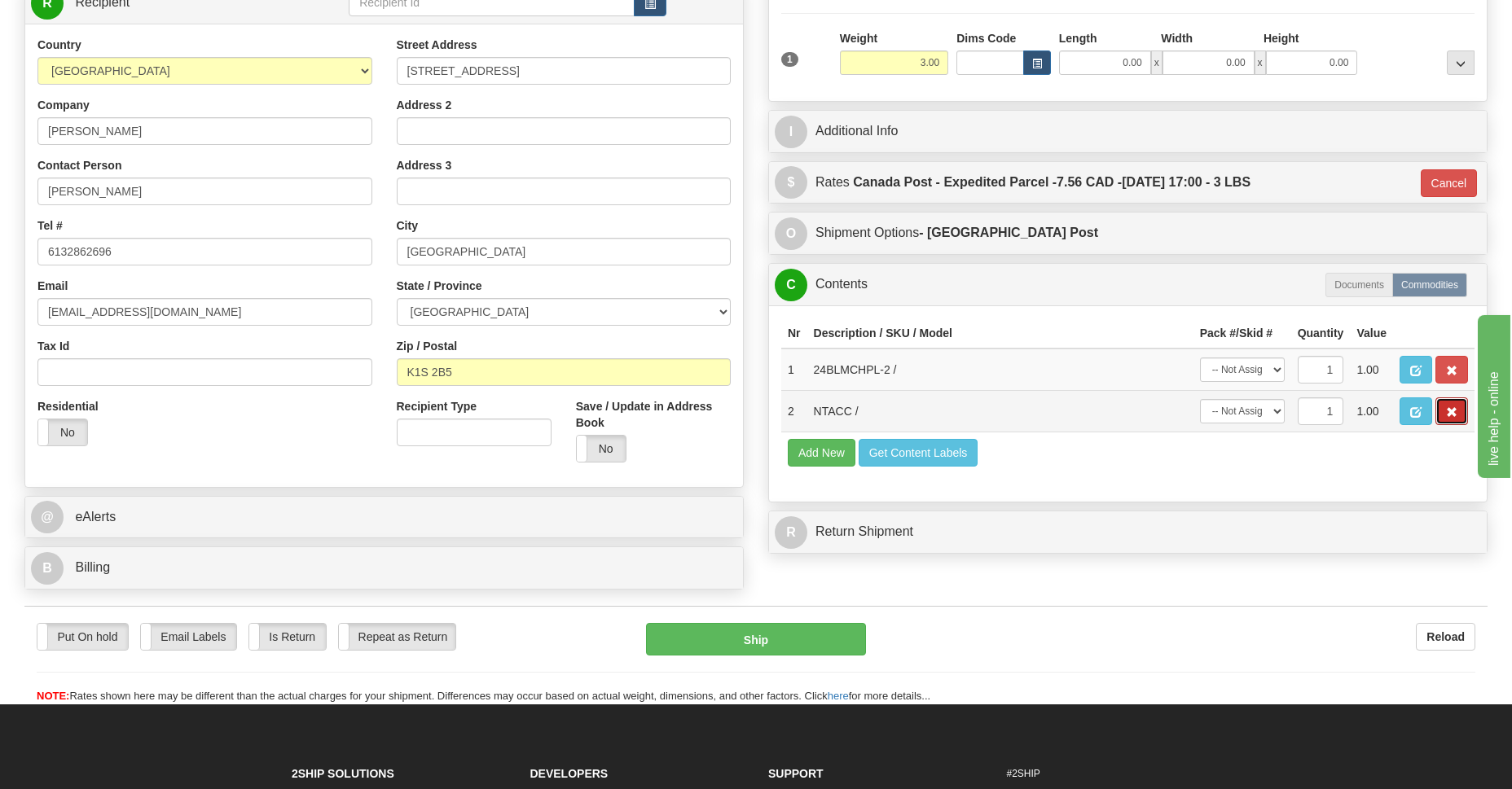
click at [1450, 412] on span "button" at bounding box center [1452, 412] width 12 height 11
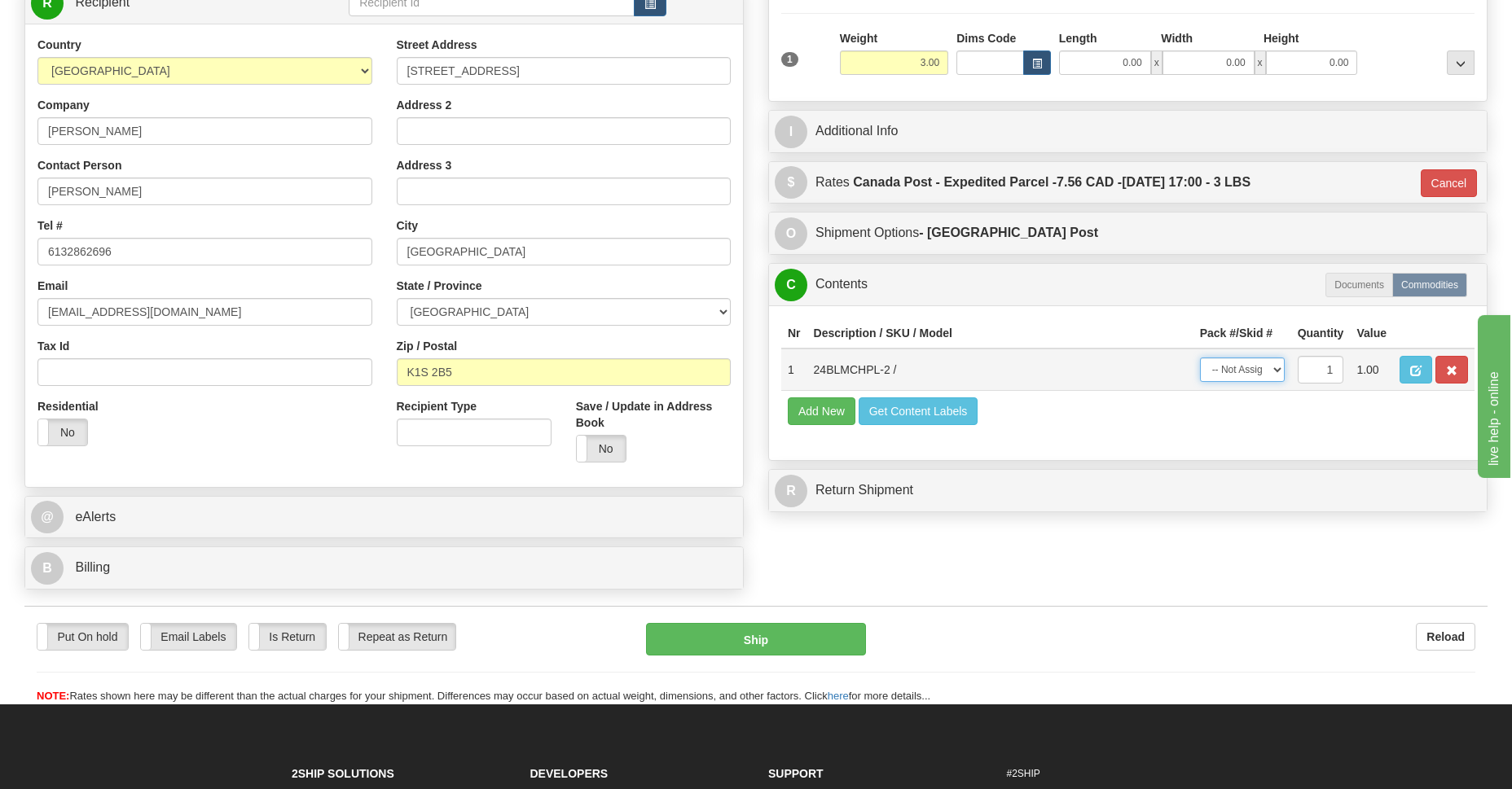
click at [1273, 374] on select "-- Not Assigned -- Package 1" at bounding box center [1242, 369] width 84 height 24
click at [1268, 377] on select "-- Not Assigned -- Package 1" at bounding box center [1242, 369] width 84 height 24
click at [1280, 371] on select "-- Not Assigned -- Package 1" at bounding box center [1242, 369] width 84 height 24
click at [749, 632] on button "Ship" at bounding box center [756, 639] width 220 height 33
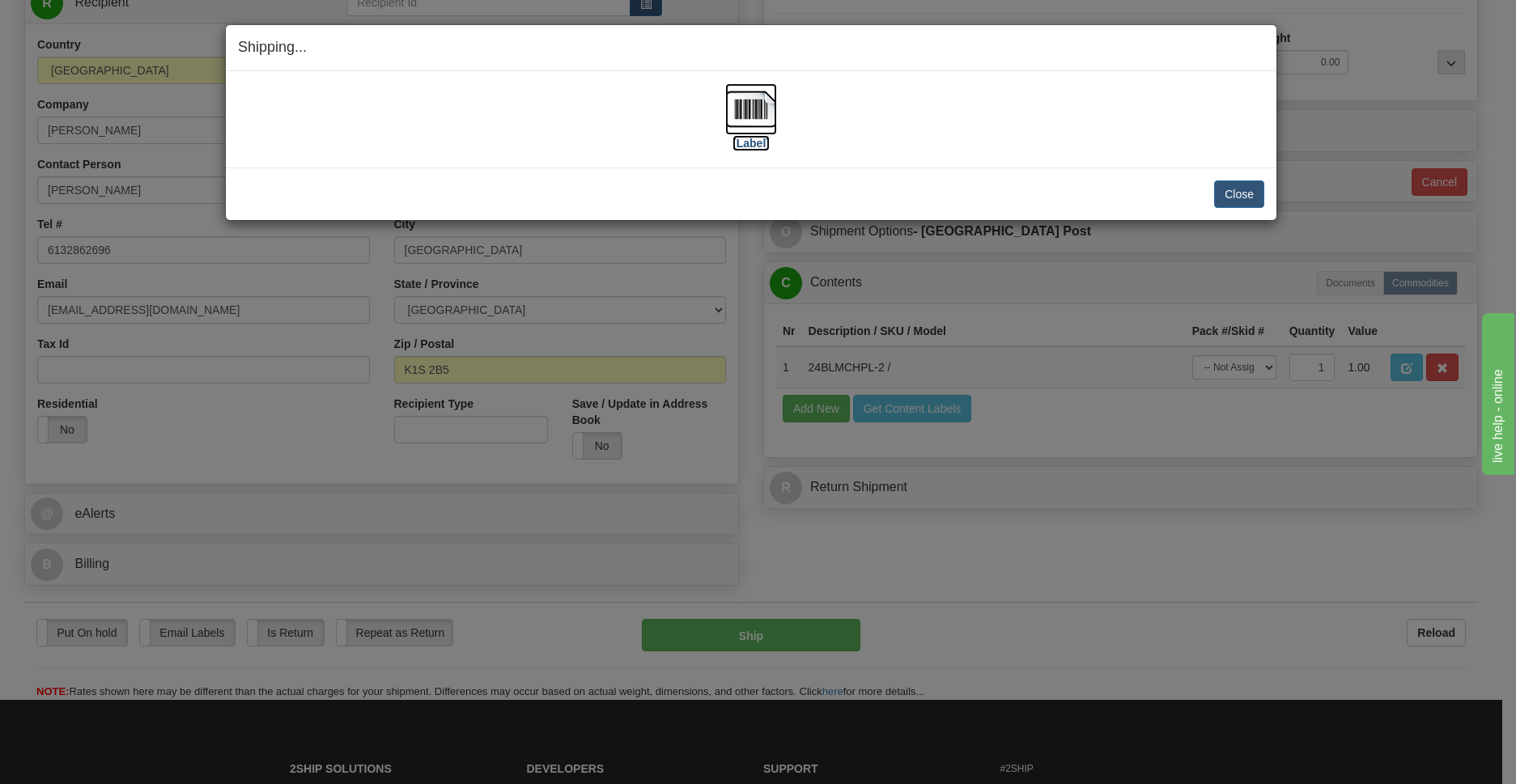
click at [743, 122] on img at bounding box center [751, 110] width 51 height 51
click at [1223, 197] on button "Close" at bounding box center [1239, 193] width 51 height 28
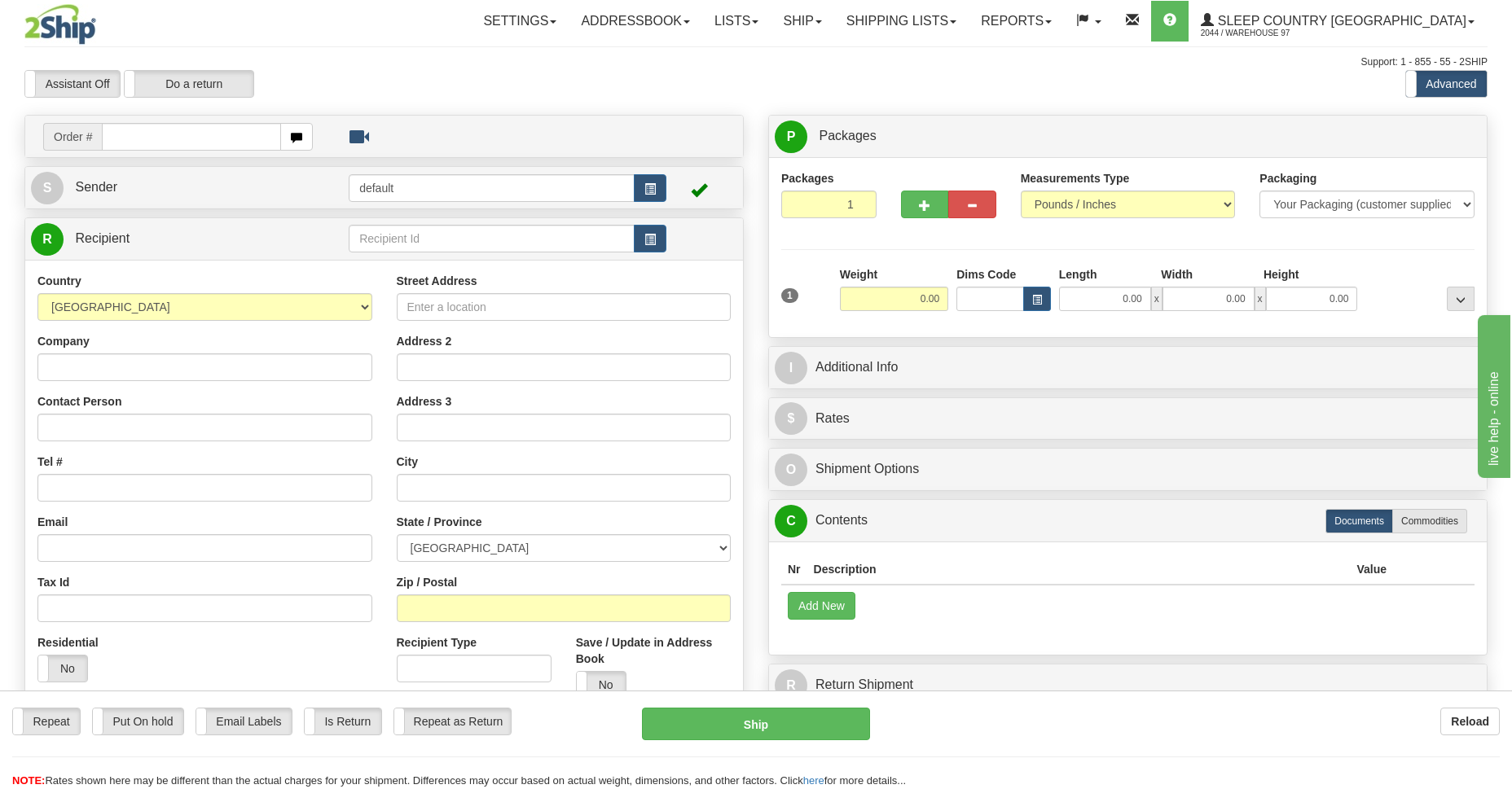
click at [890, 77] on div "Assistant On Assistant Off Do a return Do a return Previous Next Standard Advan…" at bounding box center [756, 83] width 1487 height 28
click at [968, 18] on link "Shipping lists" at bounding box center [901, 21] width 134 height 40
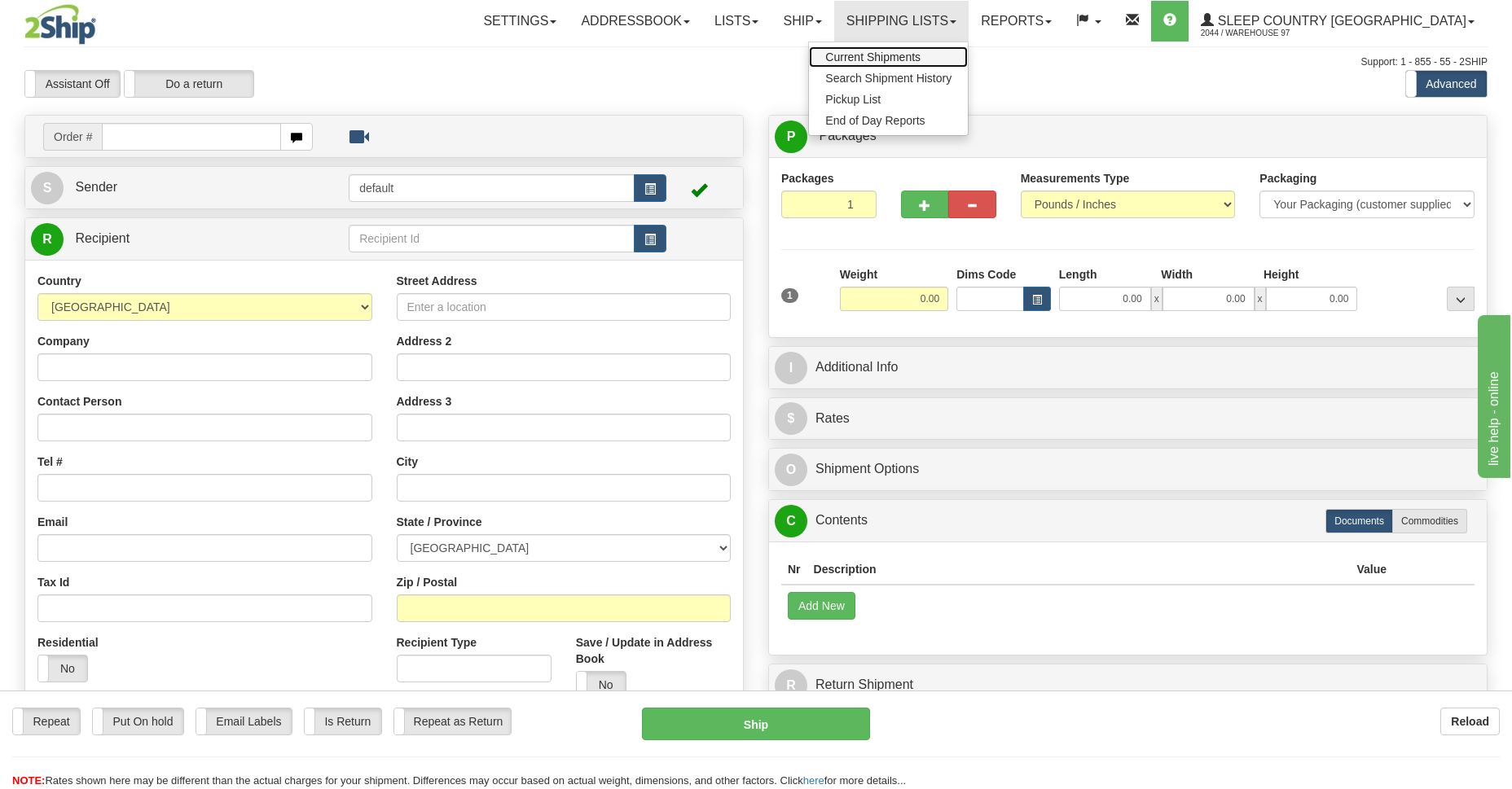
click at [920, 61] on span "Current Shipments" at bounding box center [872, 58] width 95 height 13
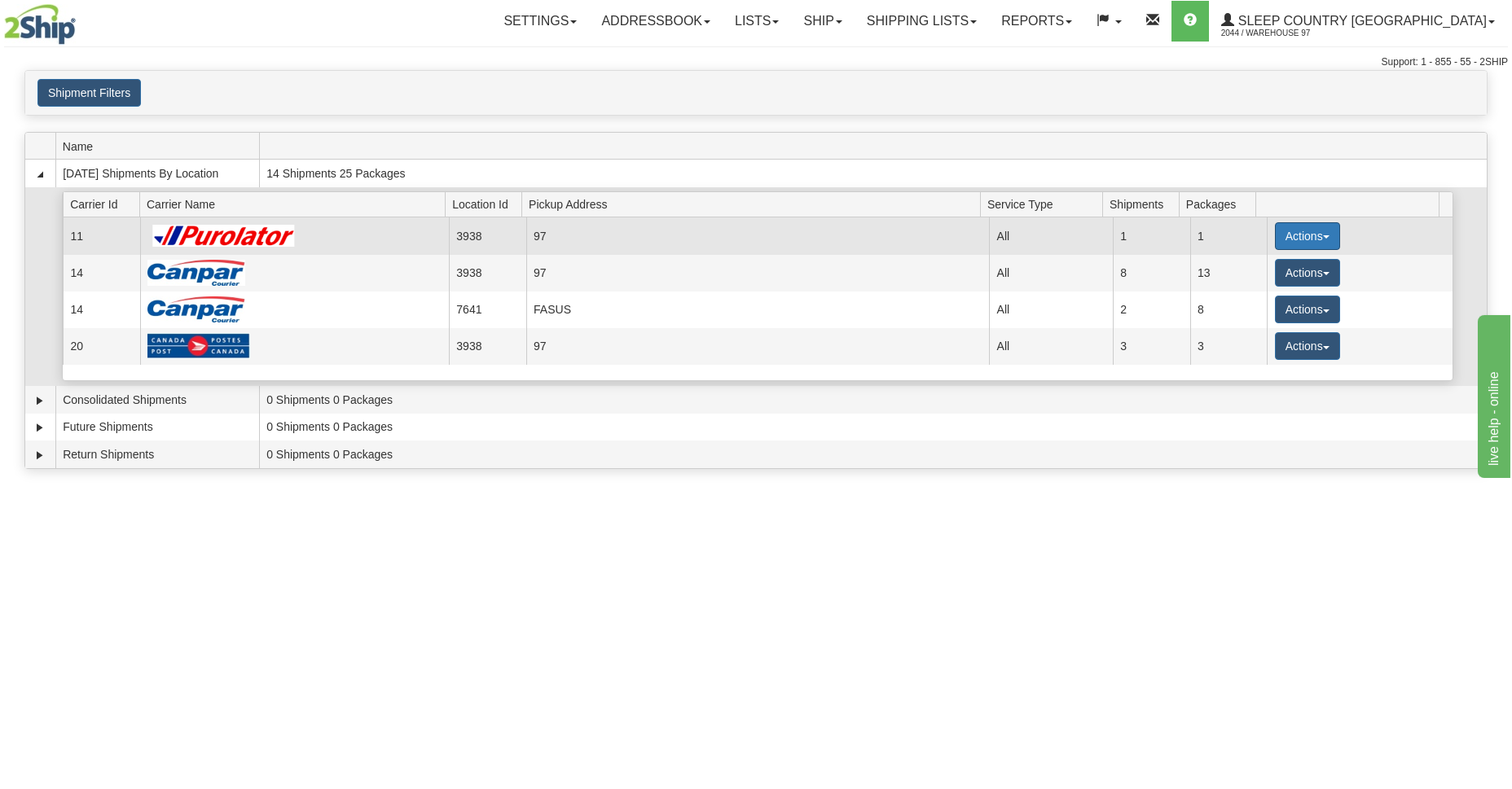
click at [1307, 231] on button "Actions" at bounding box center [1308, 236] width 65 height 28
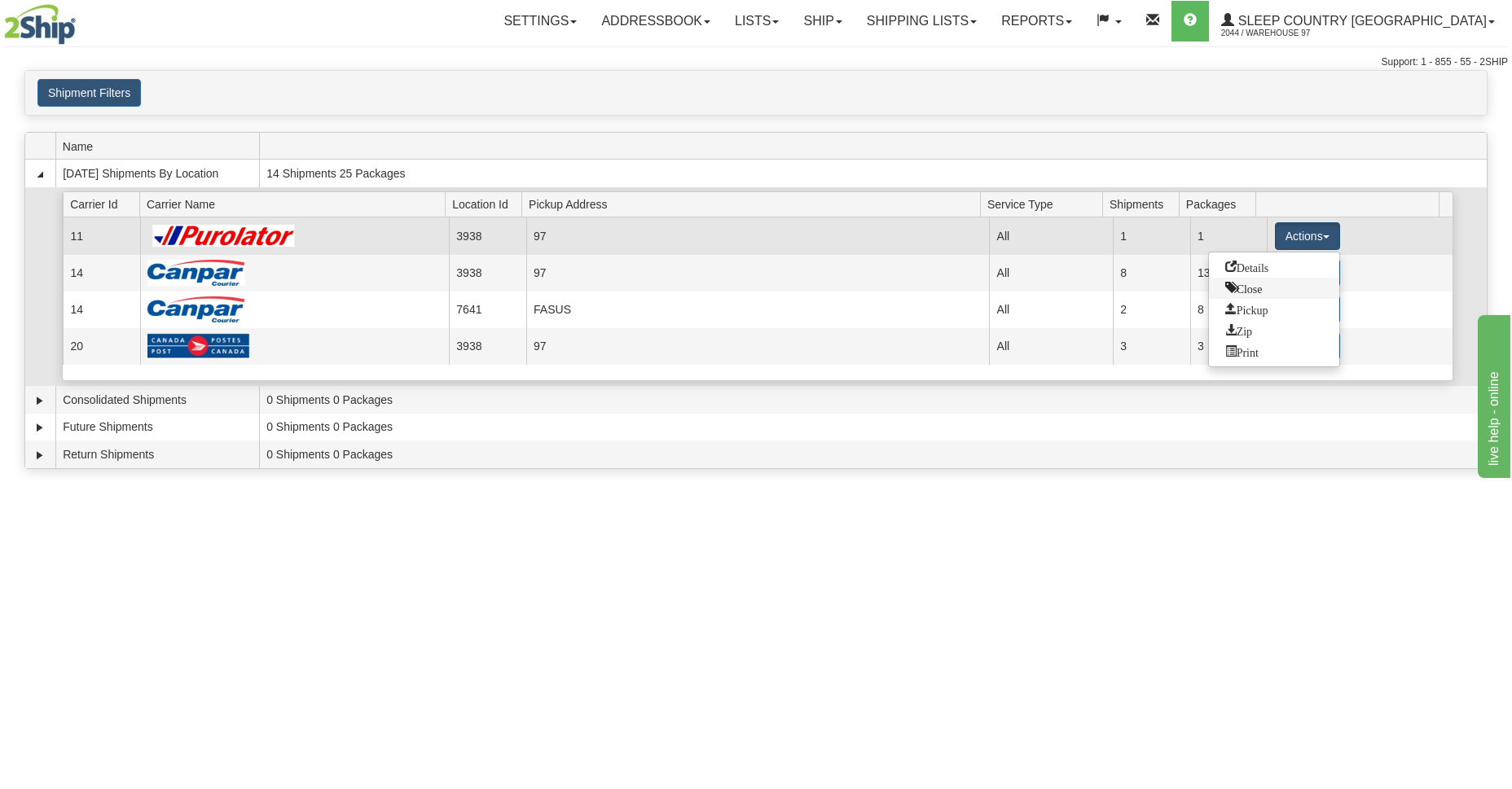
click at [1253, 287] on span "Close" at bounding box center [1244, 288] width 37 height 12
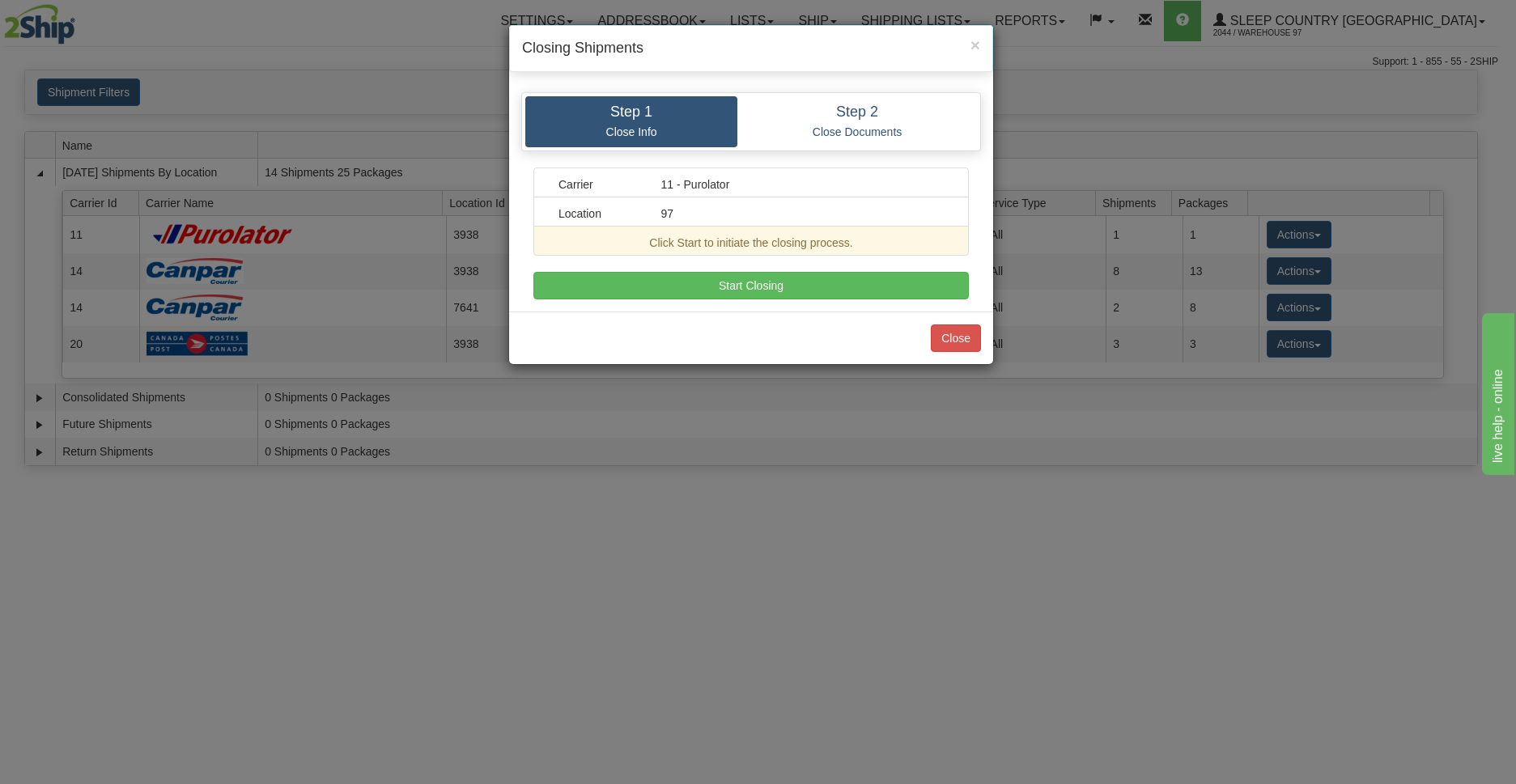
click at [703, 300] on div "Step 1 Close Info Step 2 Close Documents Carrier 11 - Purolator Location 97 Cli…" at bounding box center [751, 195] width 484 height 231
click at [710, 294] on button "Start Closing" at bounding box center [751, 285] width 435 height 28
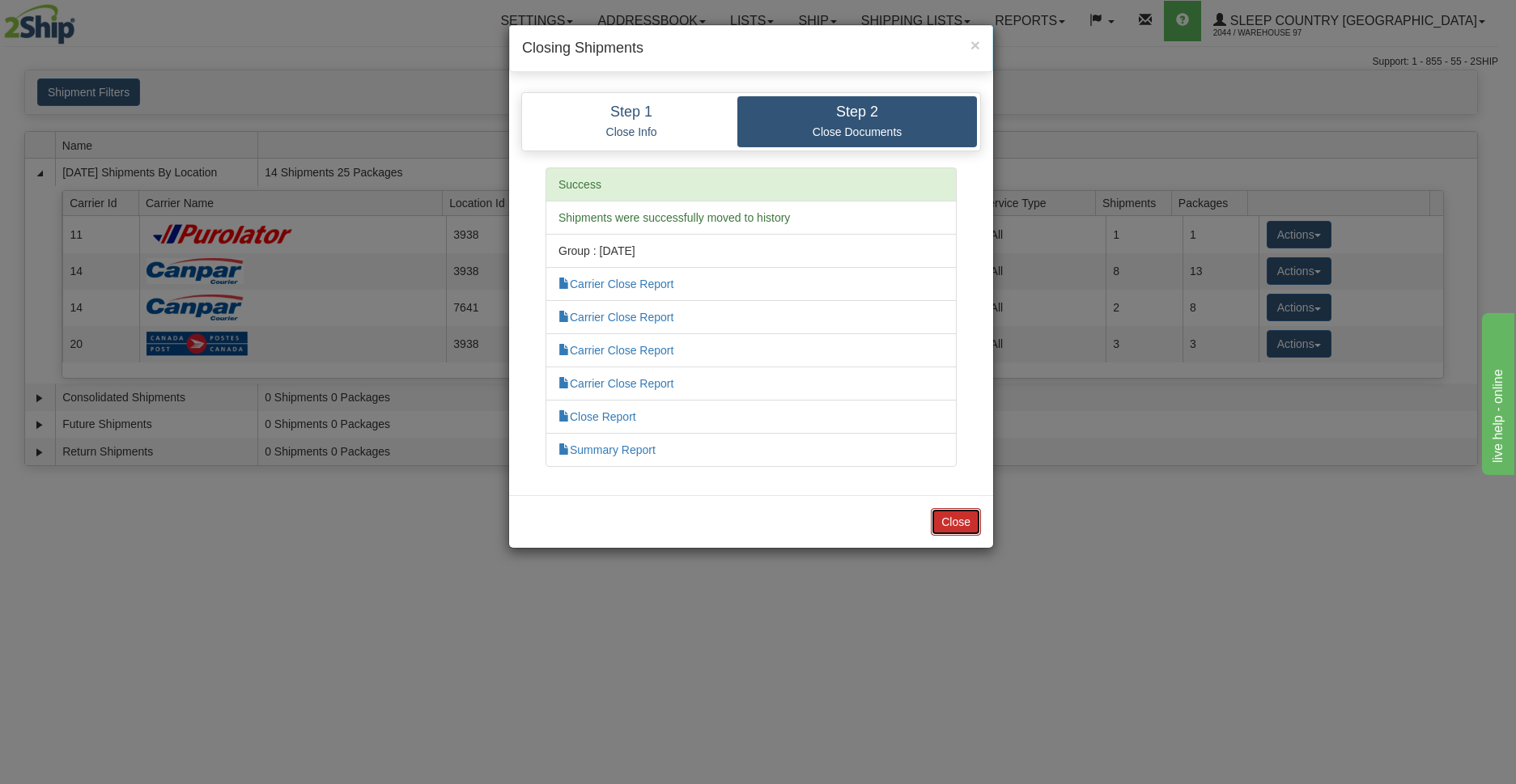
click at [954, 525] on button "Close" at bounding box center [956, 522] width 51 height 28
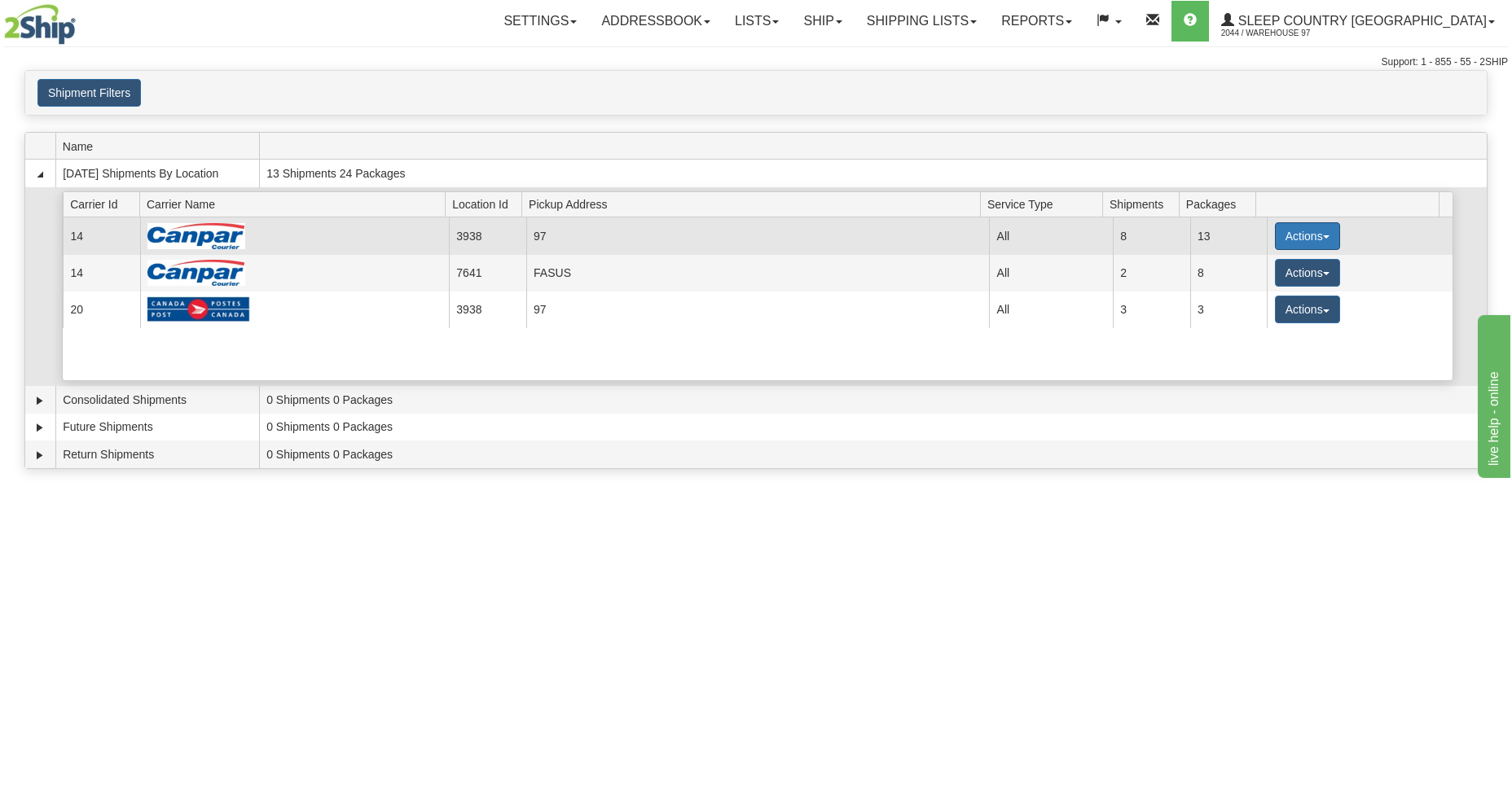
click at [1323, 244] on button "Actions" at bounding box center [1308, 236] width 65 height 28
click at [1266, 288] on link "Close" at bounding box center [1274, 289] width 130 height 21
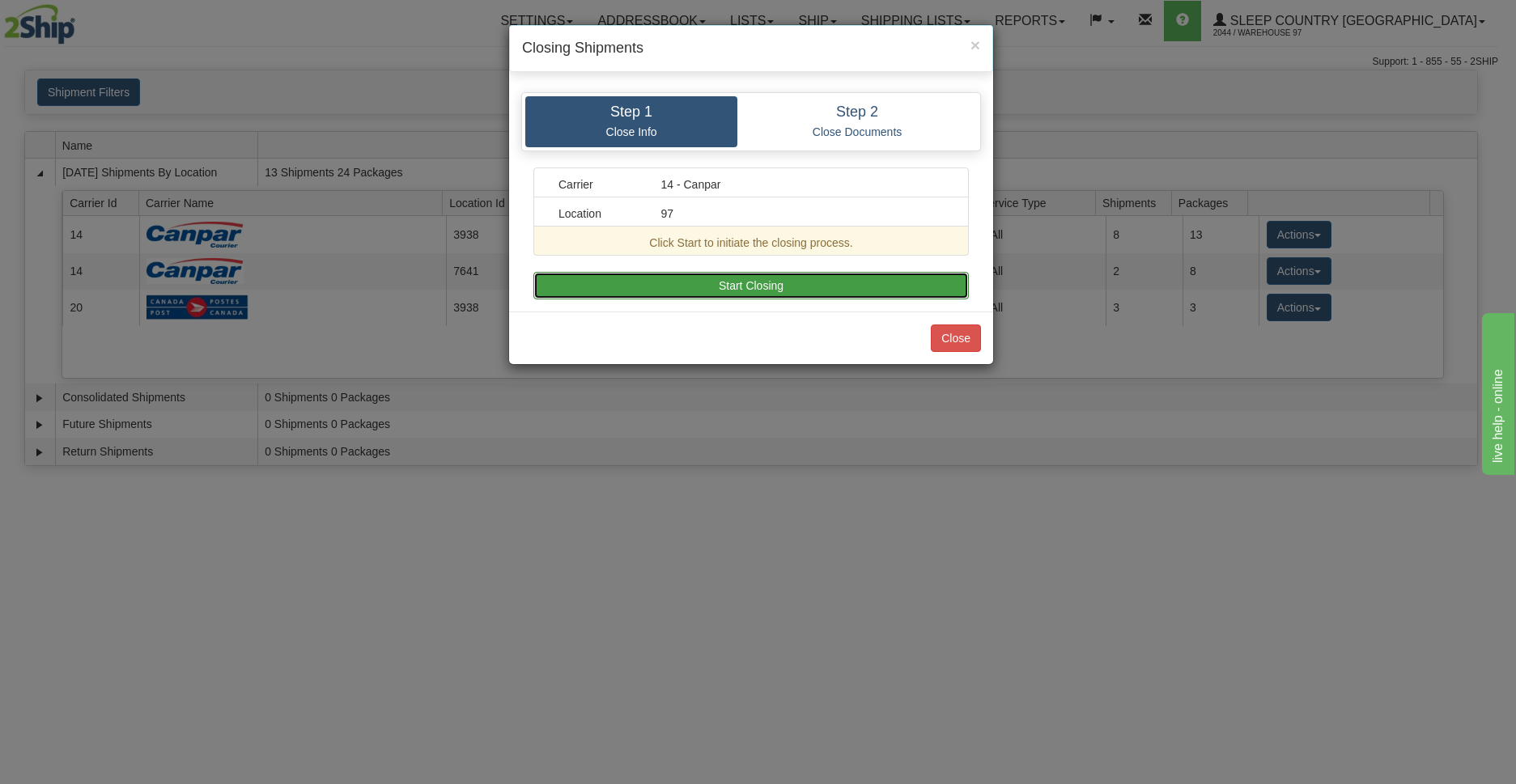
click at [752, 279] on button "Start Closing" at bounding box center [751, 285] width 435 height 28
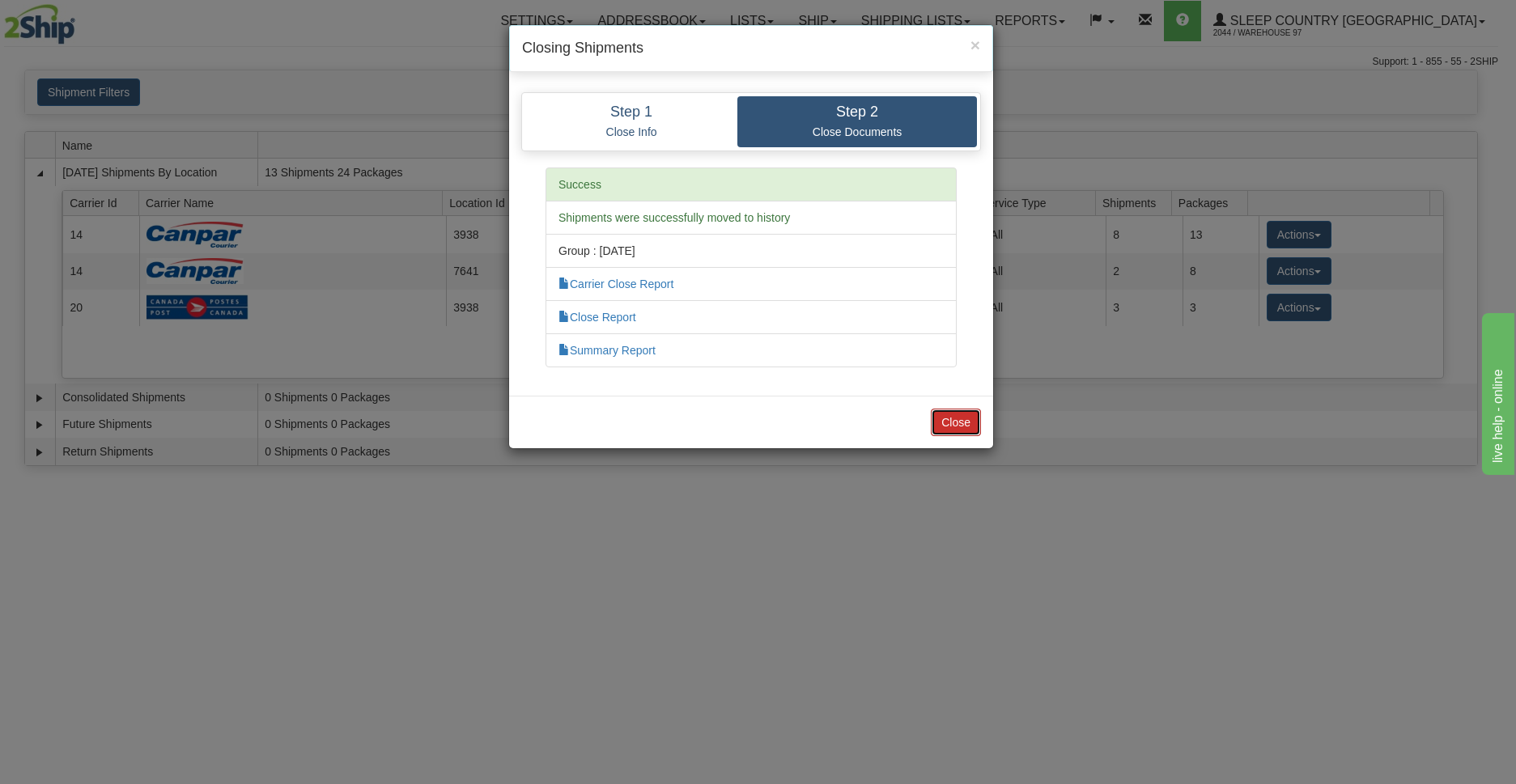
click at [941, 430] on button "Close" at bounding box center [956, 422] width 51 height 28
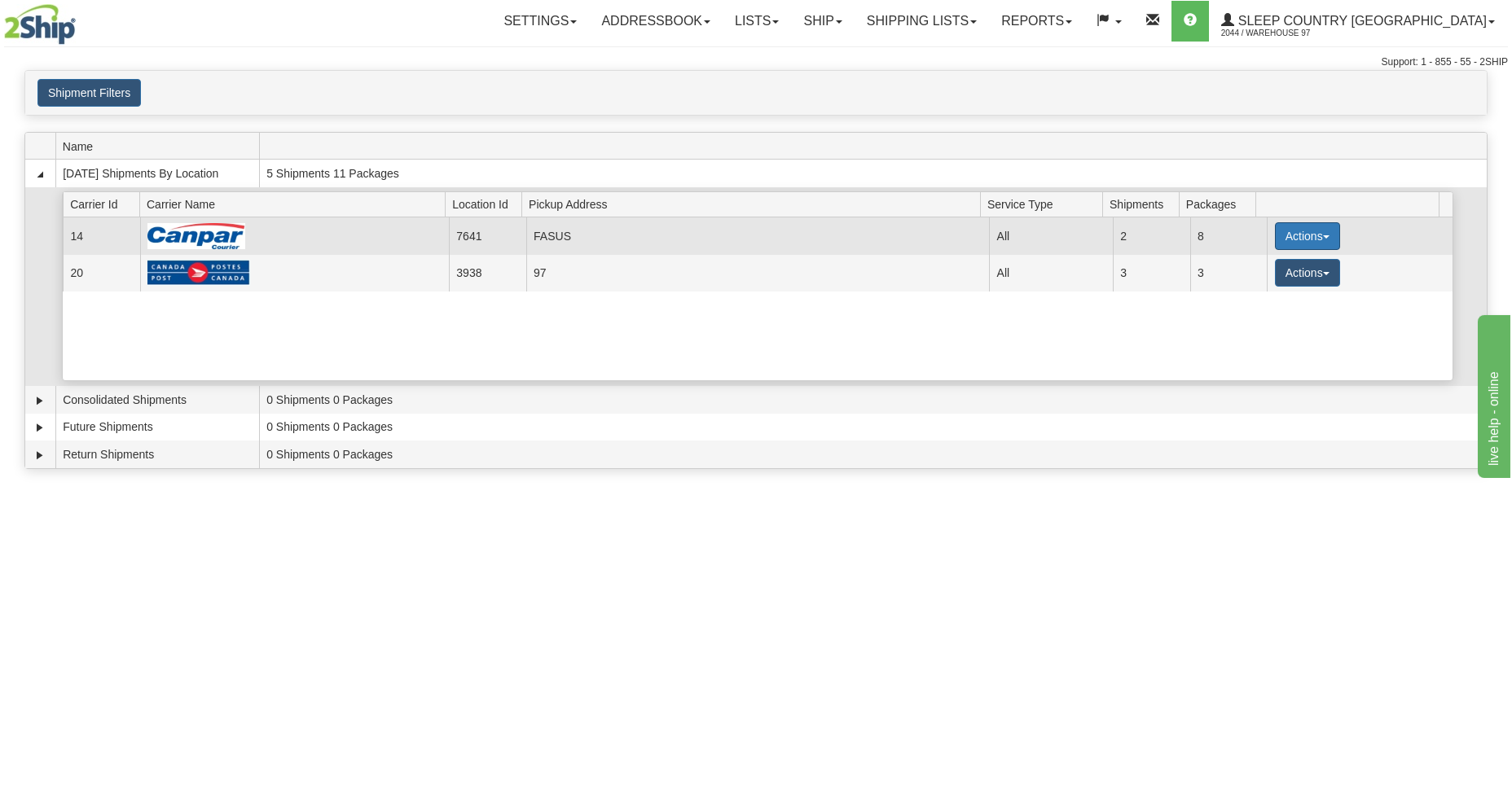
click at [1291, 236] on button "Actions" at bounding box center [1308, 236] width 65 height 28
click at [1262, 291] on span "Close" at bounding box center [1244, 288] width 37 height 12
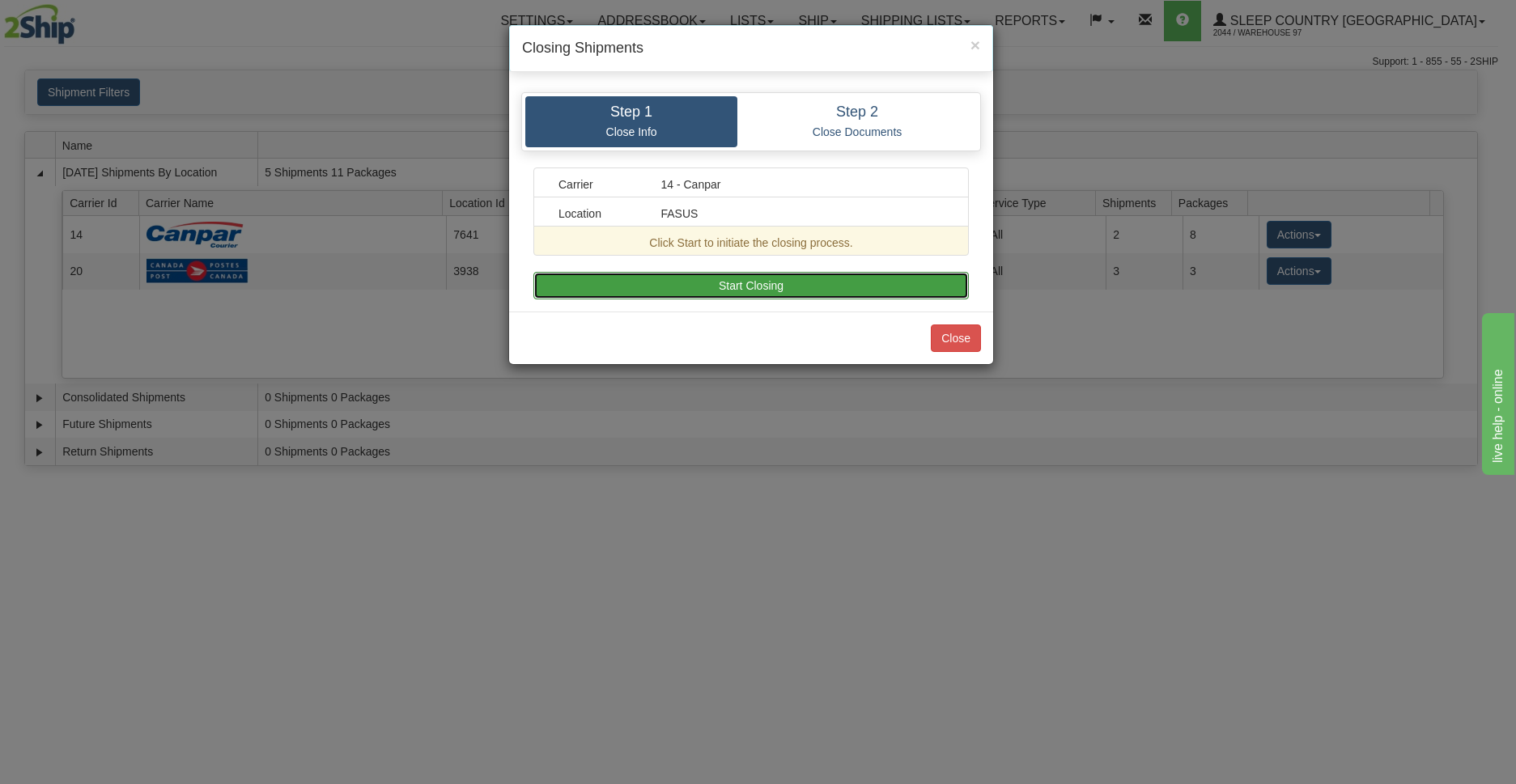
click at [793, 296] on button "Start Closing" at bounding box center [751, 285] width 435 height 28
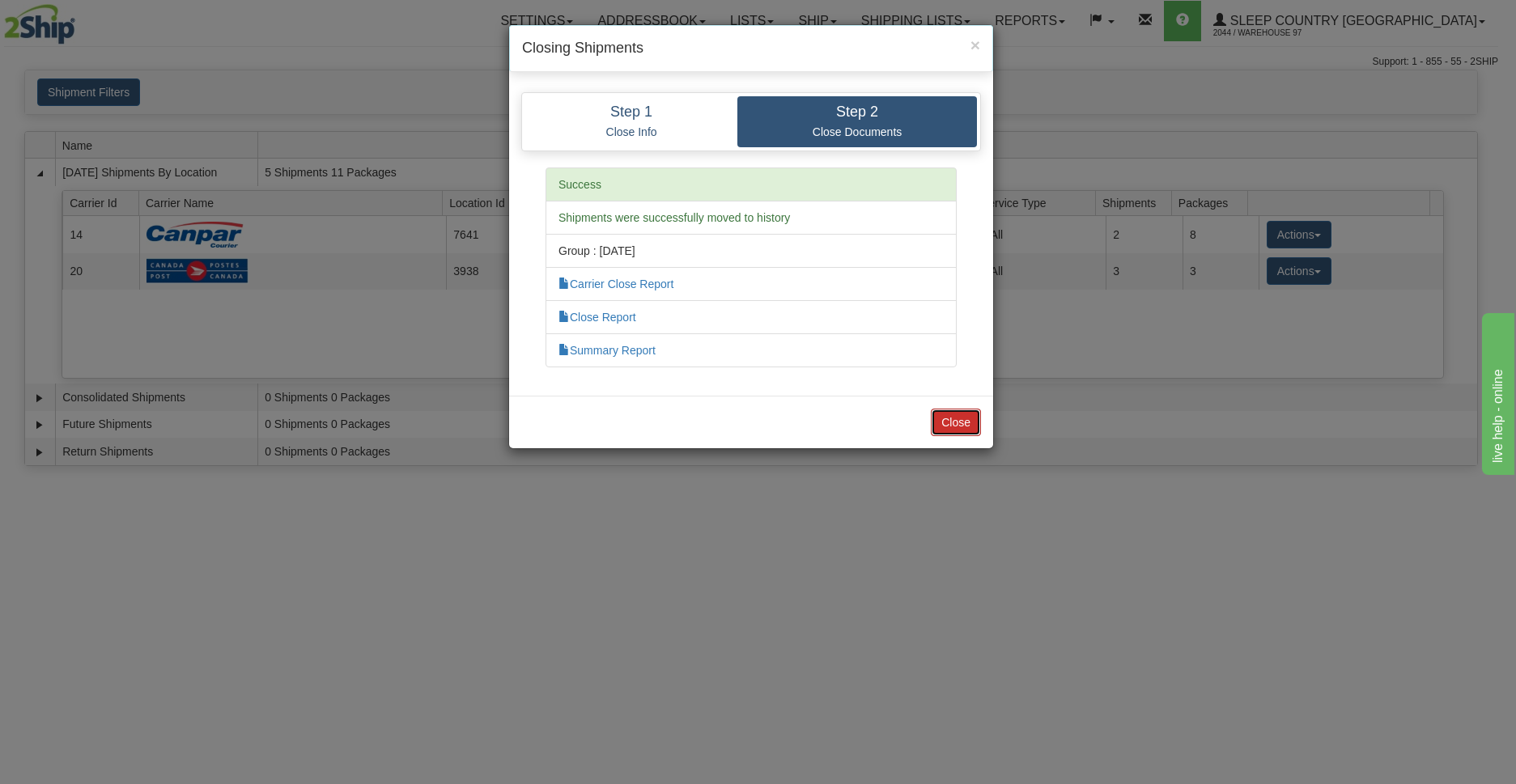
click at [944, 426] on button "Close" at bounding box center [956, 422] width 51 height 28
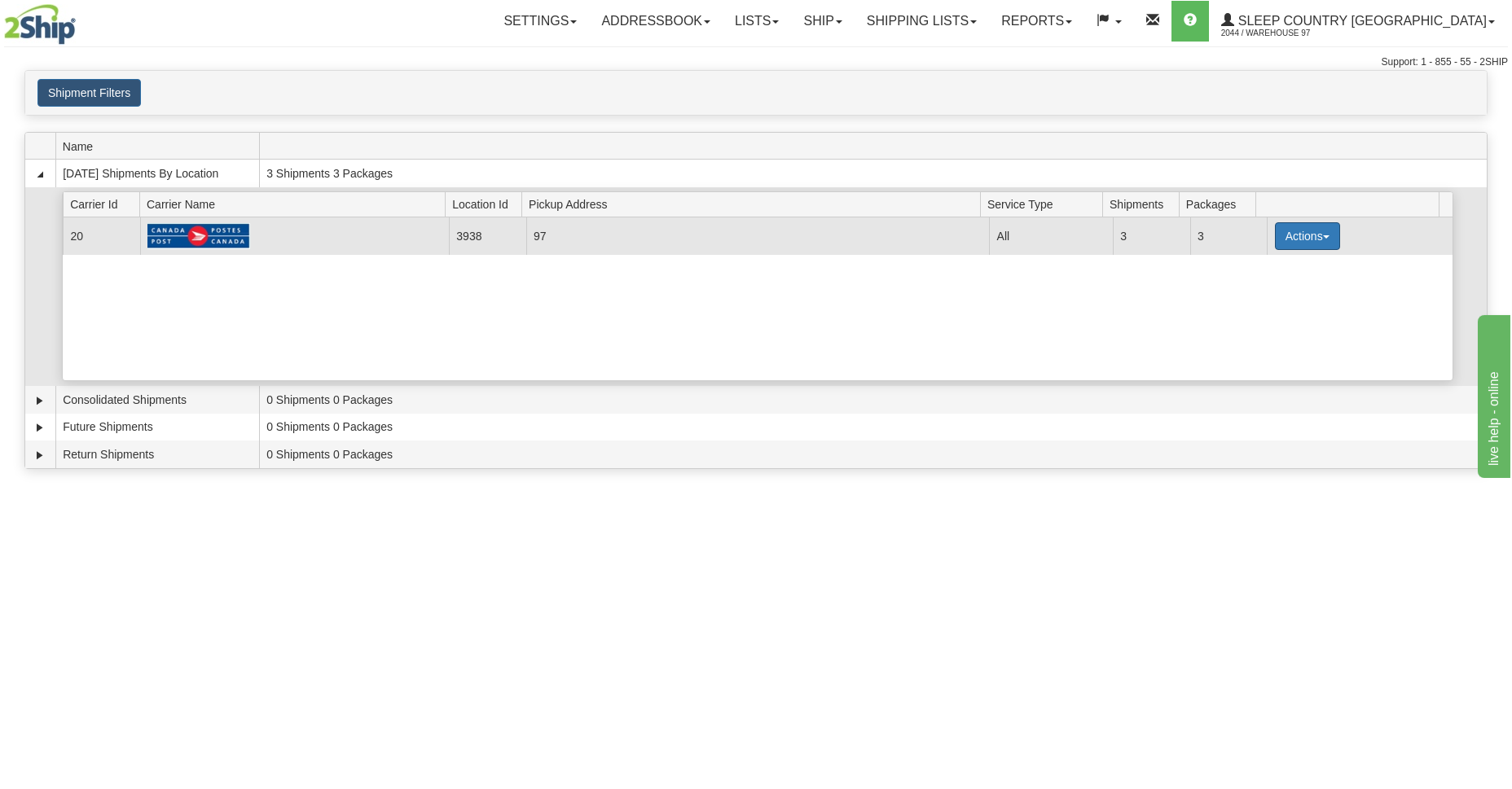
click at [1323, 237] on span "button" at bounding box center [1326, 237] width 7 height 3
click at [1261, 289] on span "Close" at bounding box center [1244, 288] width 37 height 12
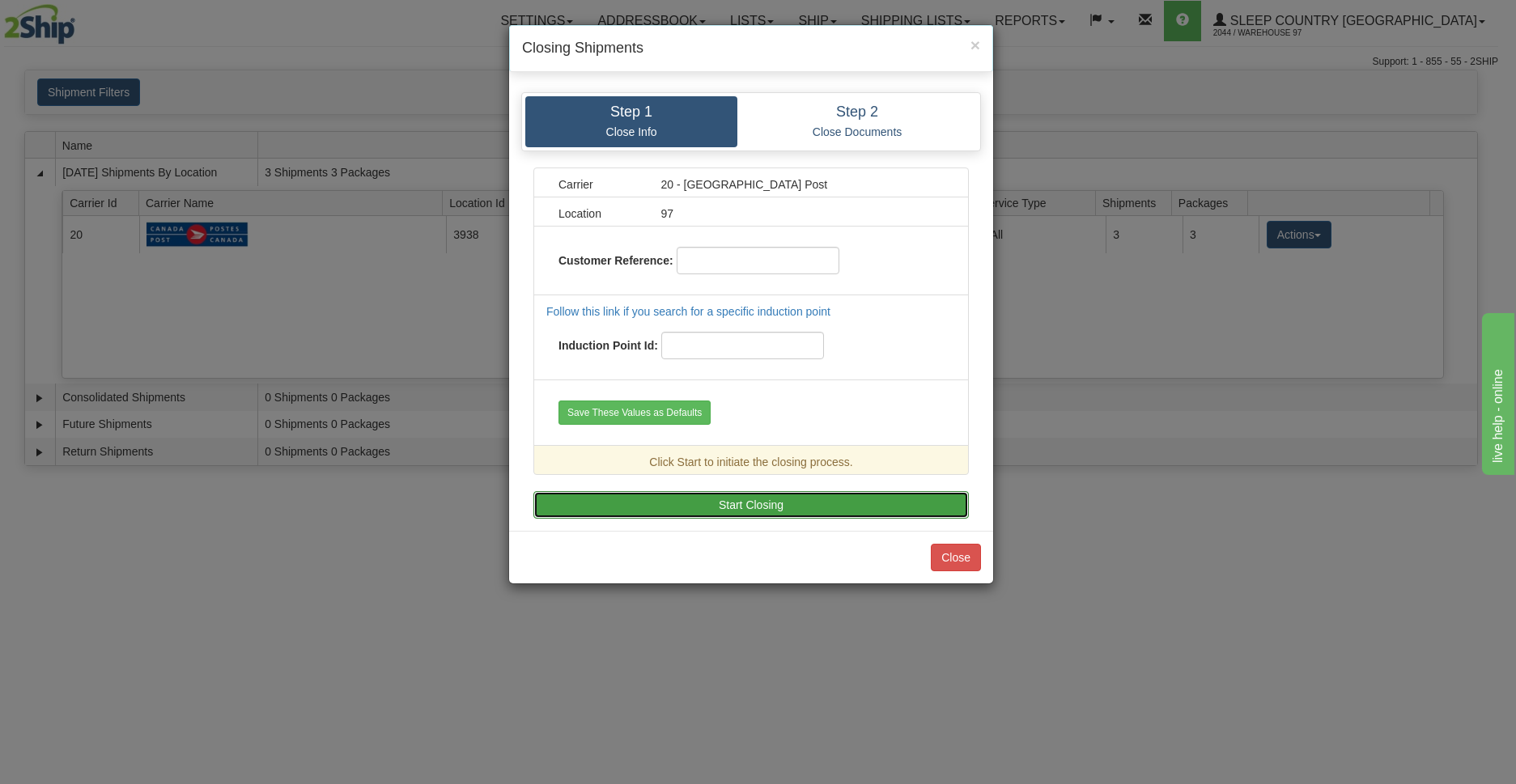
click at [764, 509] on button "Start Closing" at bounding box center [751, 505] width 435 height 28
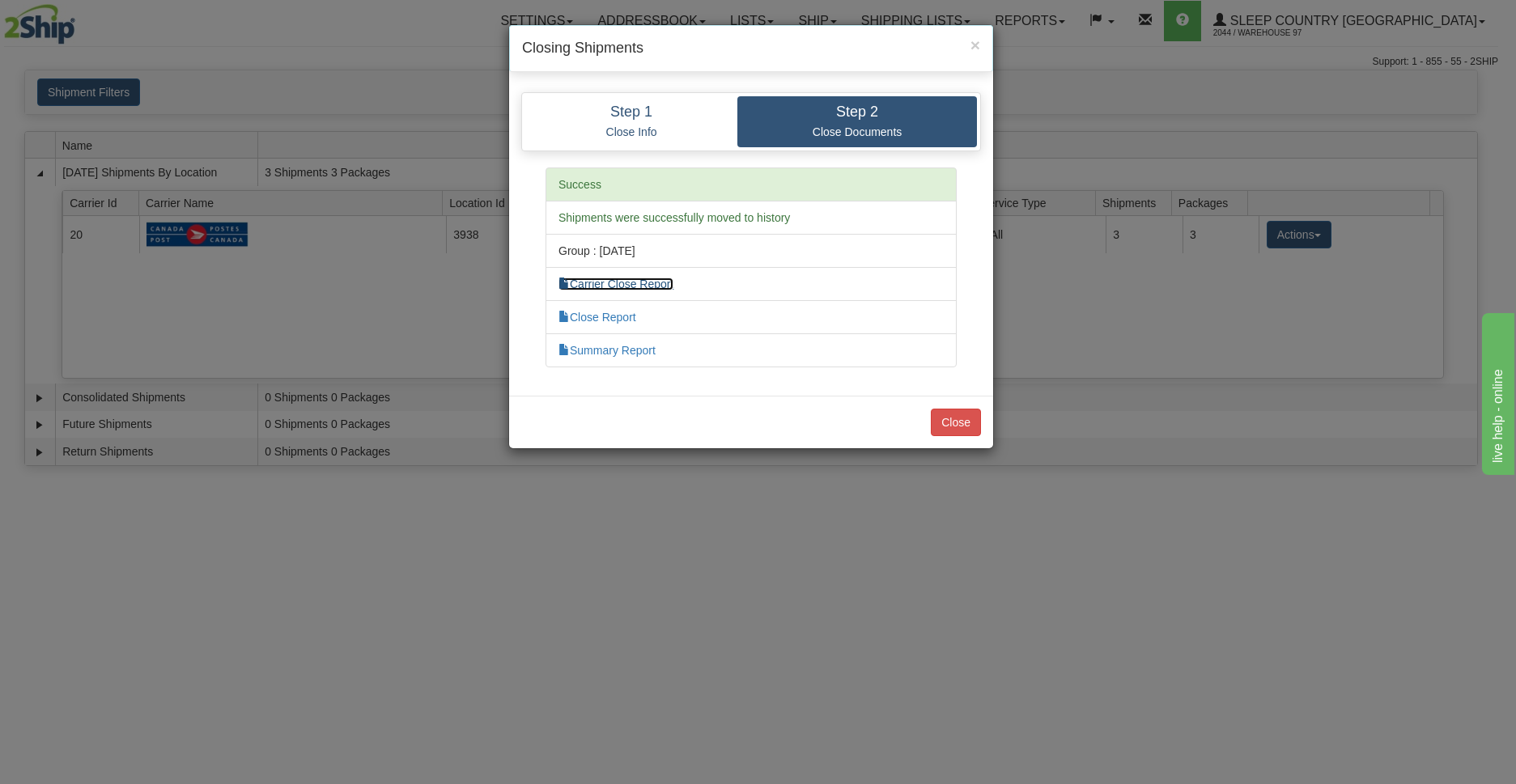
click at [649, 277] on link "Carrier Close Report" at bounding box center [616, 284] width 115 height 13
click at [933, 415] on button "Close" at bounding box center [956, 422] width 51 height 28
